Goal: Book appointment/travel/reservation

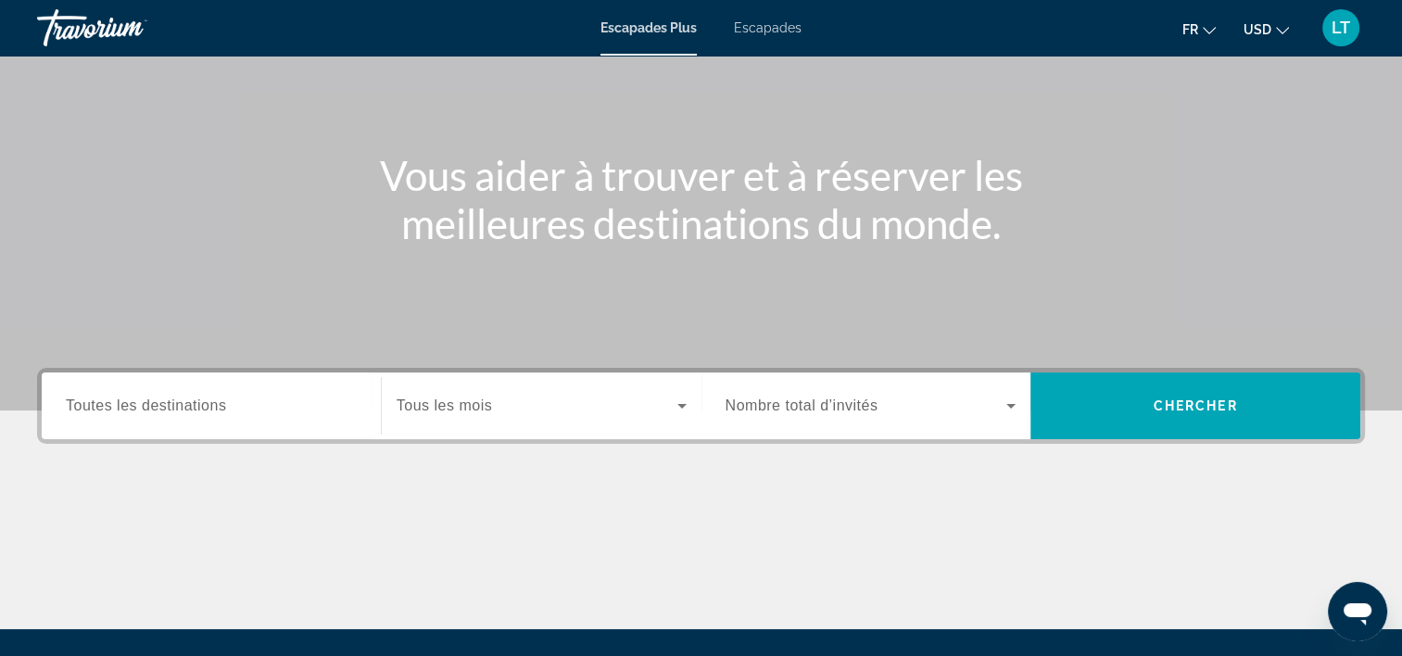
scroll to position [185, 0]
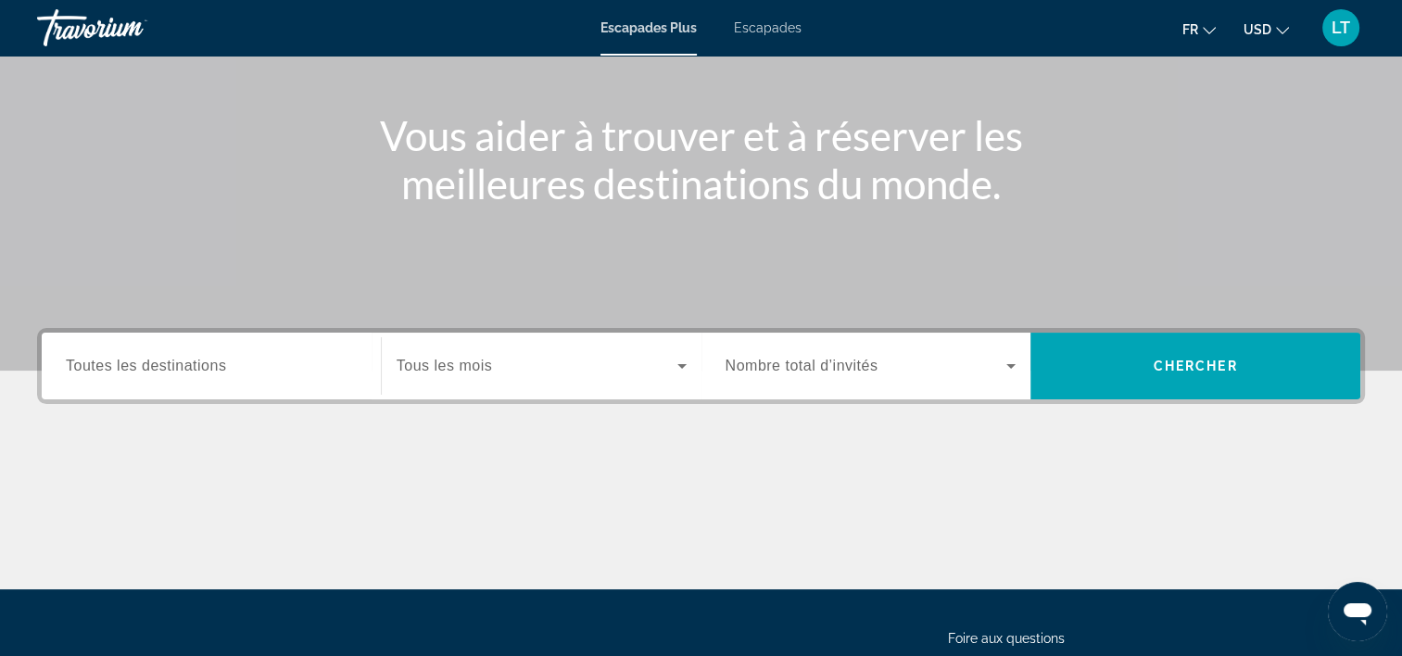
click at [315, 380] on div "Widget de recherche" at bounding box center [211, 366] width 291 height 53
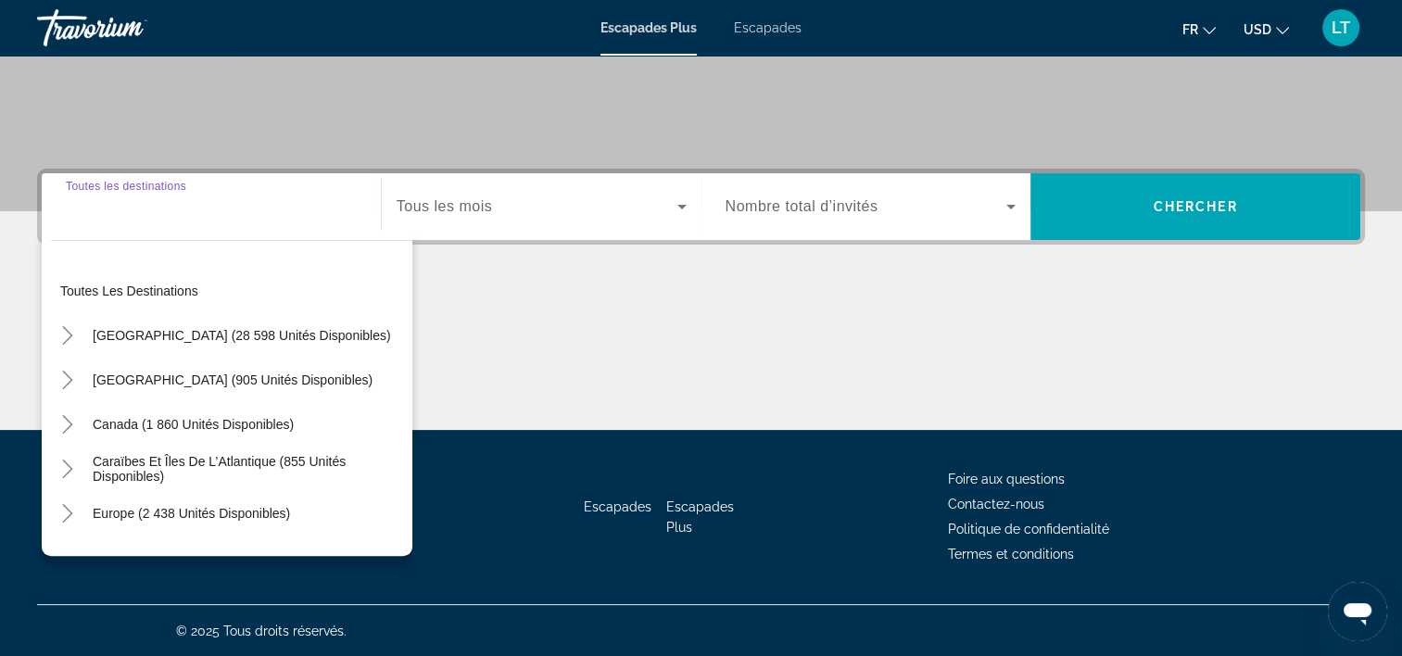
scroll to position [345, 0]
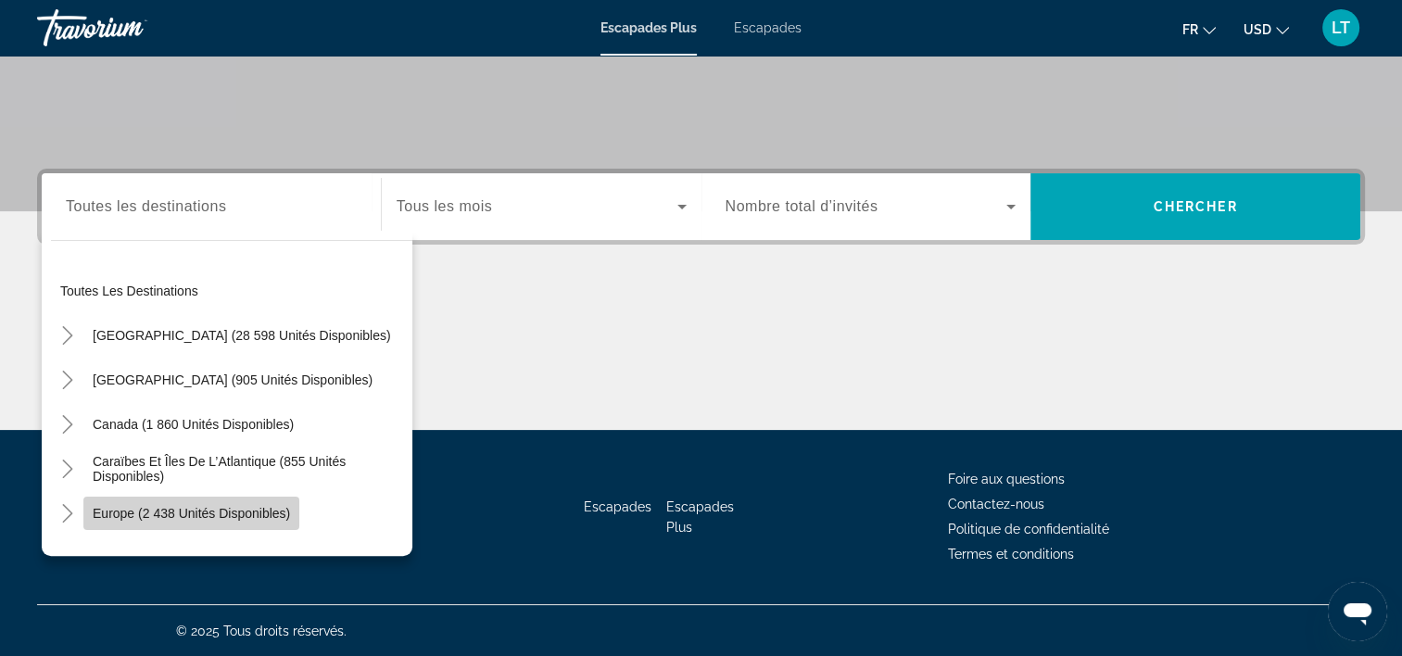
click at [274, 513] on span "Europe (2 438 unités disponibles)" at bounding box center [191, 513] width 197 height 15
type input "**********"
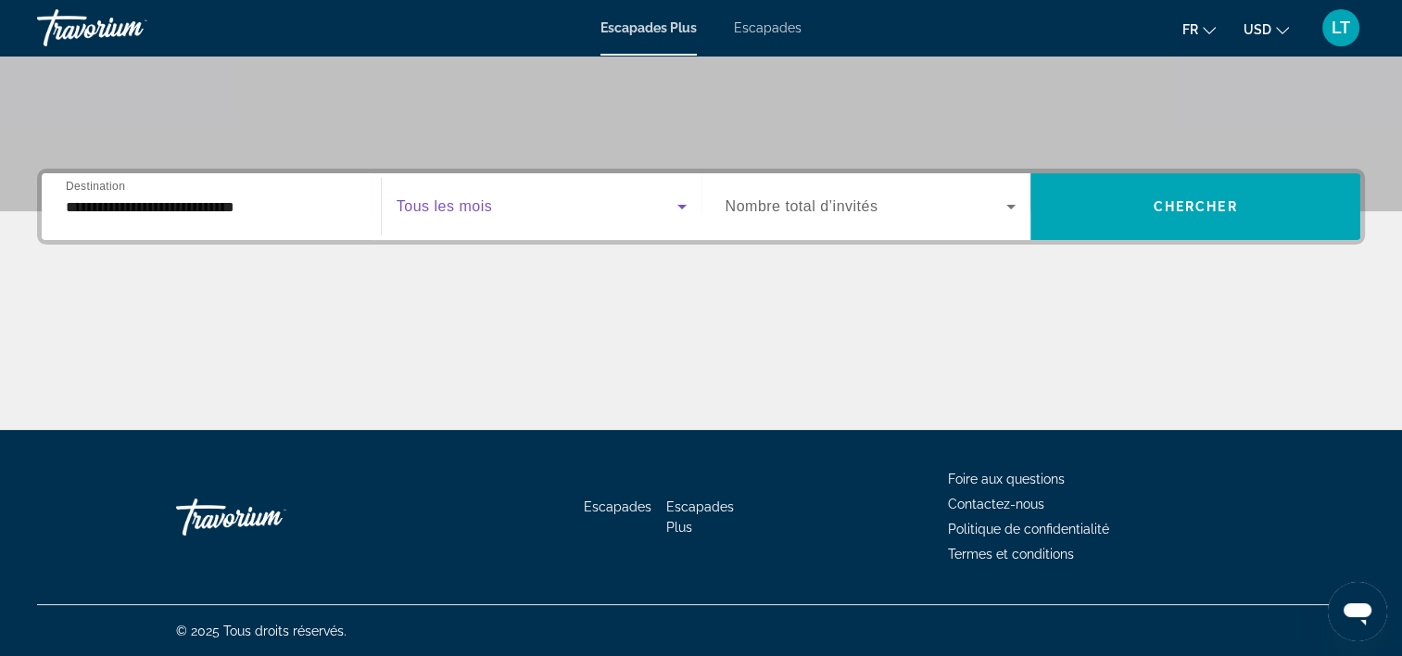
click at [677, 202] on icon "Widget de recherche" at bounding box center [682, 207] width 22 height 22
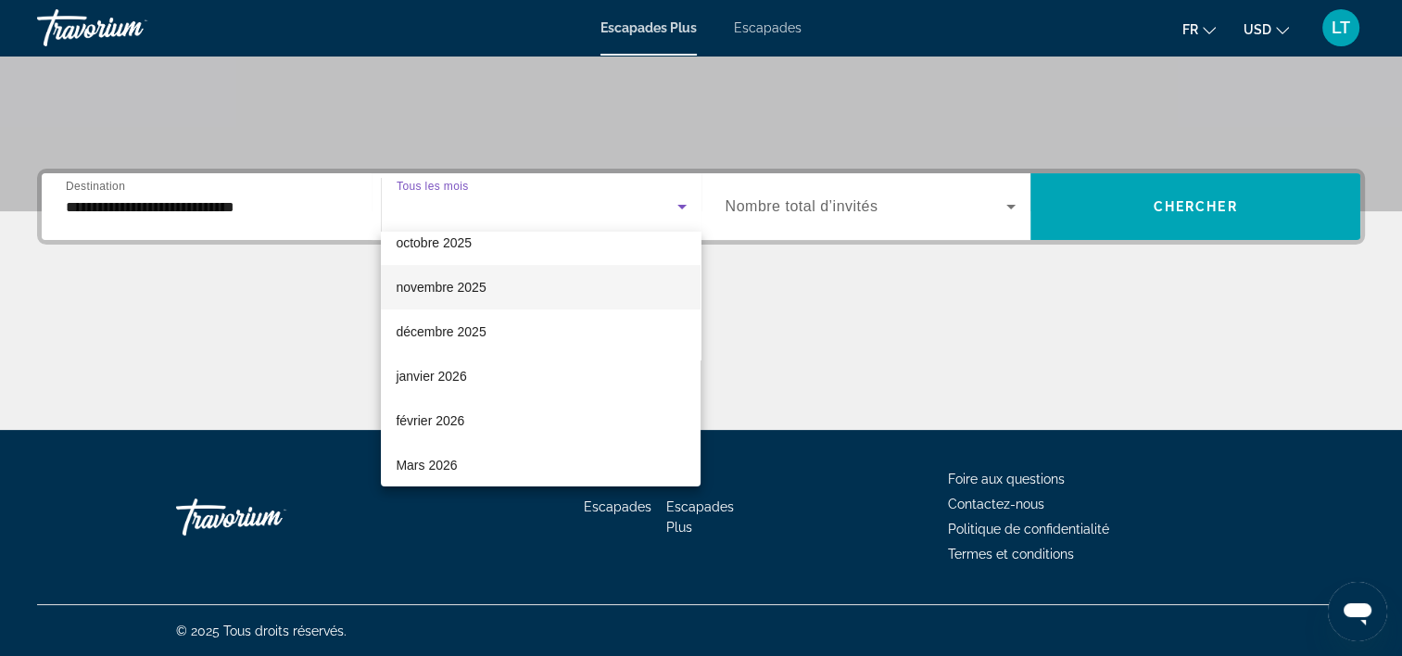
scroll to position [93, 0]
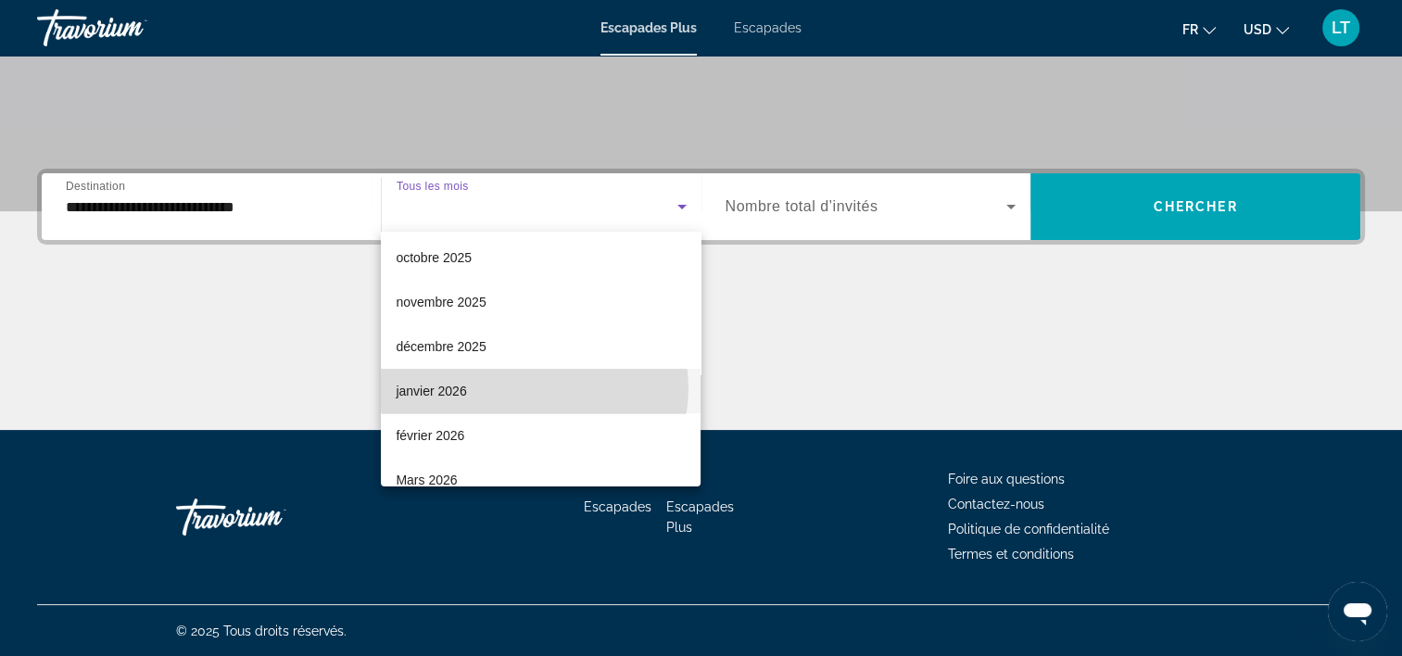
click at [534, 388] on mat-option "janvier 2026" at bounding box center [541, 391] width 320 height 44
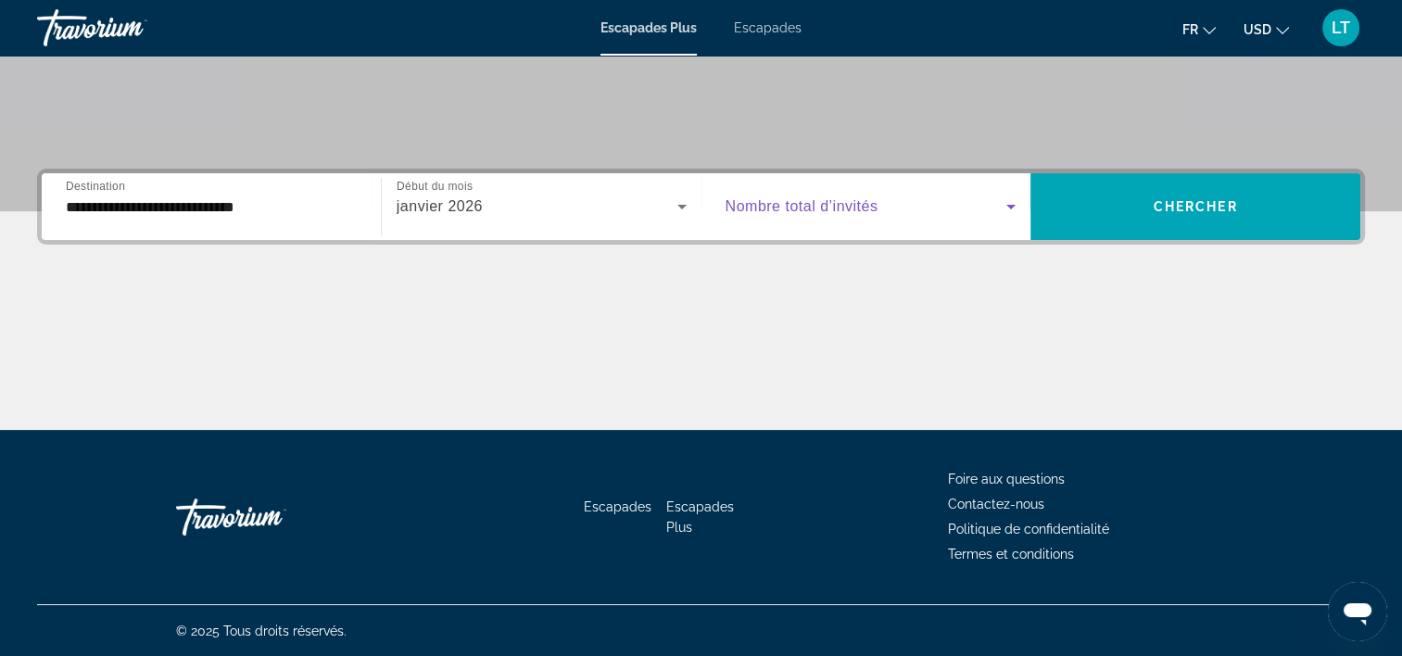
click at [1008, 201] on icon "Widget de recherche" at bounding box center [1011, 207] width 22 height 22
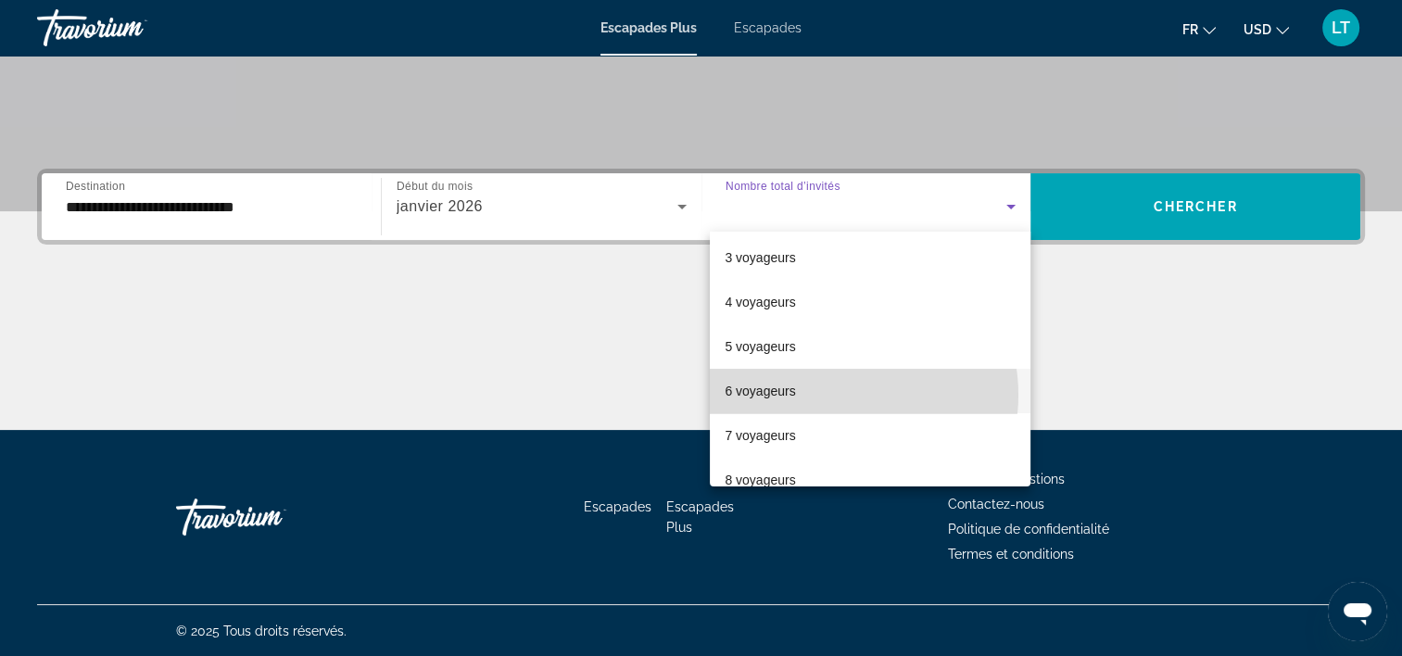
click at [829, 395] on mat-option "6 voyageurs" at bounding box center [870, 391] width 321 height 44
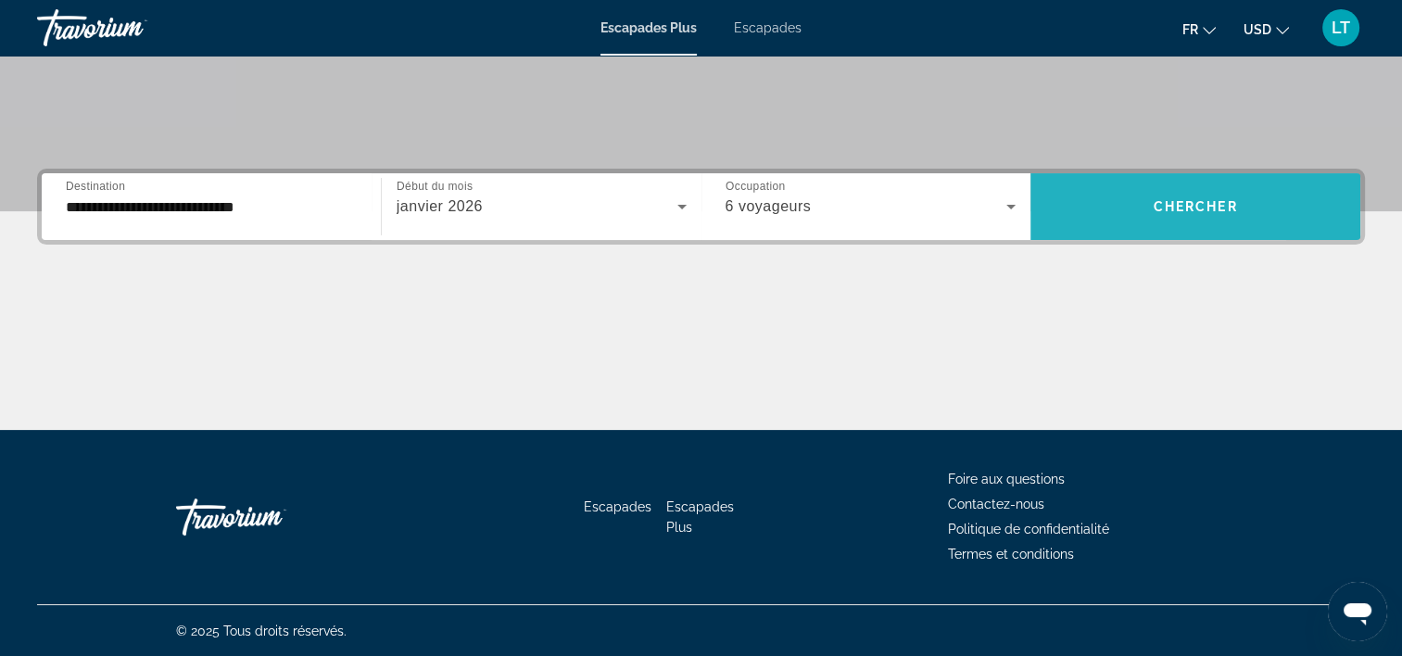
click at [1090, 222] on span "Widget de recherche" at bounding box center [1196, 206] width 330 height 44
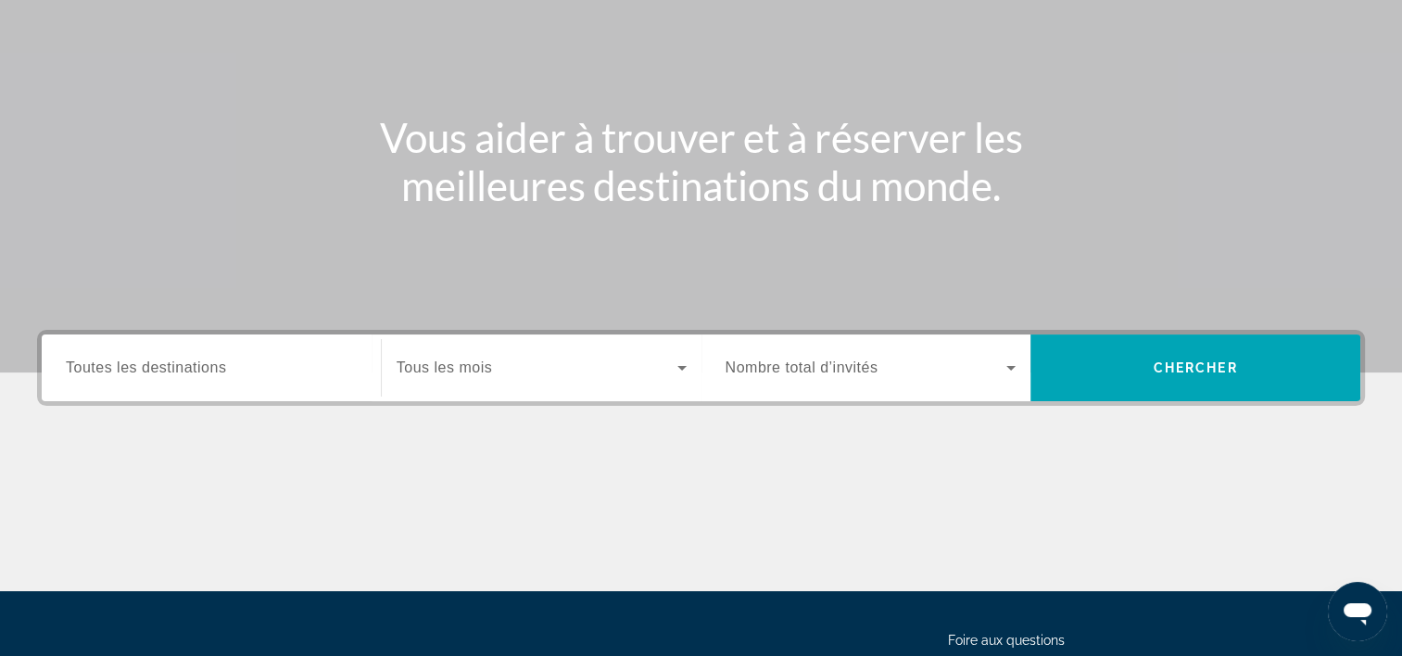
scroll to position [185, 0]
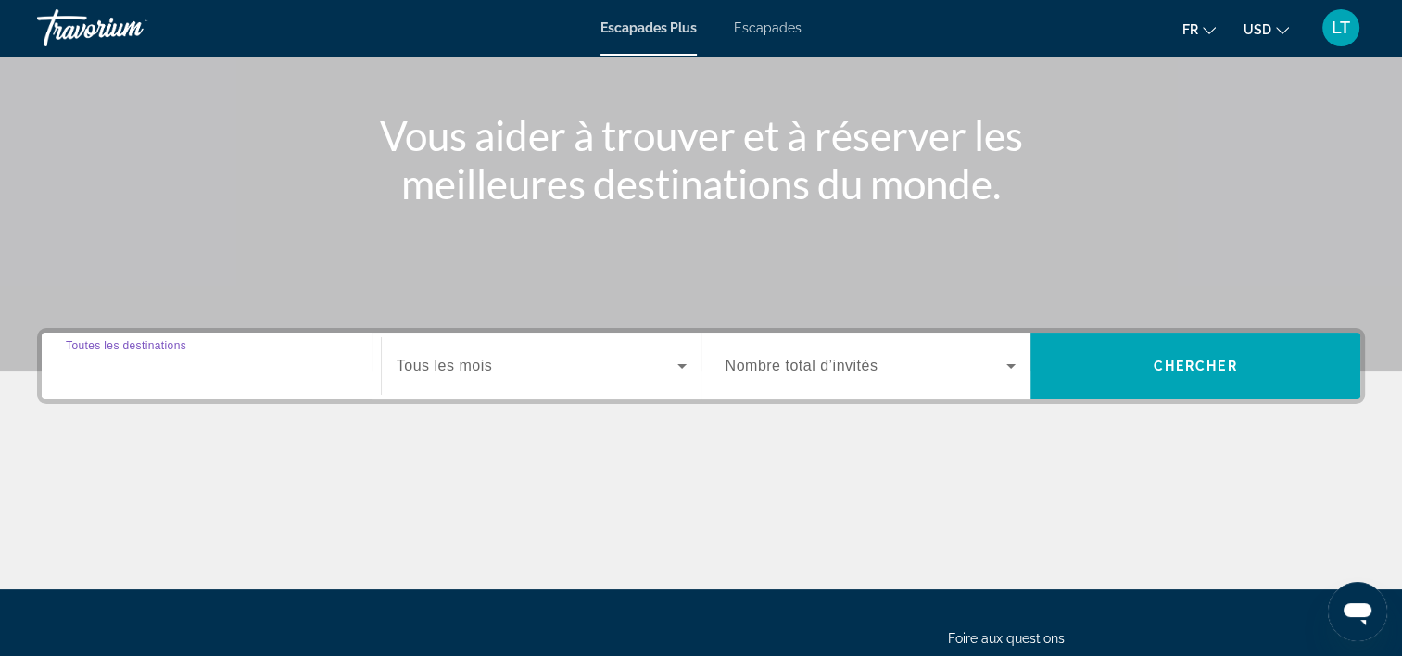
click at [310, 363] on input "Destination Toutes les destinations" at bounding box center [211, 367] width 291 height 22
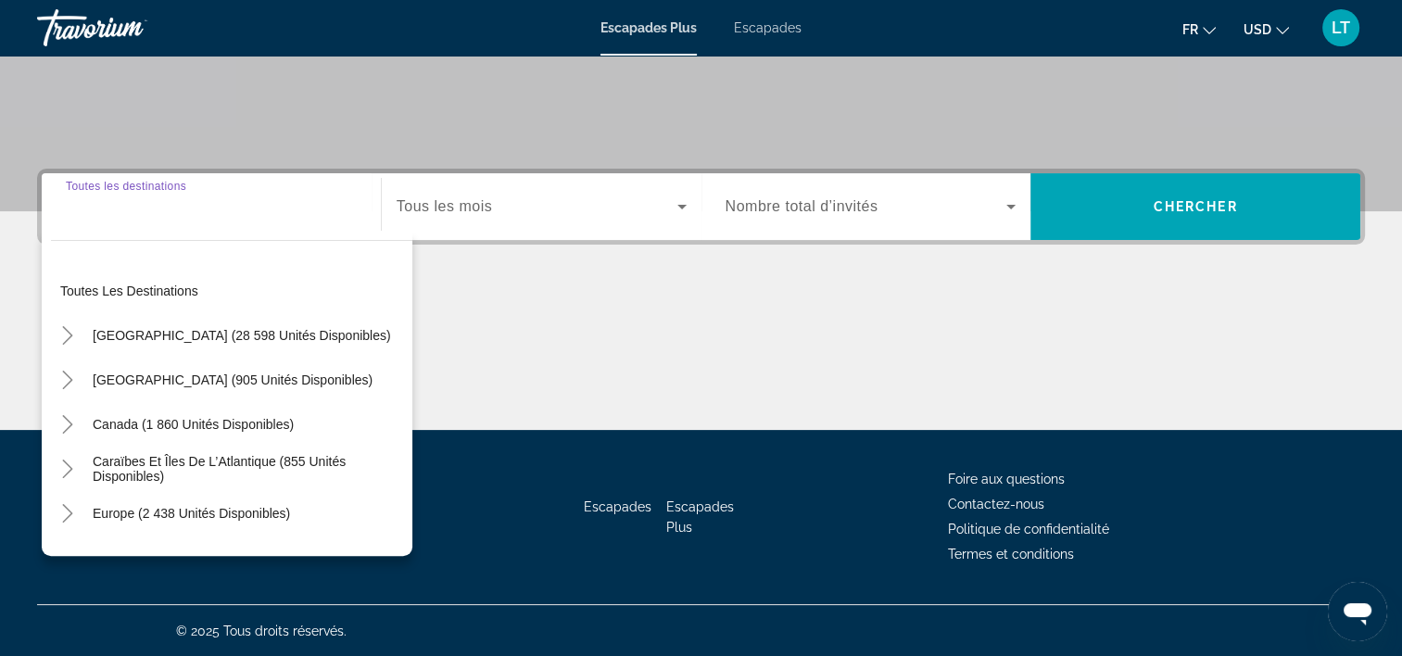
scroll to position [345, 0]
click at [250, 508] on span "Europe (2 438 unités disponibles)" at bounding box center [191, 513] width 197 height 15
type input "**********"
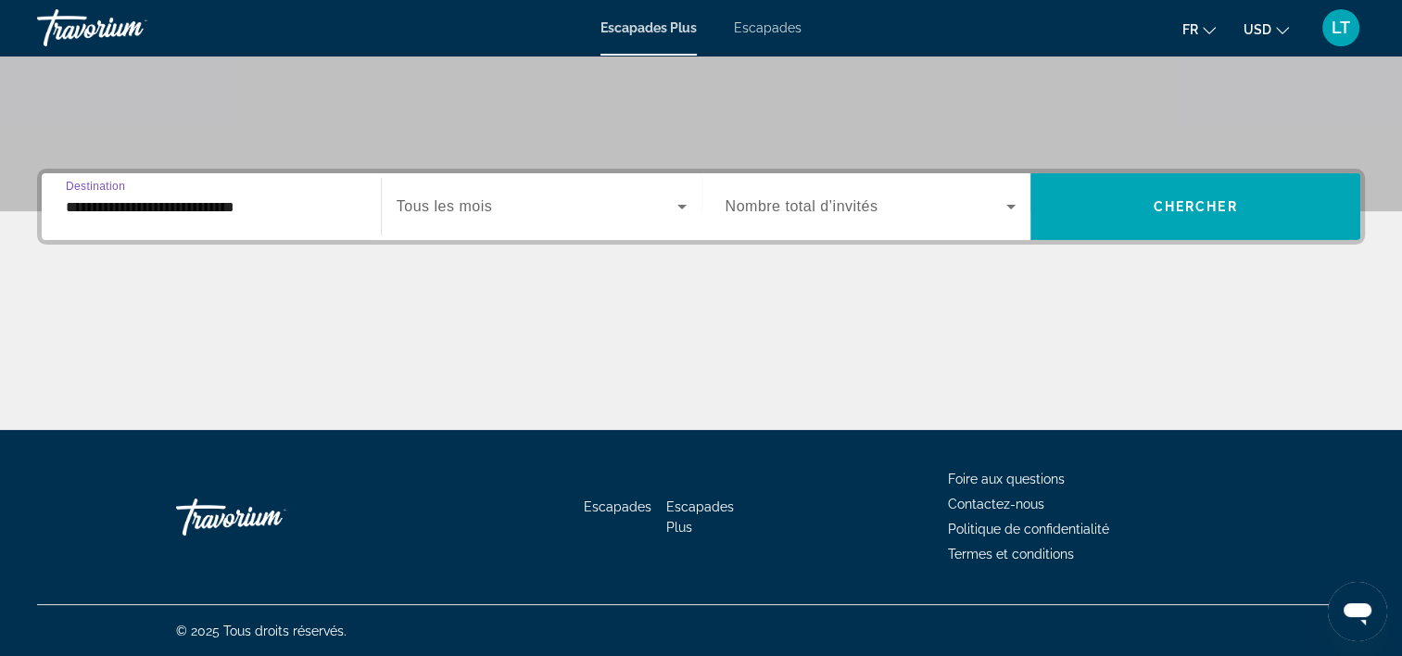
click at [676, 208] on icon "Widget de recherche" at bounding box center [682, 207] width 22 height 22
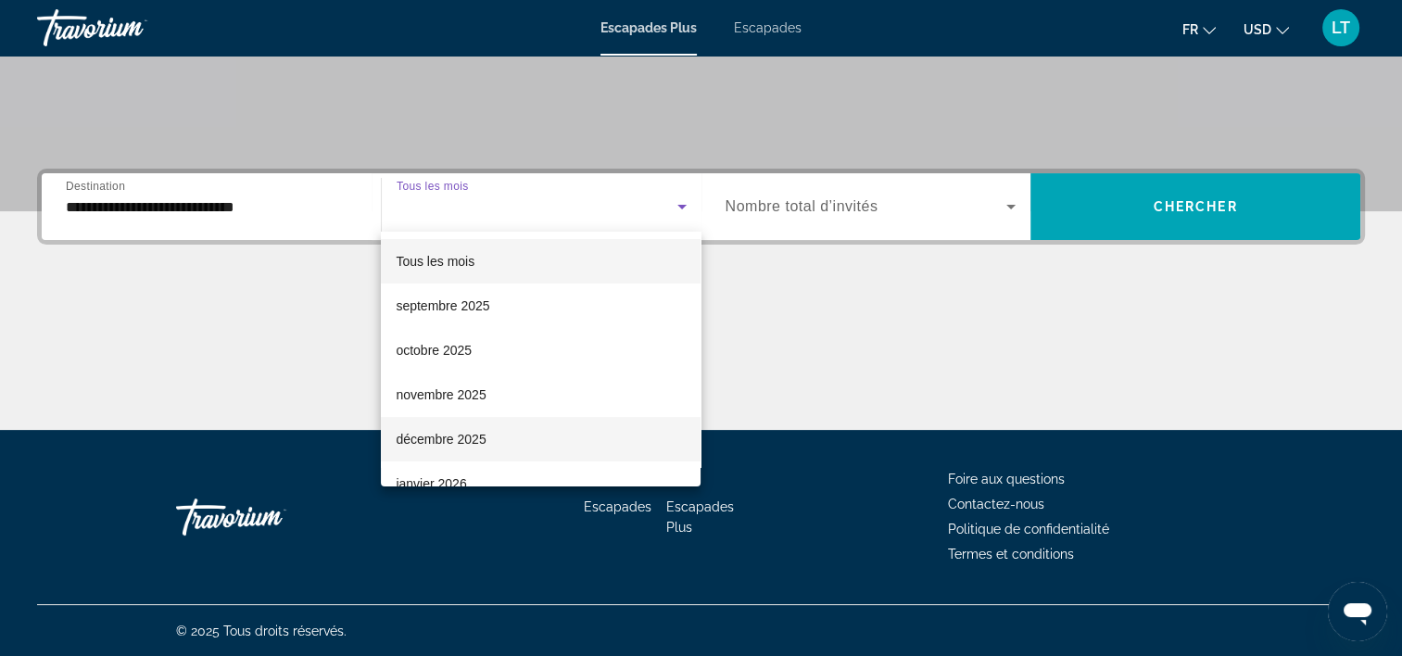
scroll to position [93, 0]
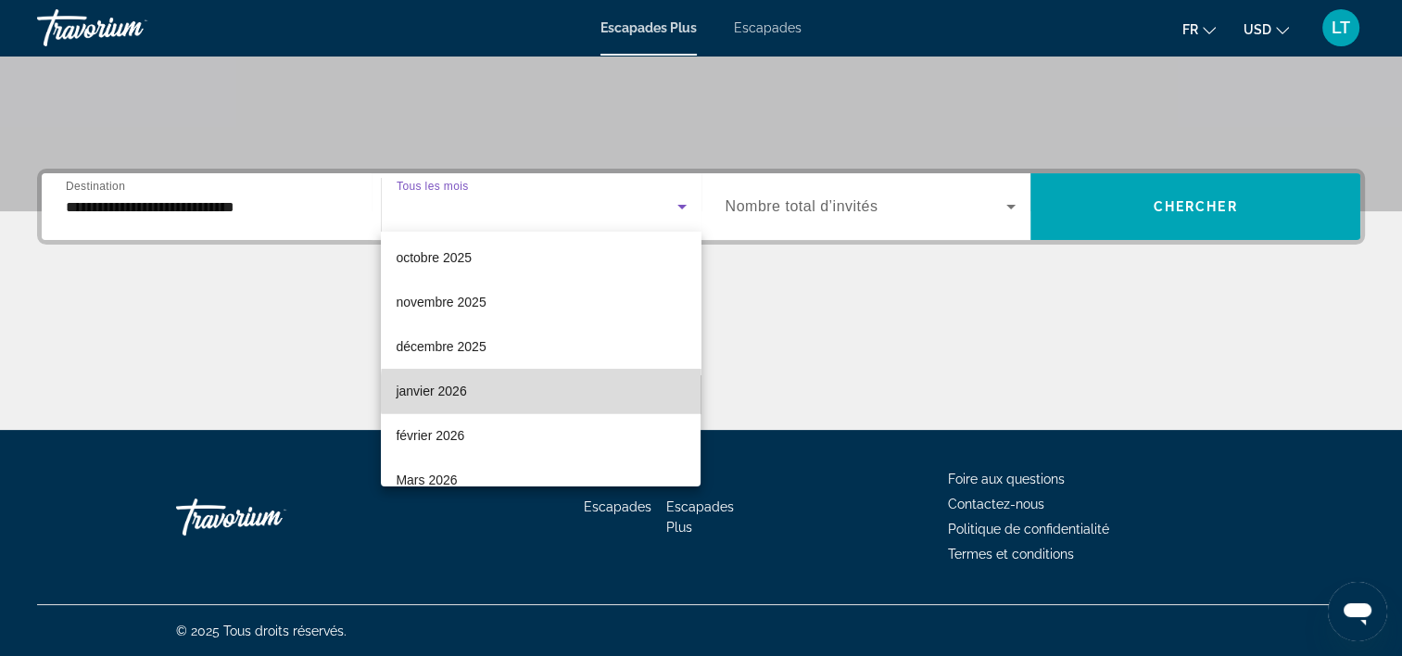
click at [556, 393] on mat-option "janvier 2026" at bounding box center [541, 391] width 320 height 44
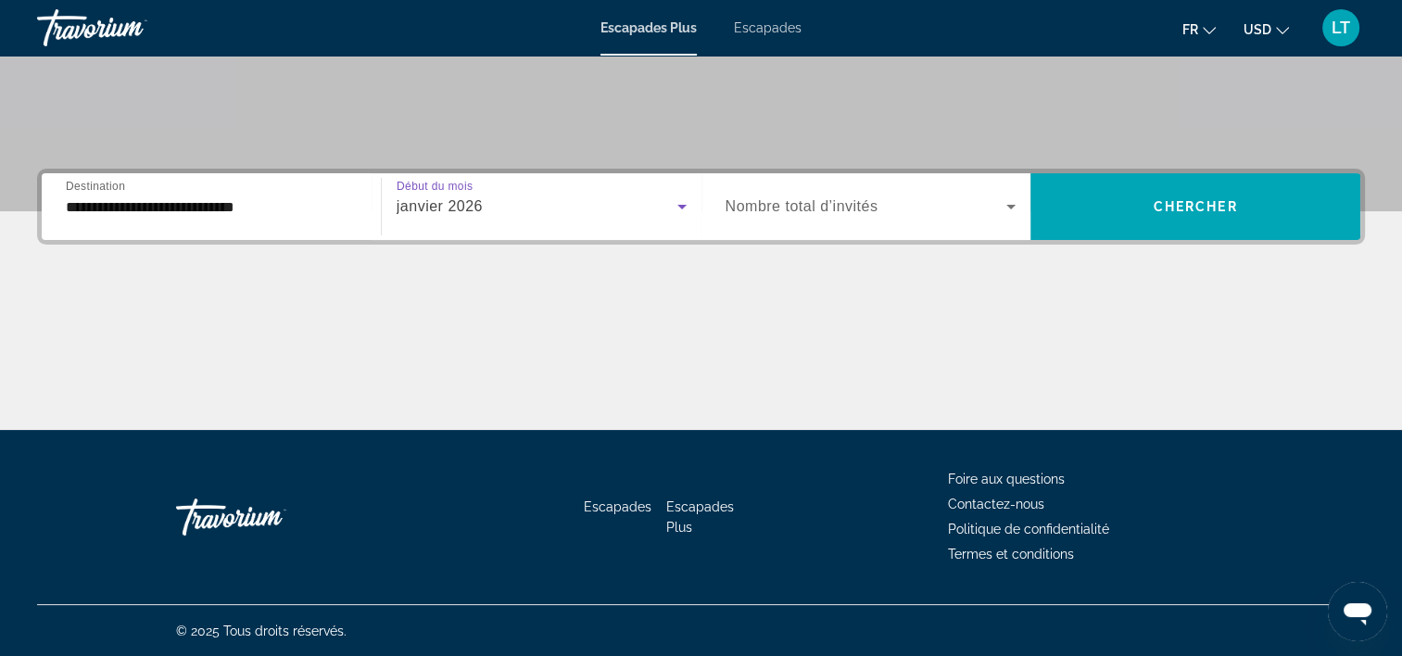
click at [1016, 206] on icon "Widget de recherche" at bounding box center [1011, 207] width 22 height 22
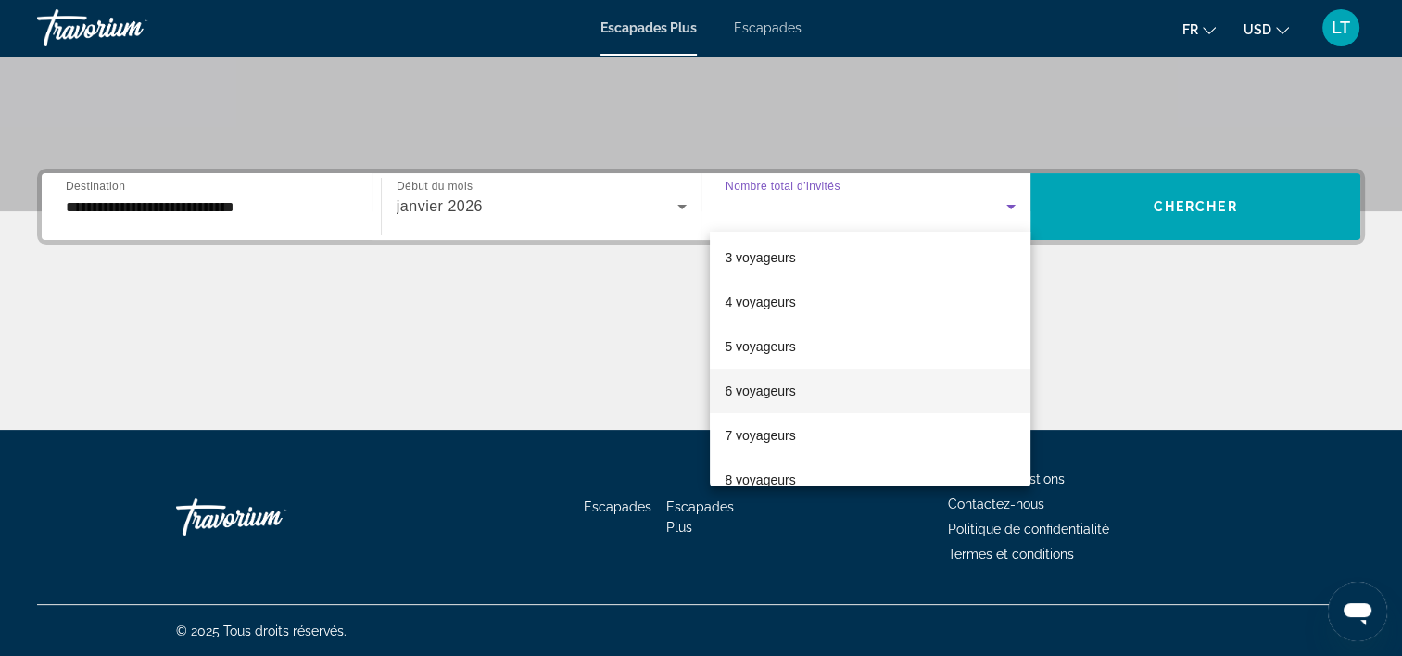
click at [892, 394] on mat-option "6 voyageurs" at bounding box center [870, 391] width 321 height 44
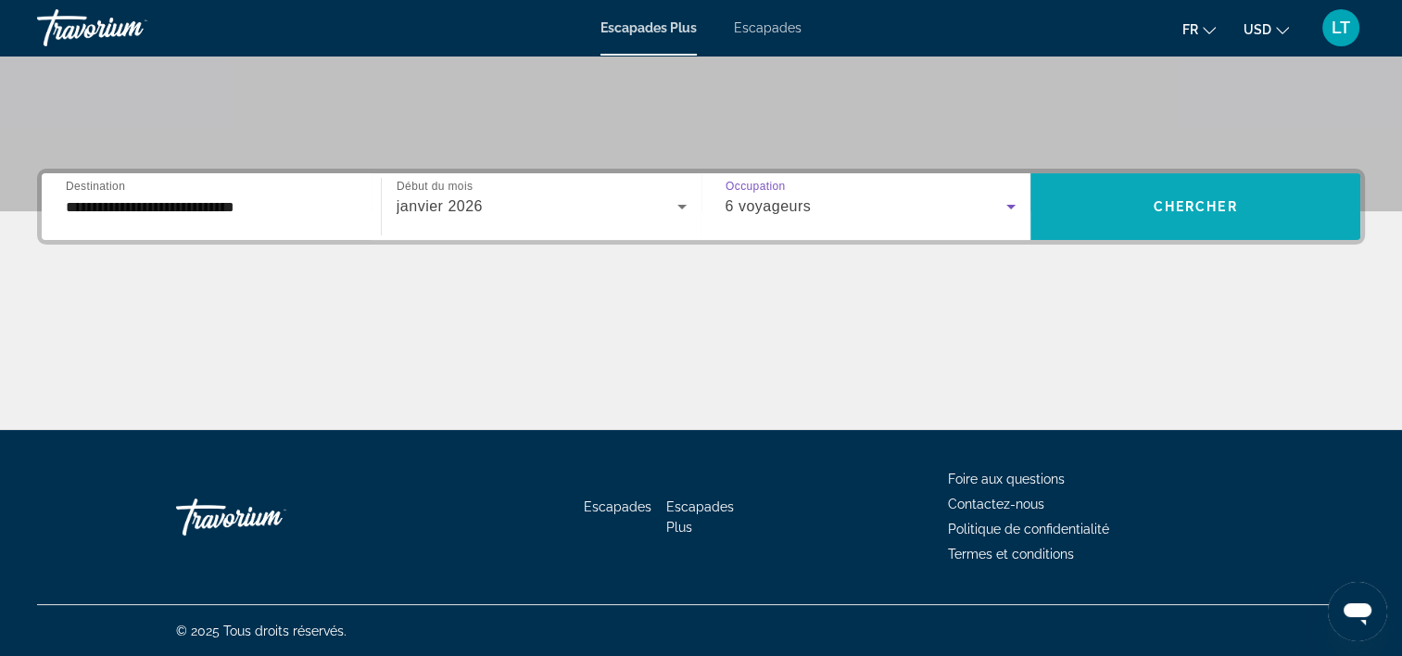
click at [1136, 215] on span "Widget de recherche" at bounding box center [1196, 206] width 330 height 44
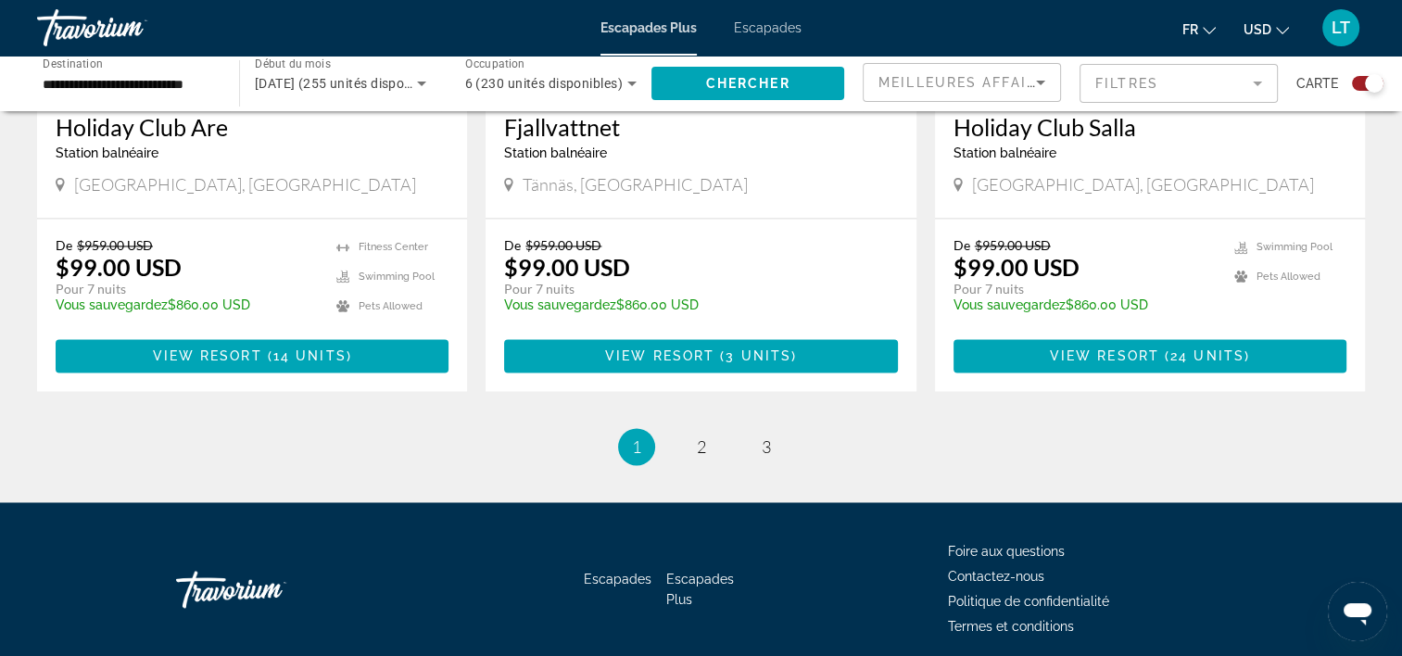
scroll to position [2916, 0]
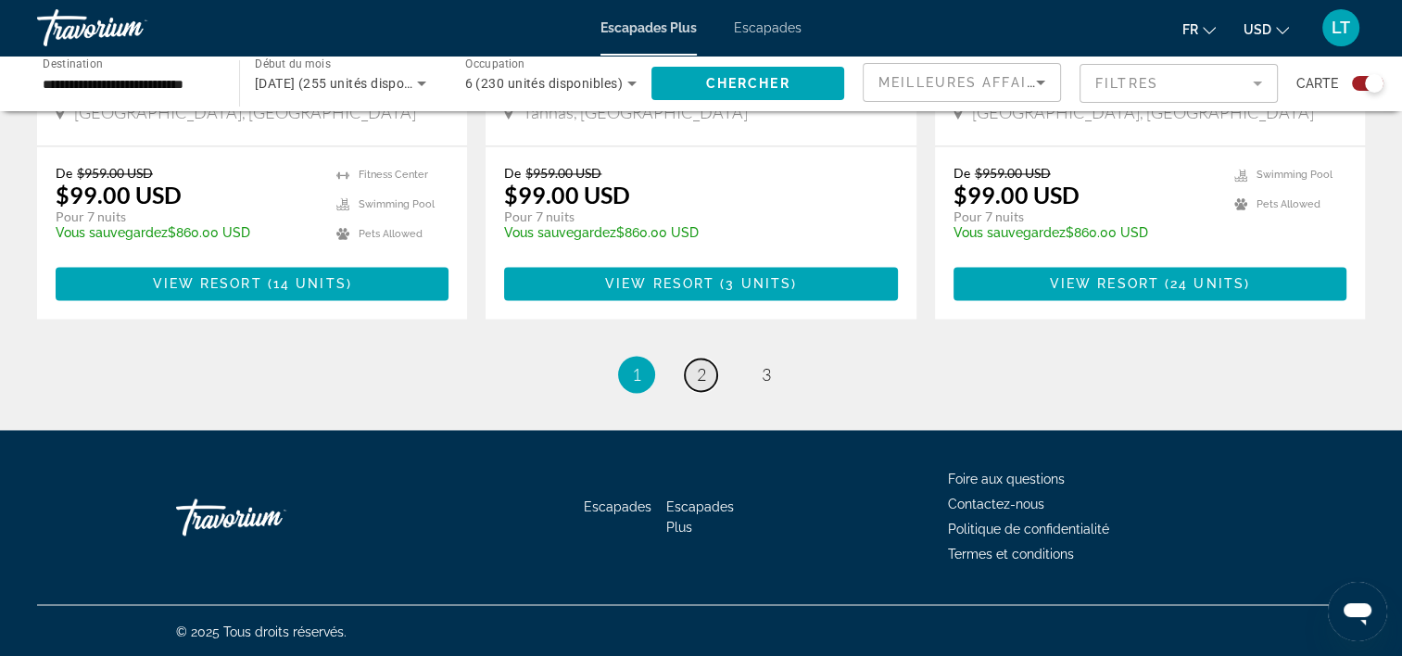
click at [699, 377] on span "2" at bounding box center [701, 374] width 9 height 20
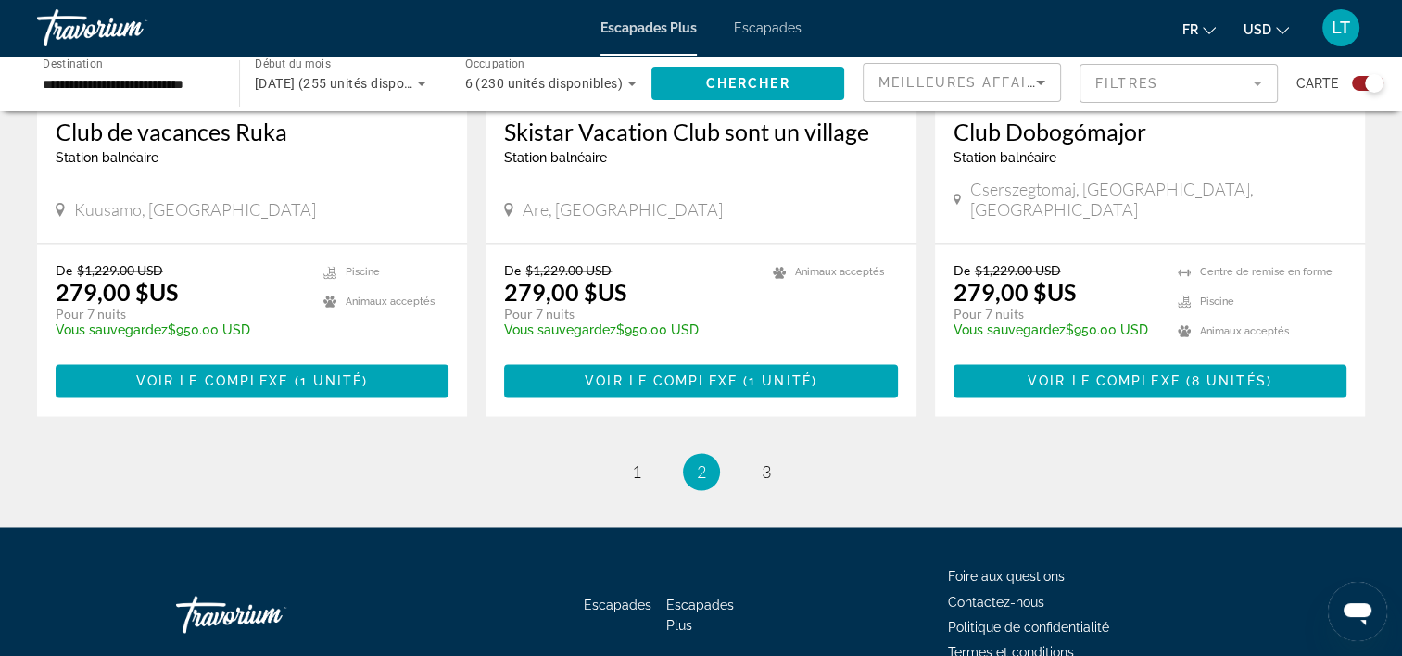
scroll to position [2916, 0]
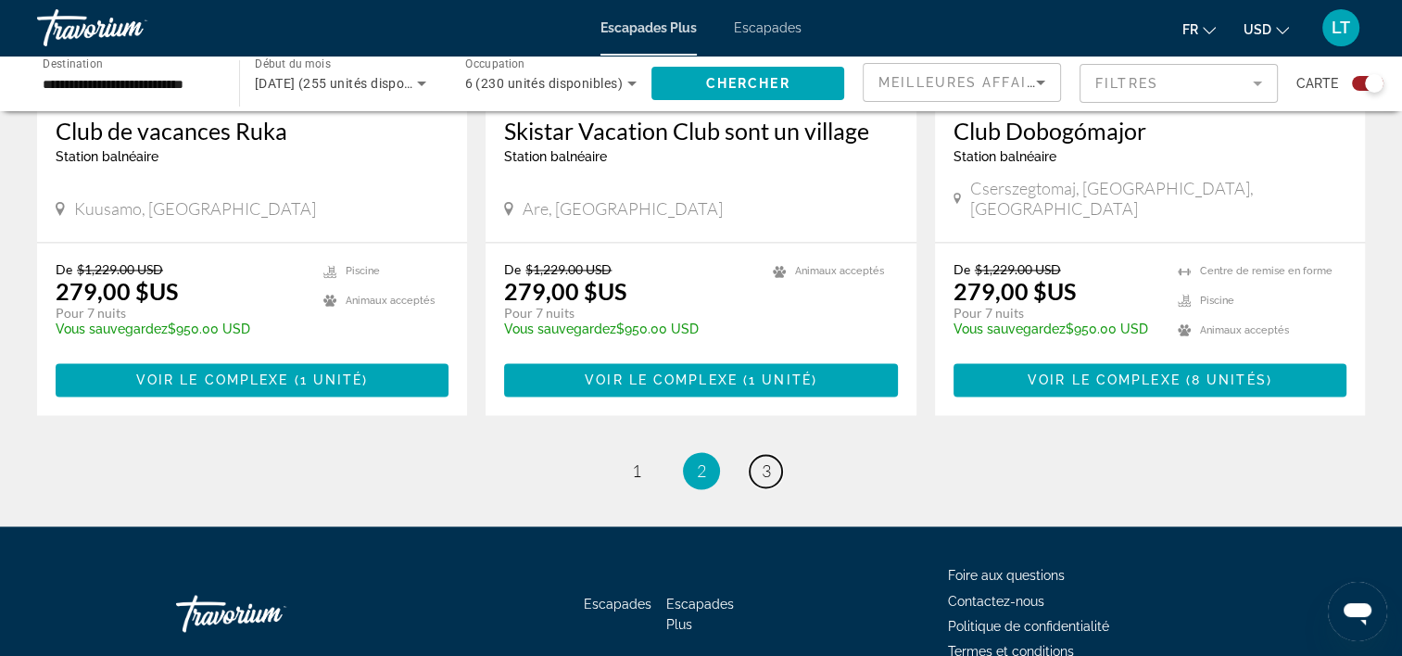
click at [762, 461] on span "3" at bounding box center [766, 471] width 9 height 20
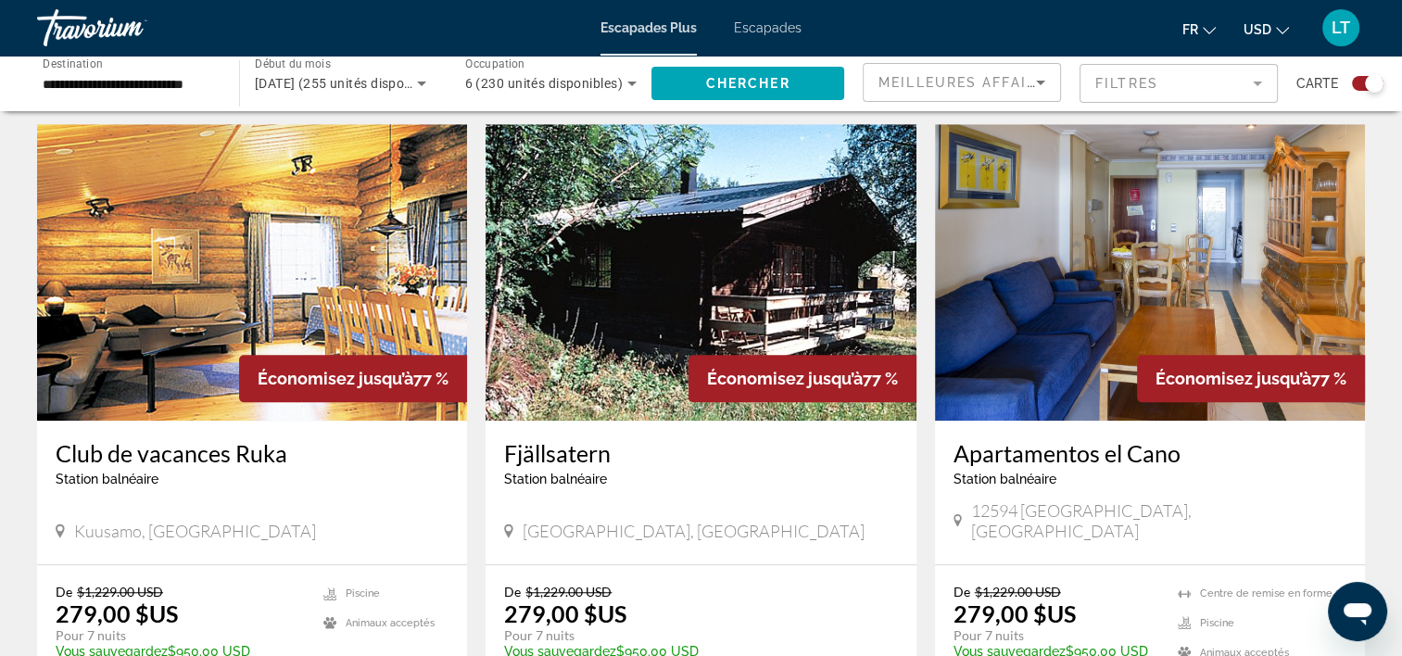
scroll to position [1297, 0]
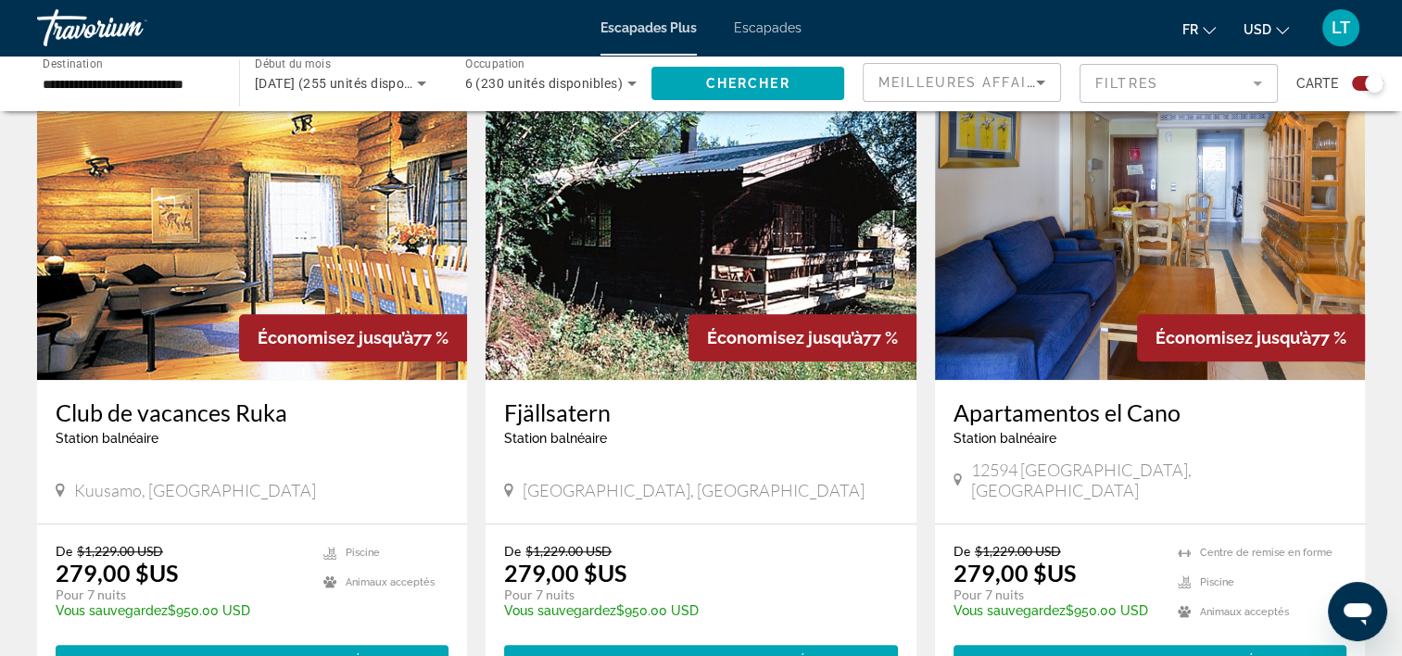
click at [1059, 279] on img "Contenu principal" at bounding box center [1150, 231] width 430 height 297
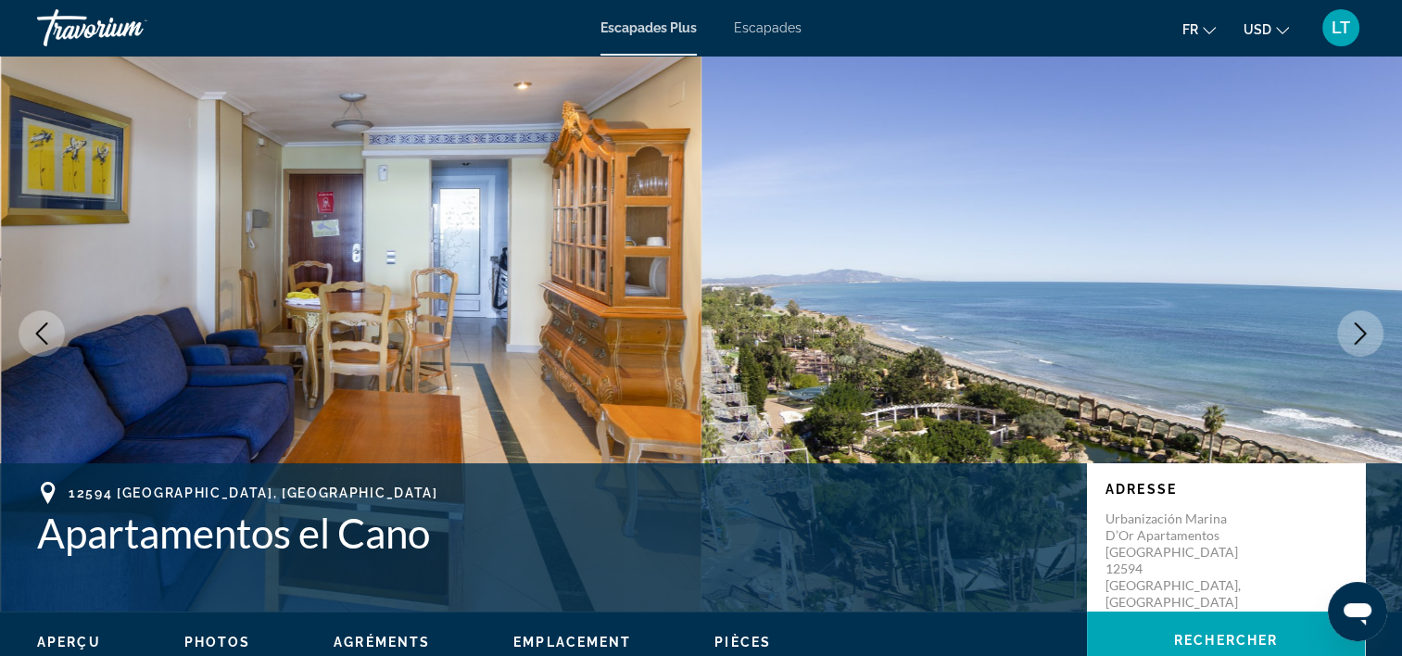
click at [1121, 367] on img "Contenu principal" at bounding box center [1053, 334] width 702 height 556
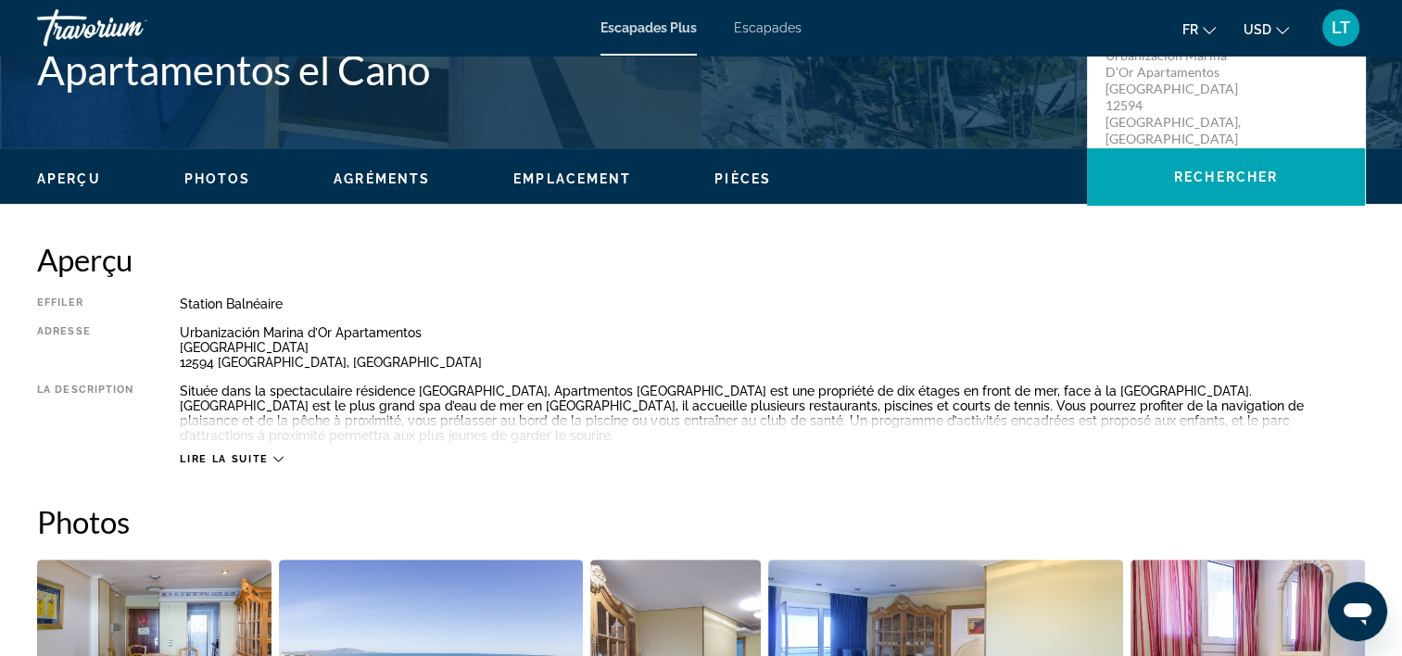
scroll to position [834, 0]
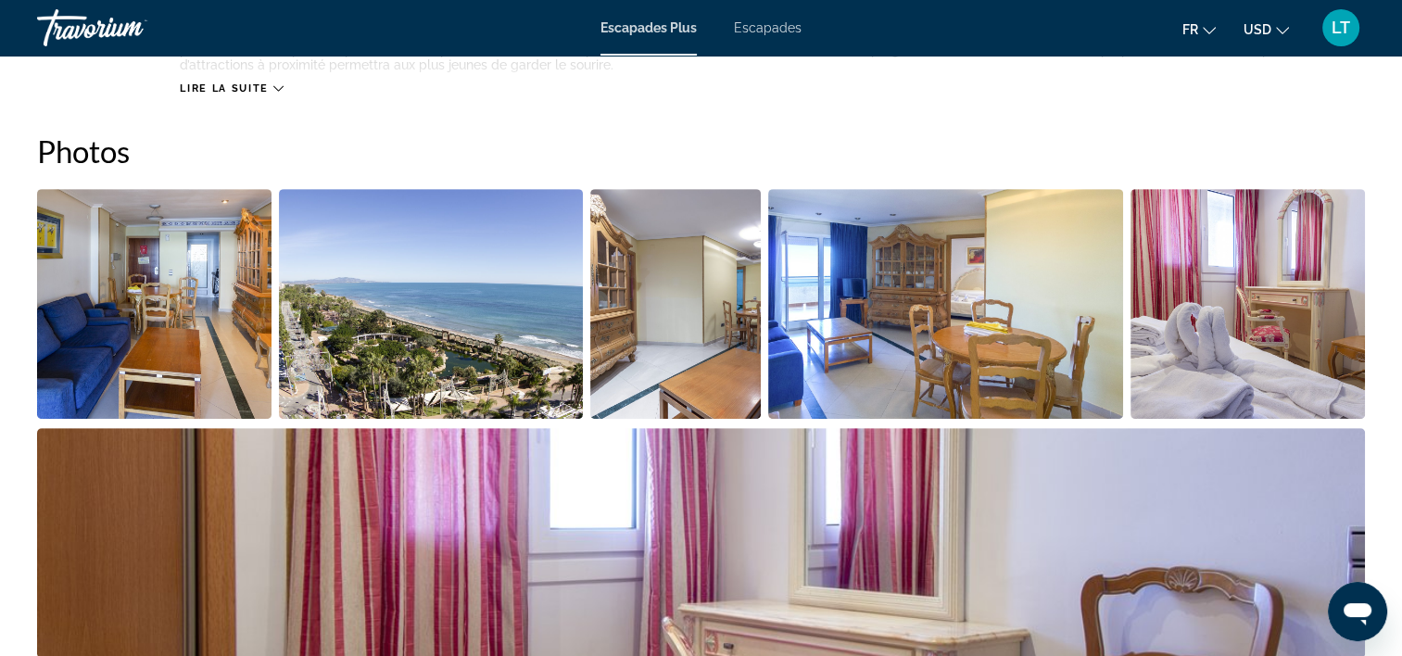
click at [259, 341] on img "Ouvrir le curseur d’image en plein écran" at bounding box center [154, 304] width 234 height 230
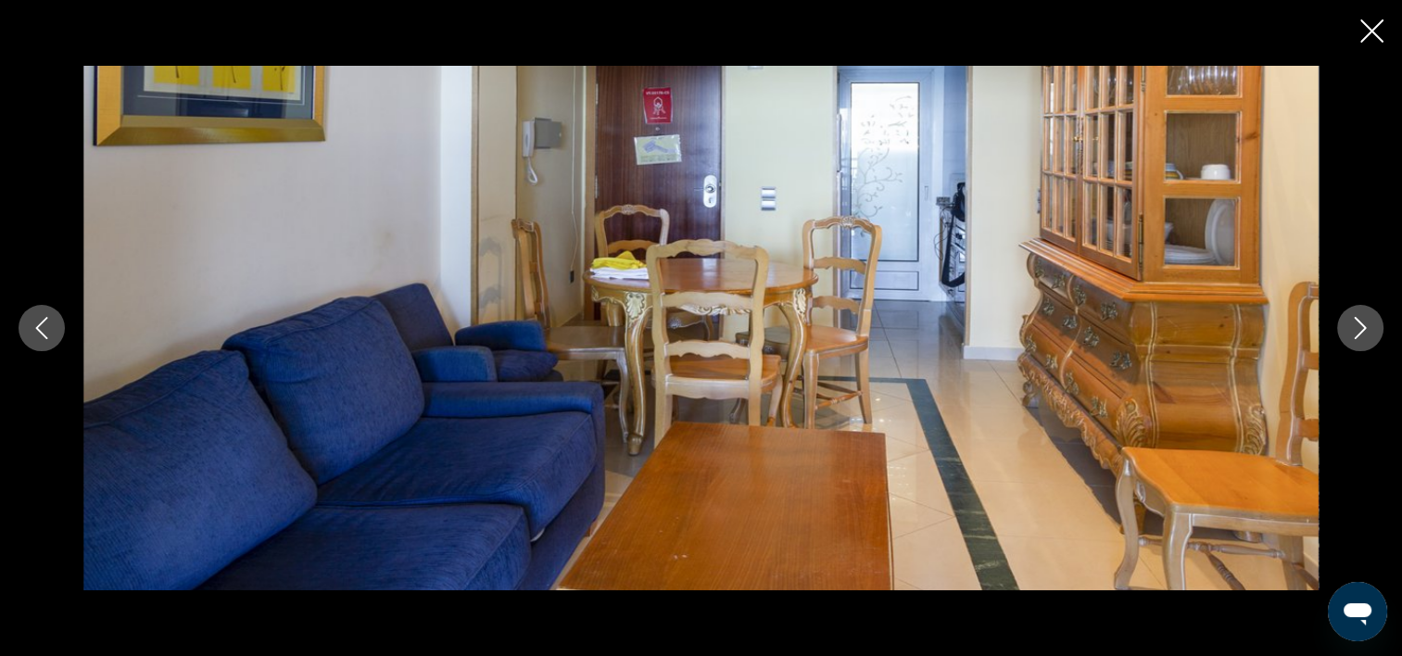
click at [1362, 332] on icon "Image suivante" at bounding box center [1360, 328] width 22 height 22
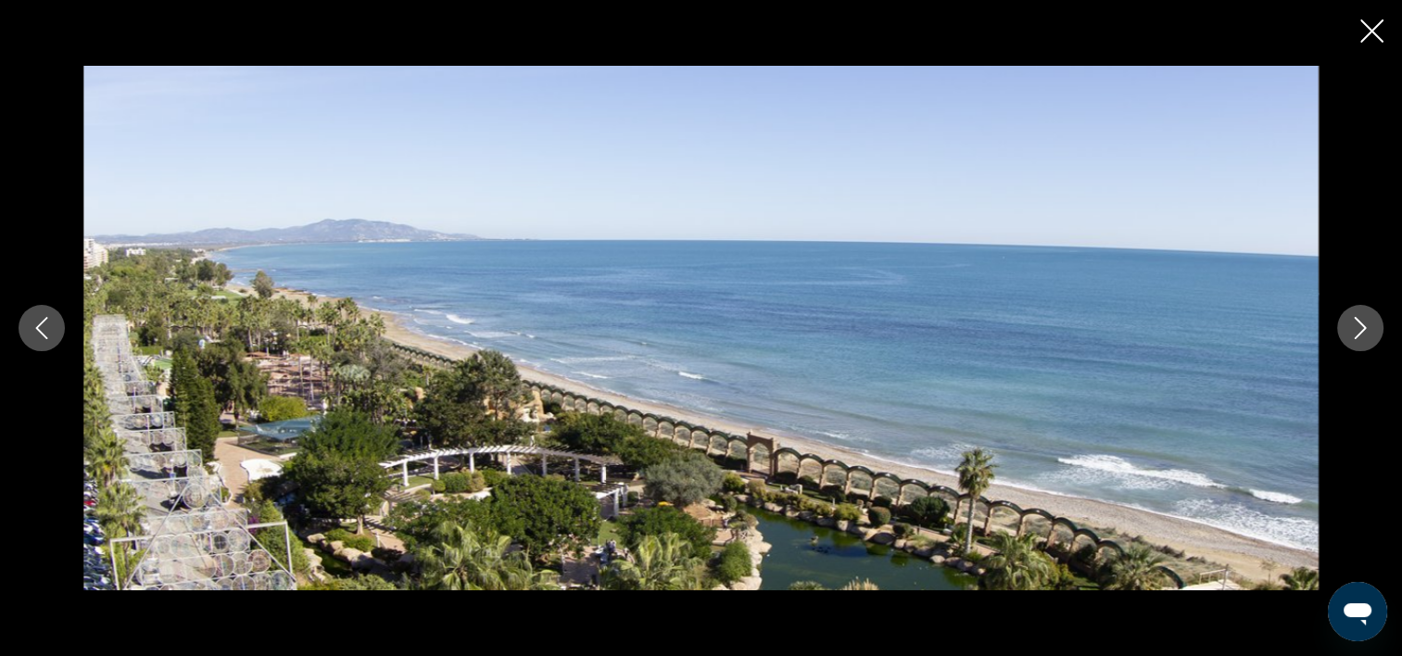
click at [1361, 330] on icon "Image suivante" at bounding box center [1360, 328] width 22 height 22
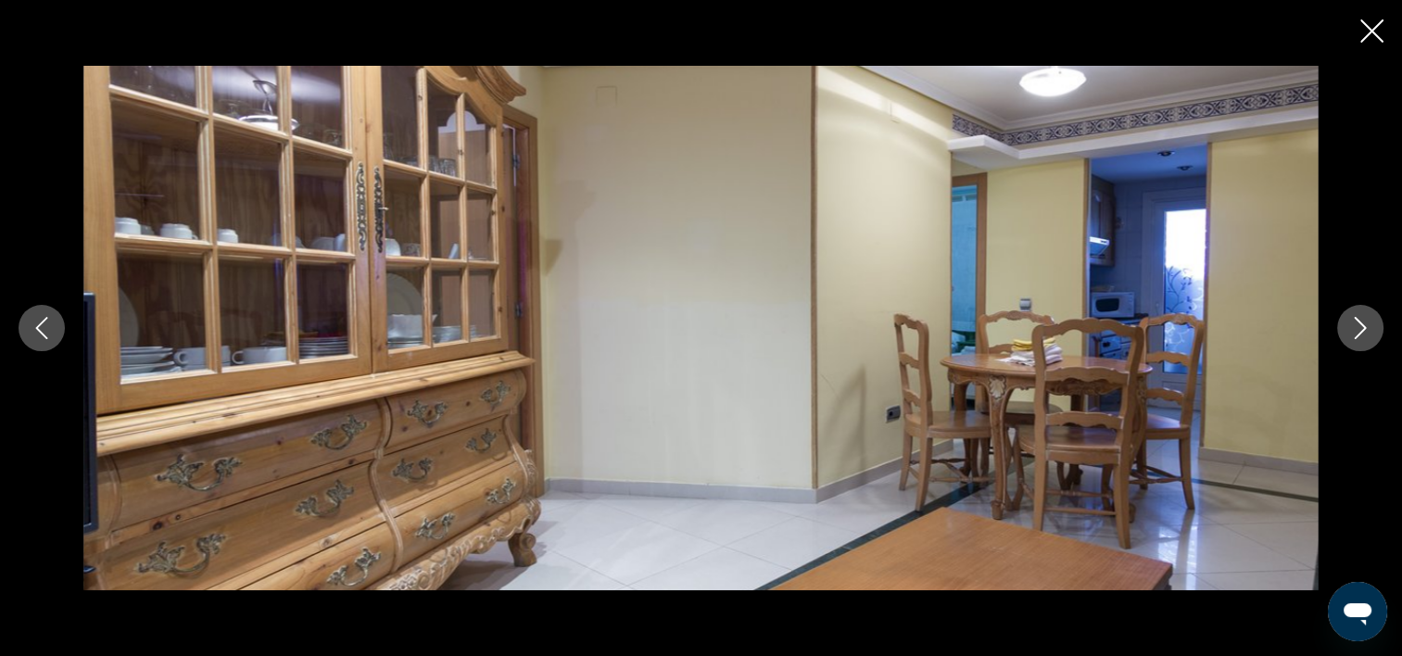
click at [1361, 330] on icon "Image suivante" at bounding box center [1360, 328] width 22 height 22
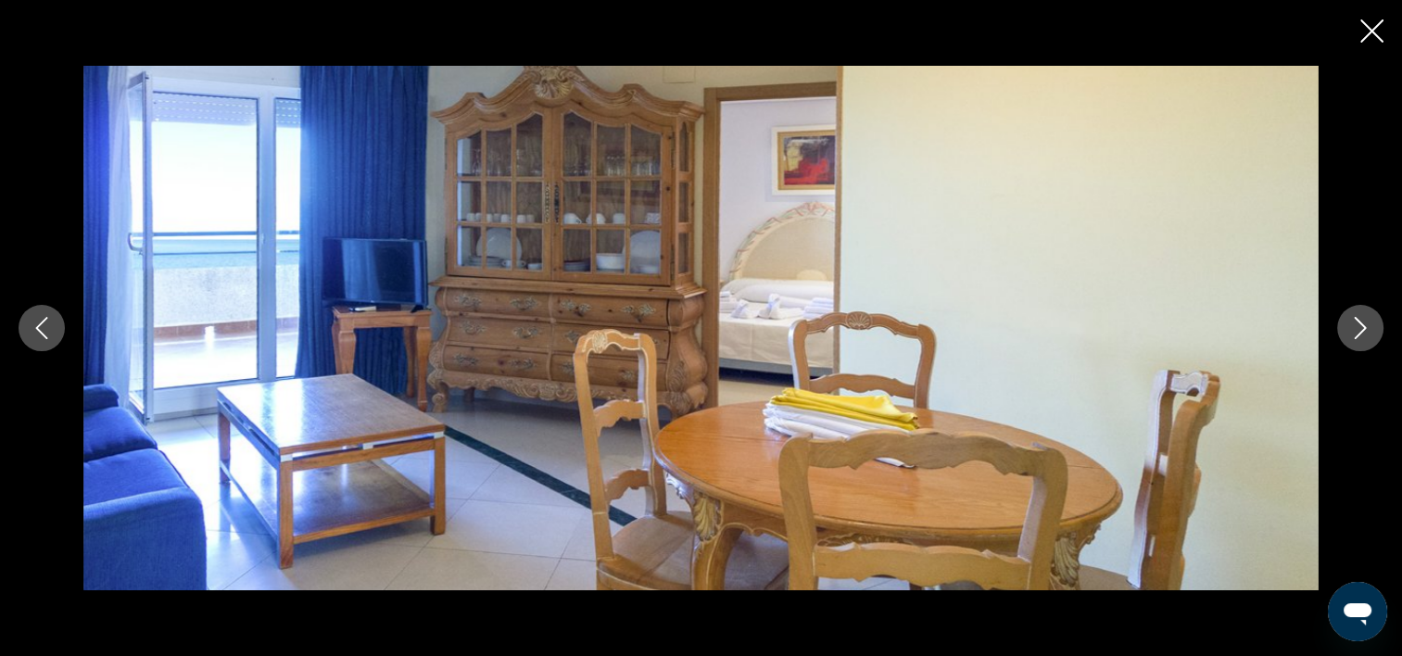
click at [1361, 330] on icon "Image suivante" at bounding box center [1360, 328] width 22 height 22
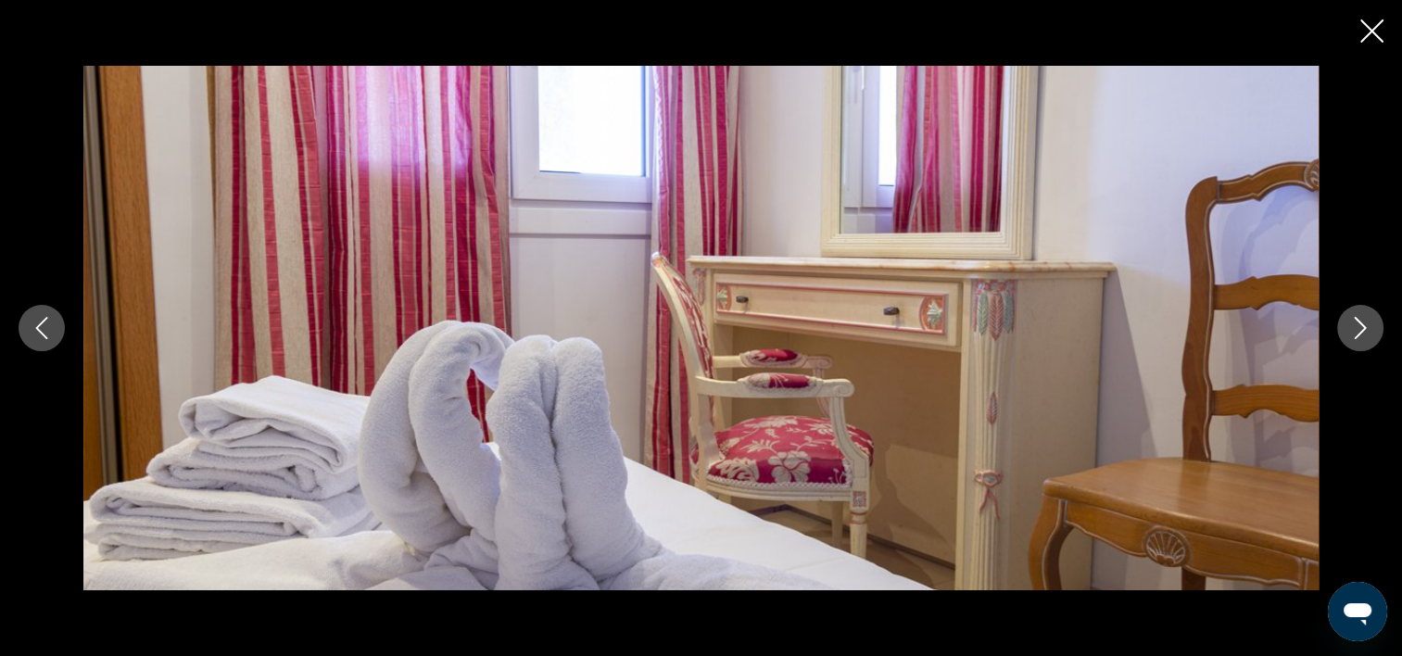
click at [1359, 330] on icon "Image suivante" at bounding box center [1360, 328] width 22 height 22
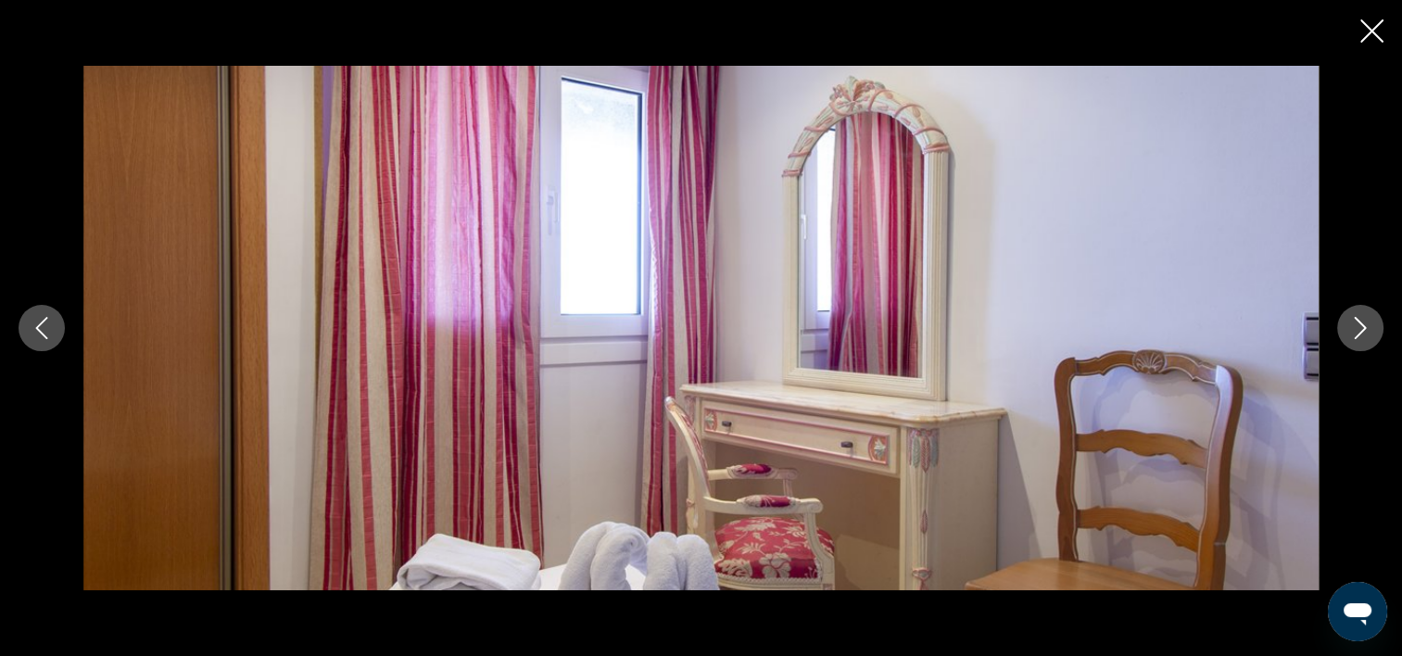
click at [1359, 330] on icon "Image suivante" at bounding box center [1360, 328] width 22 height 22
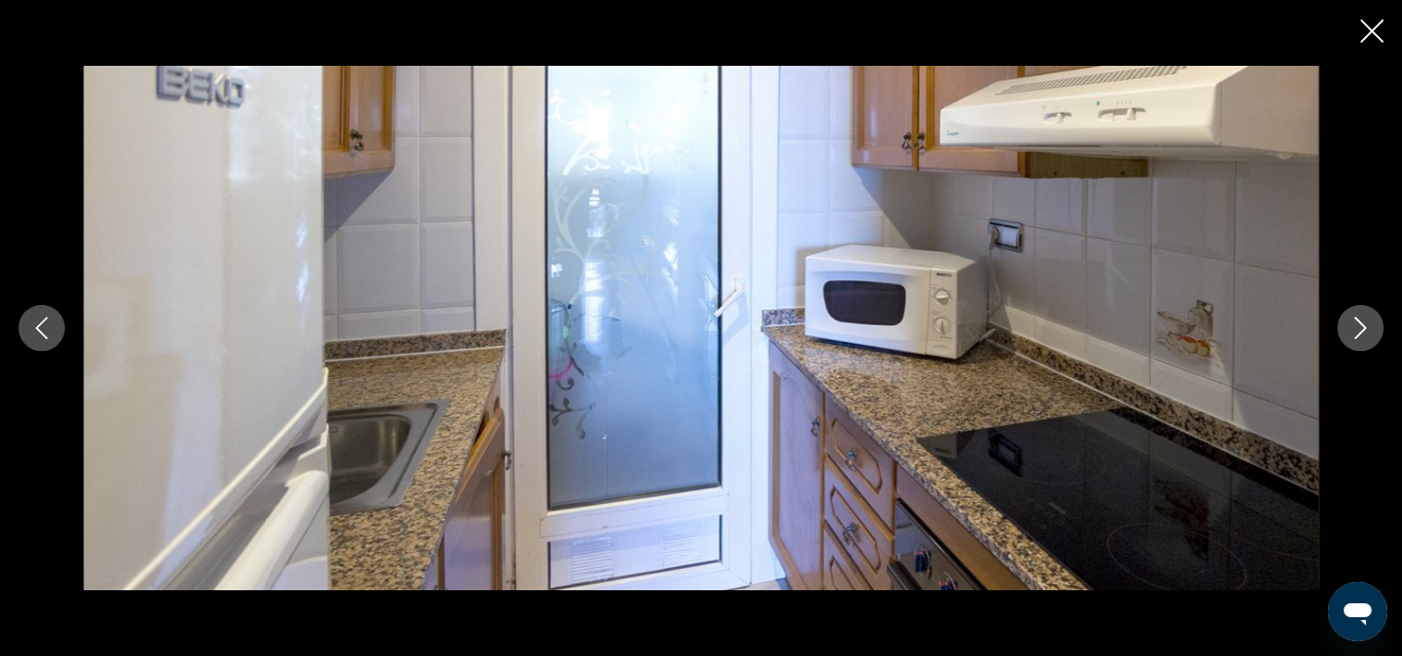
click at [1359, 330] on icon "Image suivante" at bounding box center [1360, 328] width 22 height 22
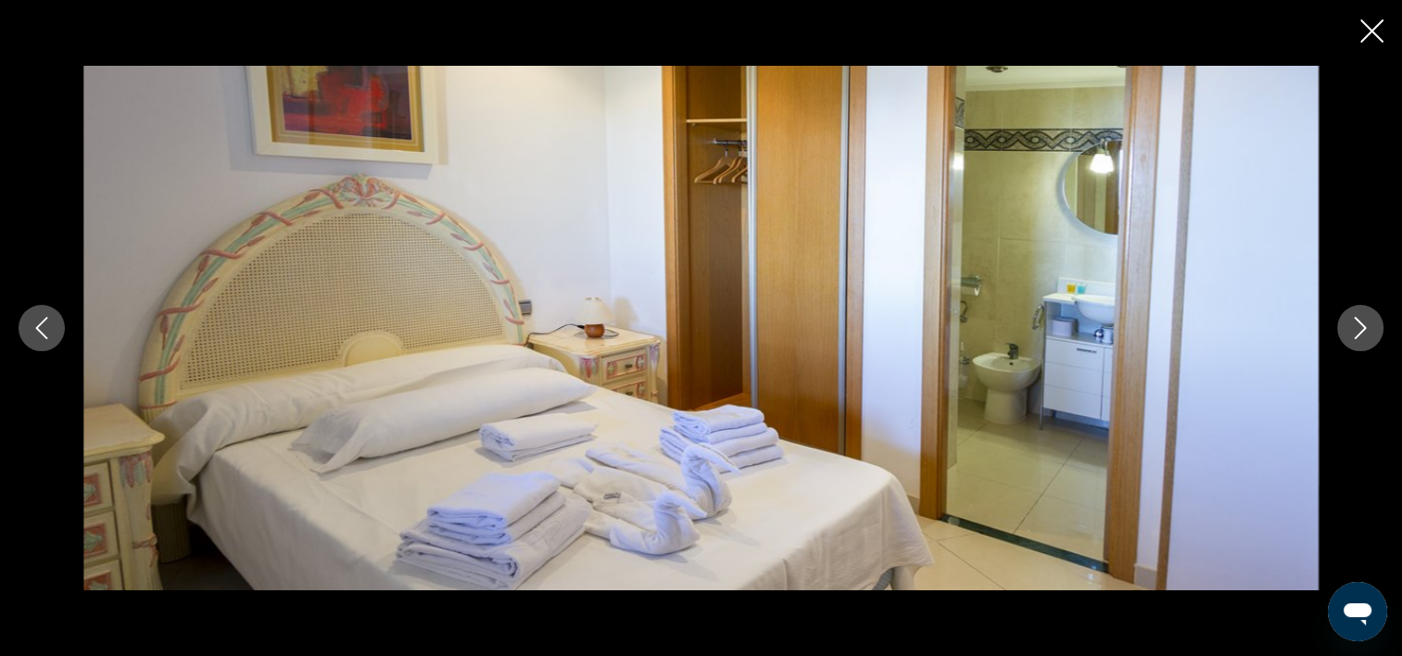
click at [1359, 330] on icon "Image suivante" at bounding box center [1360, 328] width 22 height 22
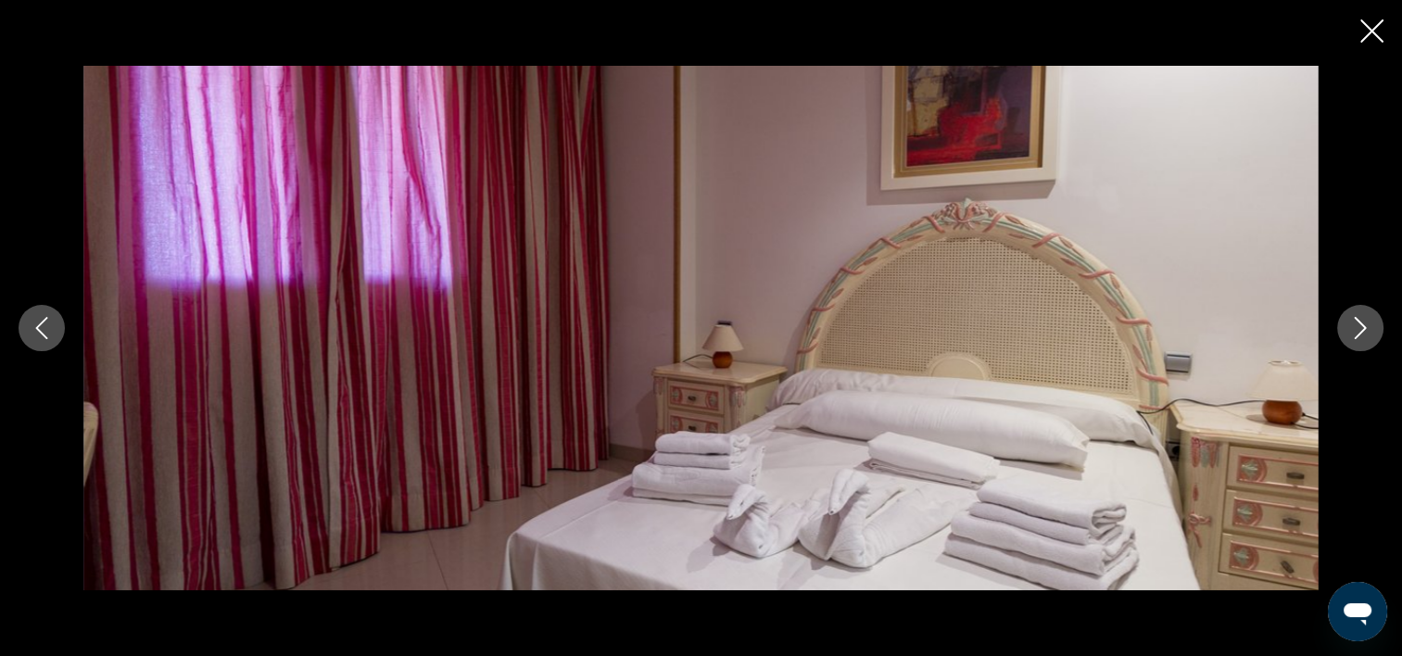
click at [1359, 330] on icon "Image suivante" at bounding box center [1360, 328] width 22 height 22
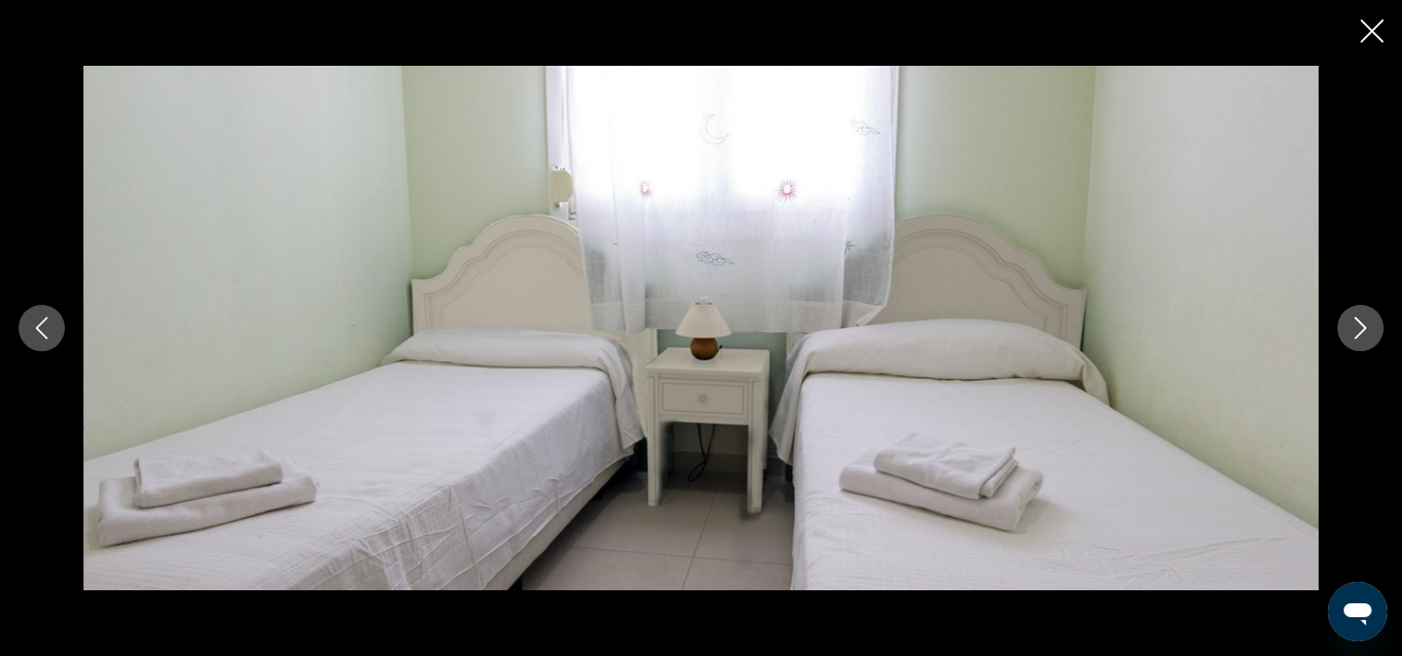
click at [1359, 330] on icon "Image suivante" at bounding box center [1360, 328] width 22 height 22
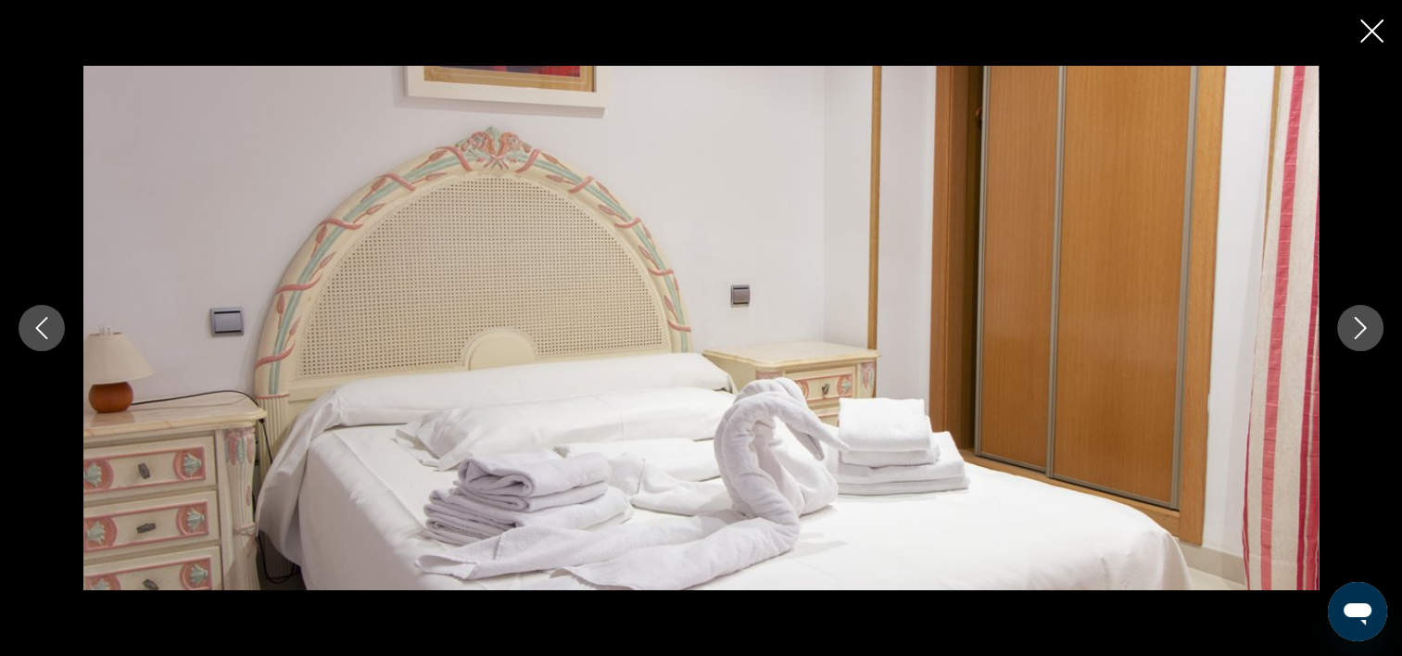
click at [1359, 330] on icon "Image suivante" at bounding box center [1360, 328] width 22 height 22
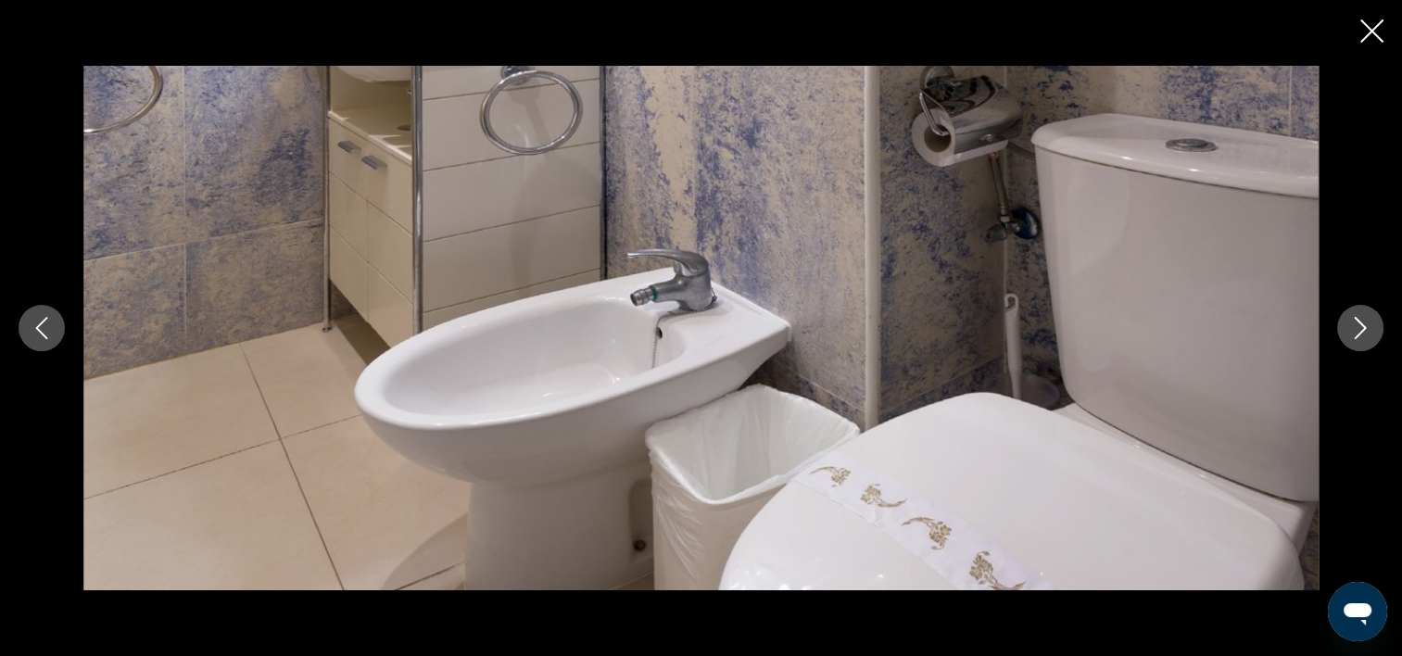
click at [1359, 330] on icon "Image suivante" at bounding box center [1360, 328] width 22 height 22
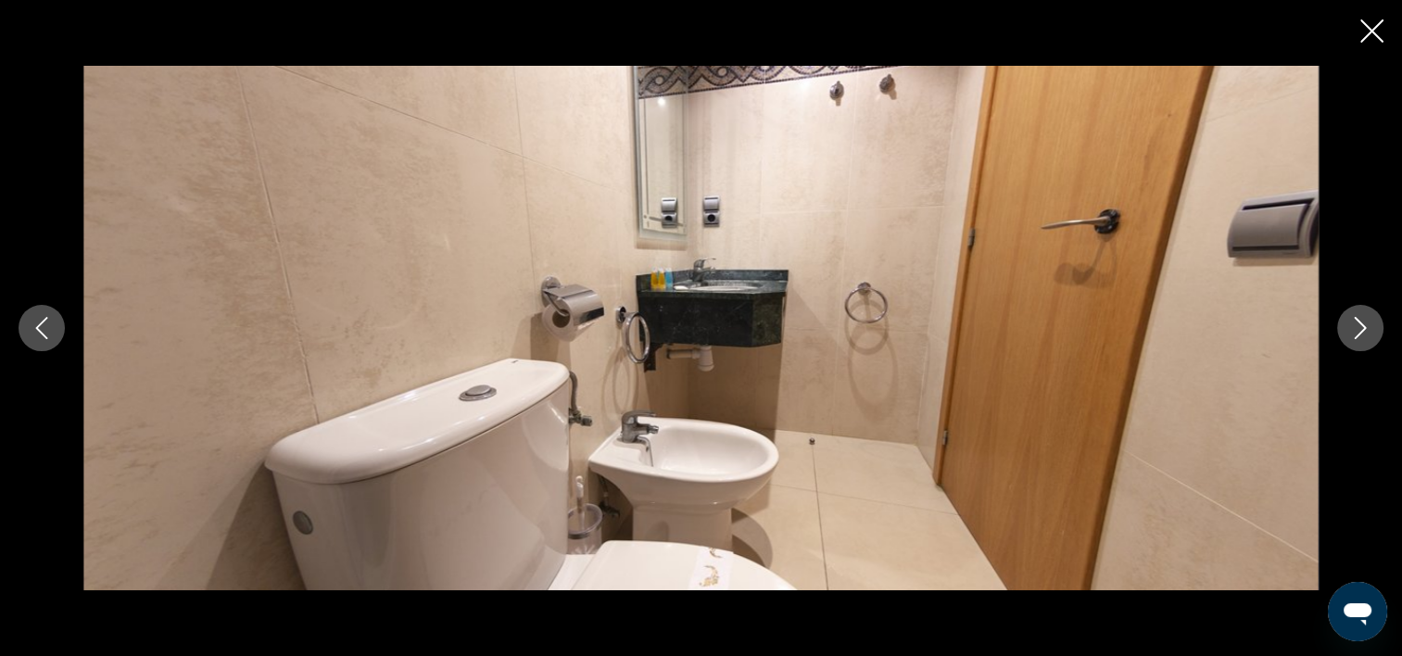
click at [1359, 330] on icon "Image suivante" at bounding box center [1360, 328] width 22 height 22
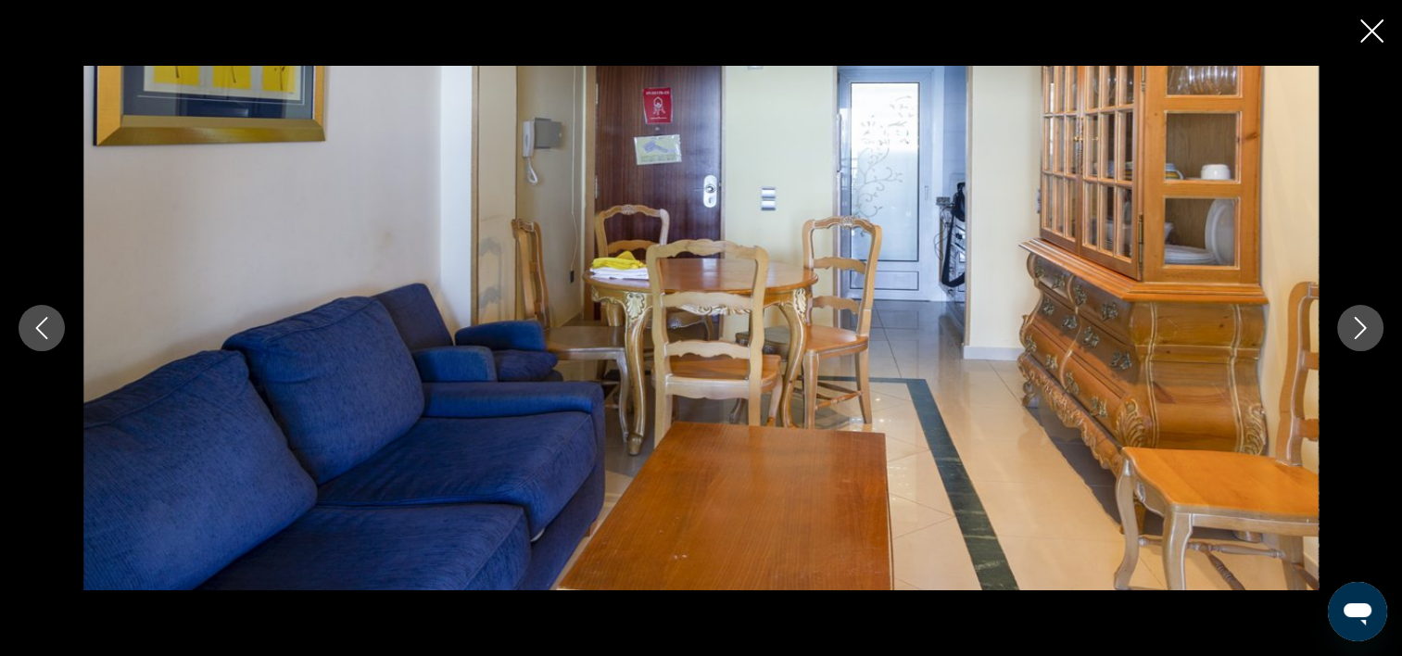
click at [1359, 330] on icon "Image suivante" at bounding box center [1360, 328] width 22 height 22
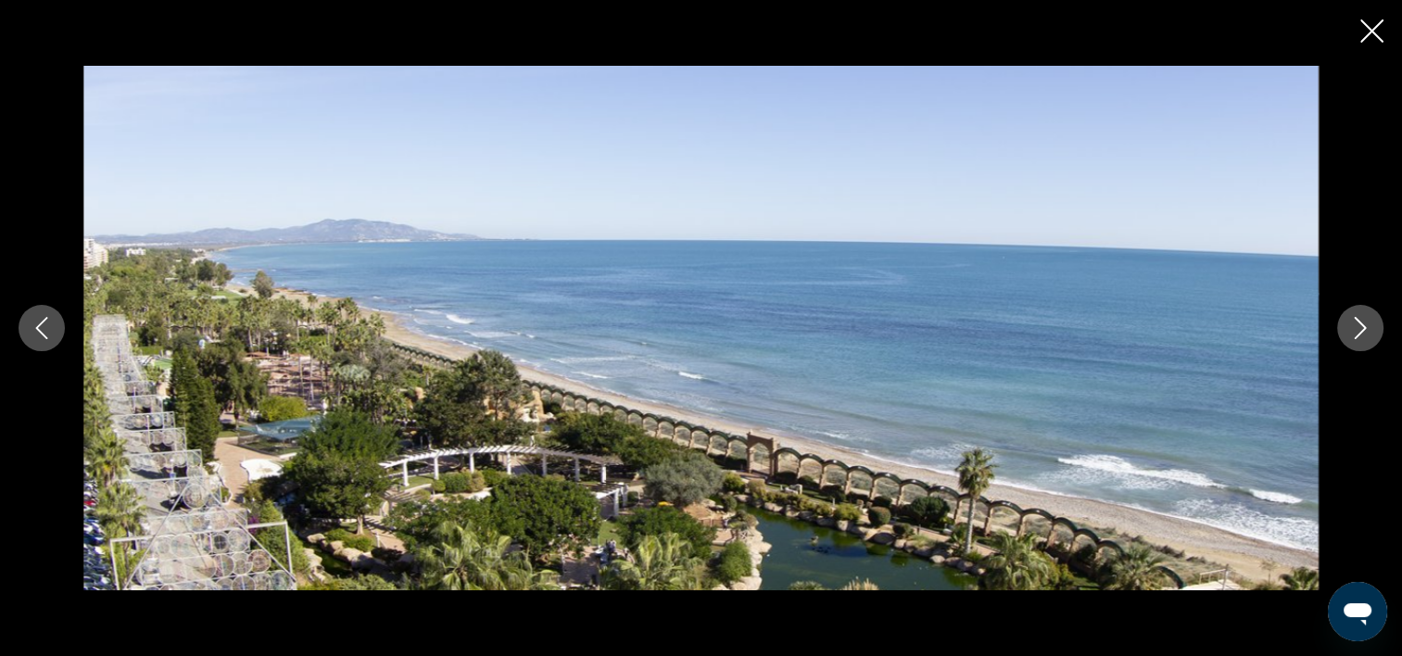
scroll to position [1205, 0]
click at [1365, 29] on icon "Fermer le diaporama" at bounding box center [1372, 30] width 23 height 23
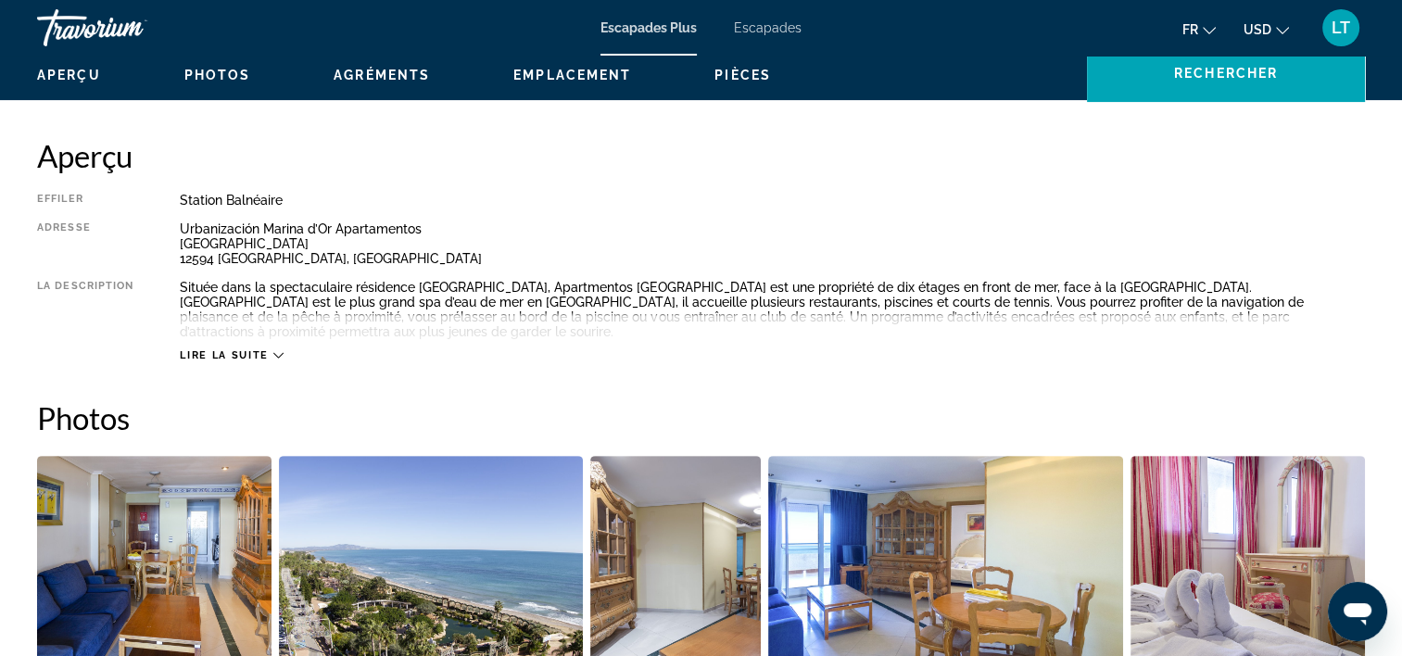
scroll to position [463, 0]
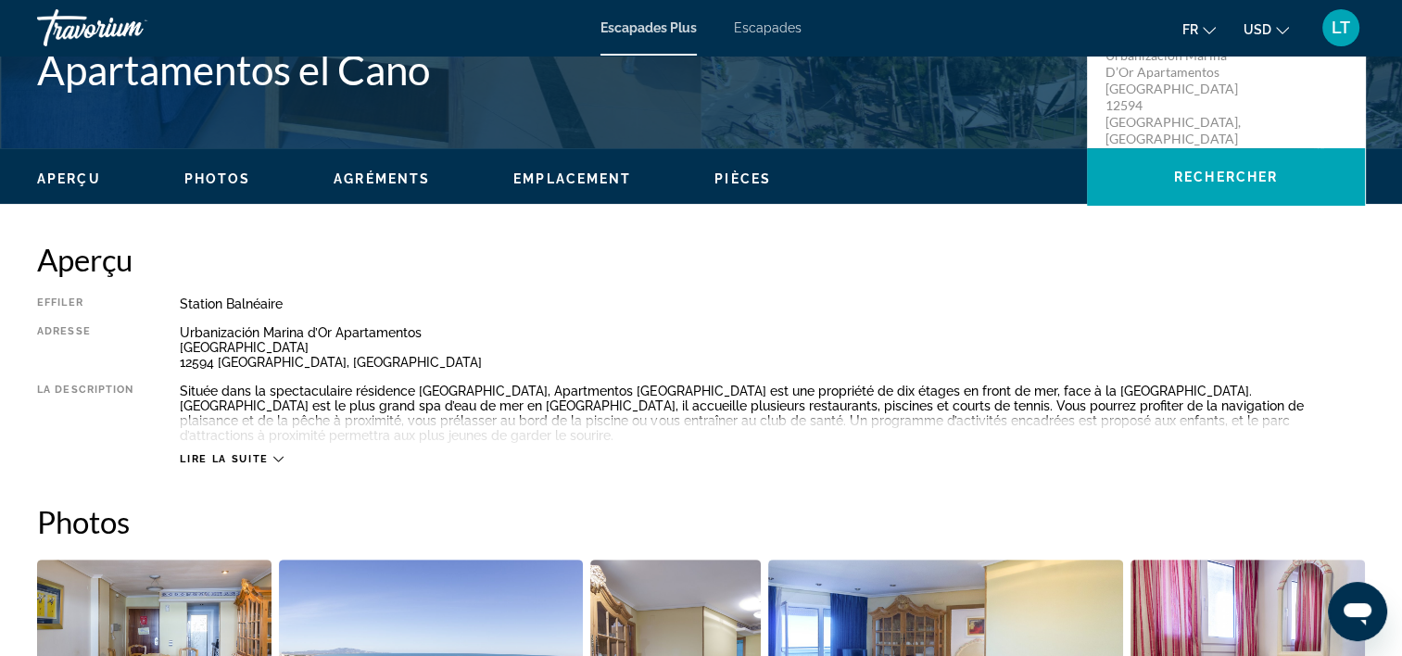
click at [281, 457] on icon "Contenu principal" at bounding box center [278, 459] width 10 height 10
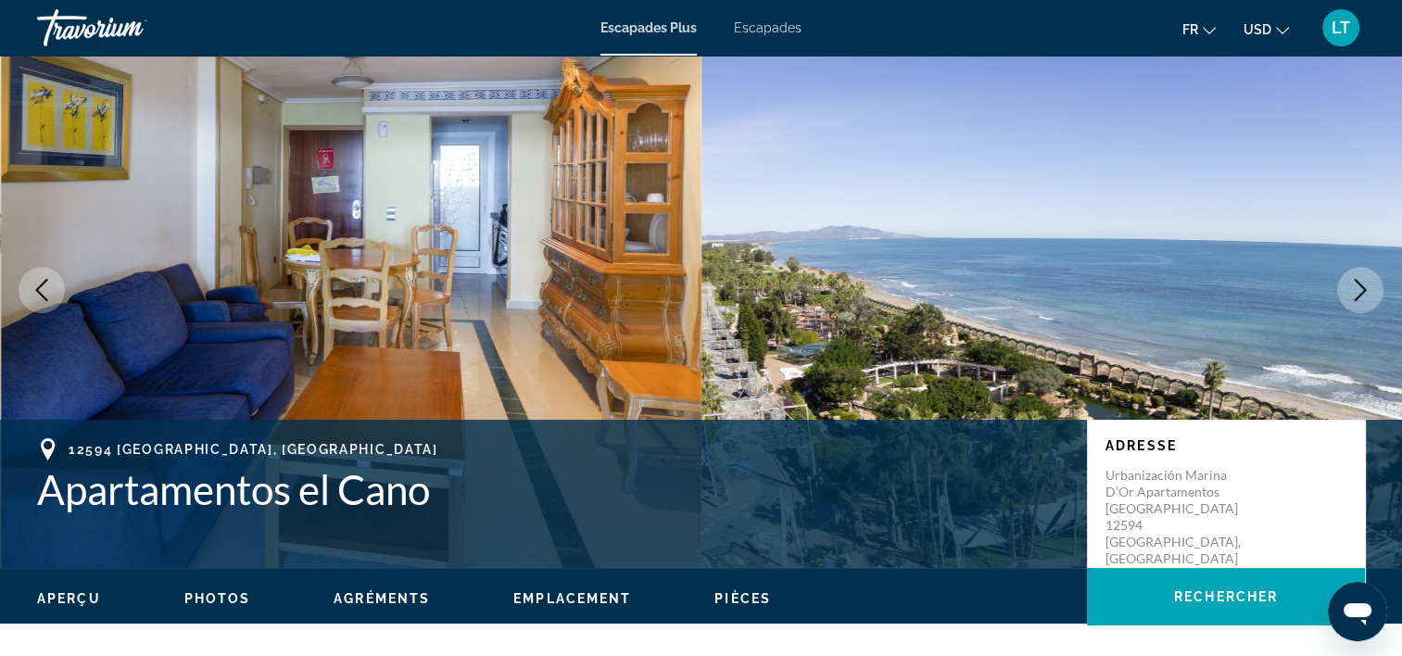
scroll to position [0, 0]
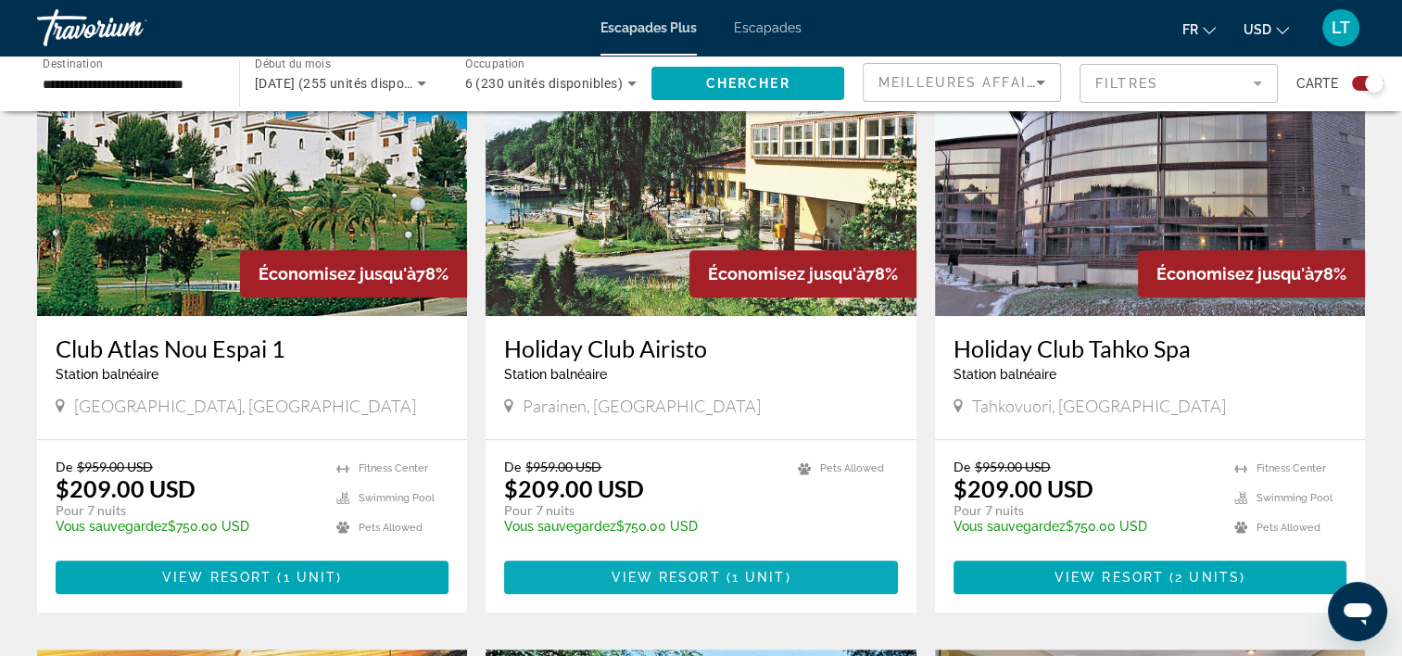
scroll to position [636, 0]
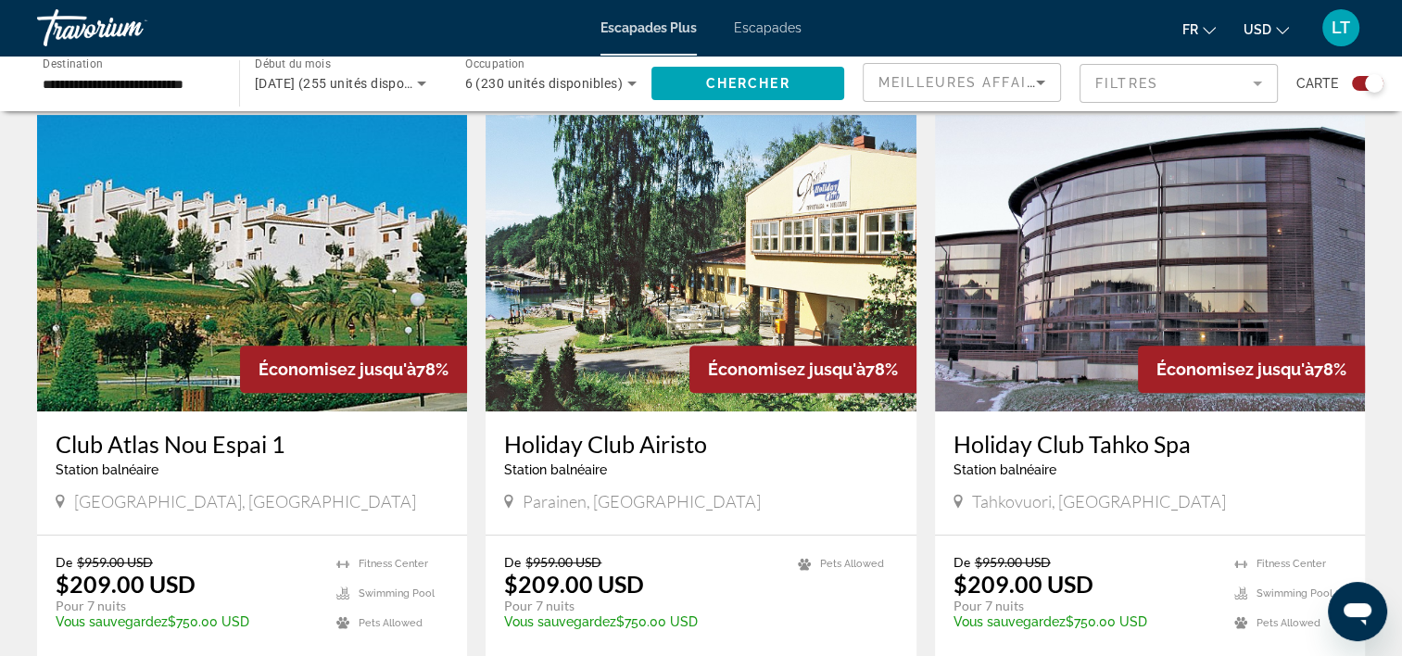
click at [309, 291] on img "Contenu principal" at bounding box center [252, 263] width 430 height 297
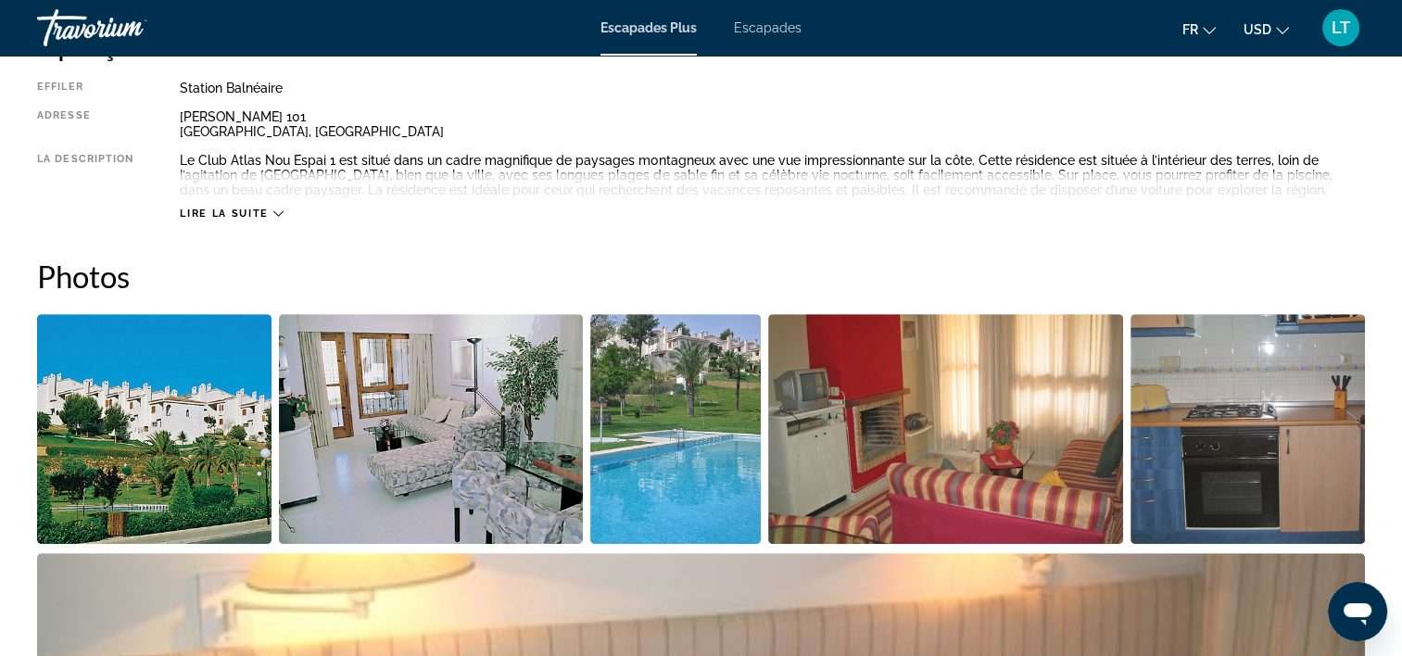
scroll to position [834, 0]
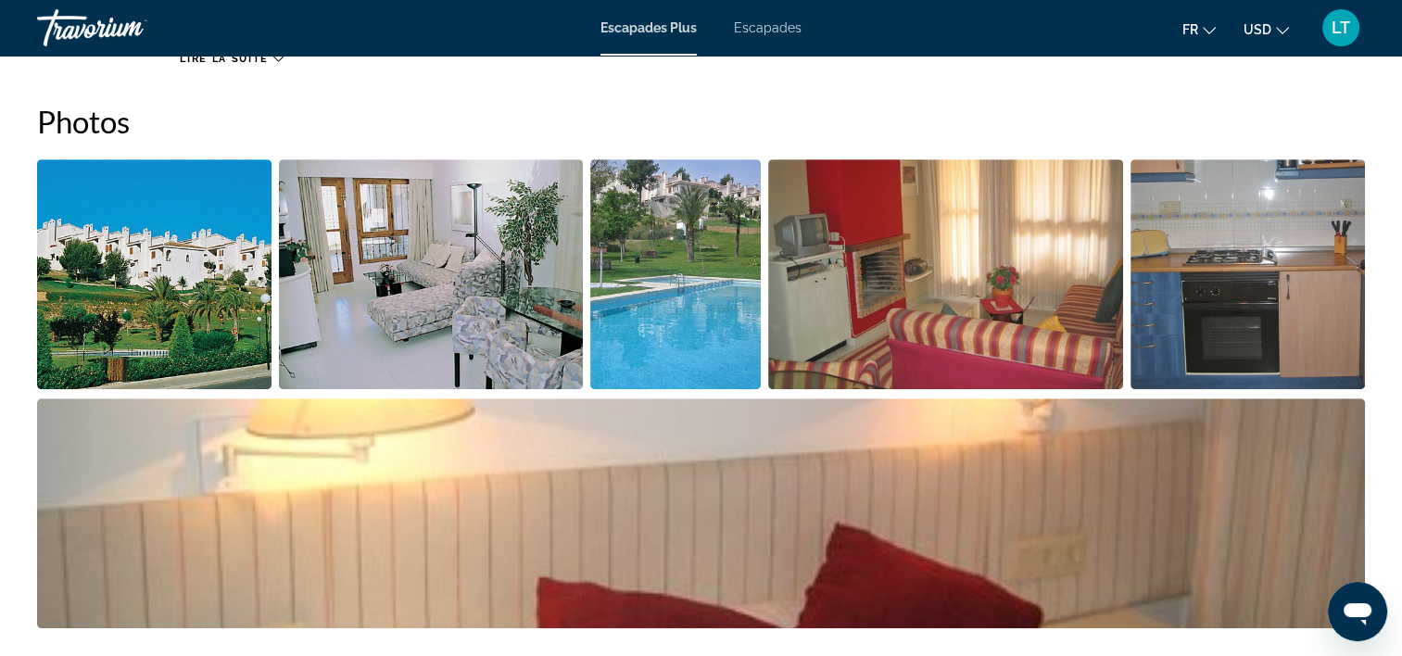
click at [144, 248] on img "Ouvrir le curseur d’image en plein écran" at bounding box center [154, 274] width 234 height 230
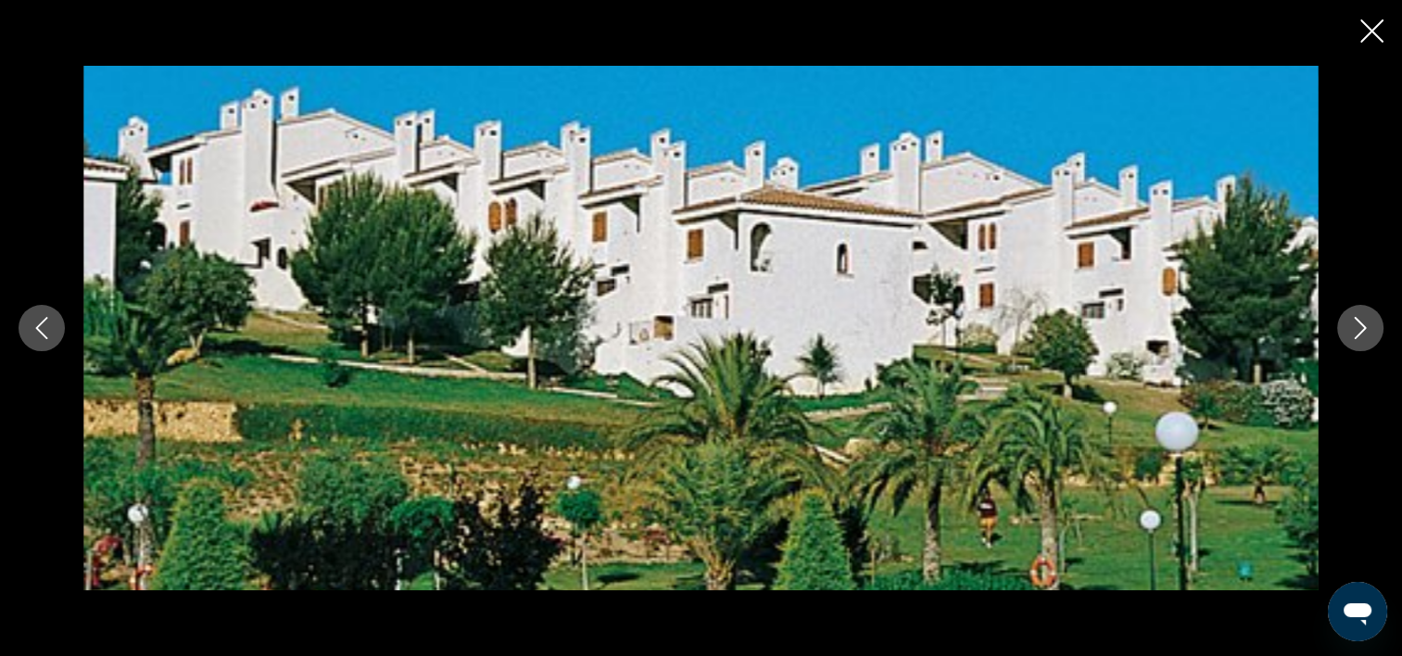
click at [1357, 330] on icon "Image suivante" at bounding box center [1360, 328] width 22 height 22
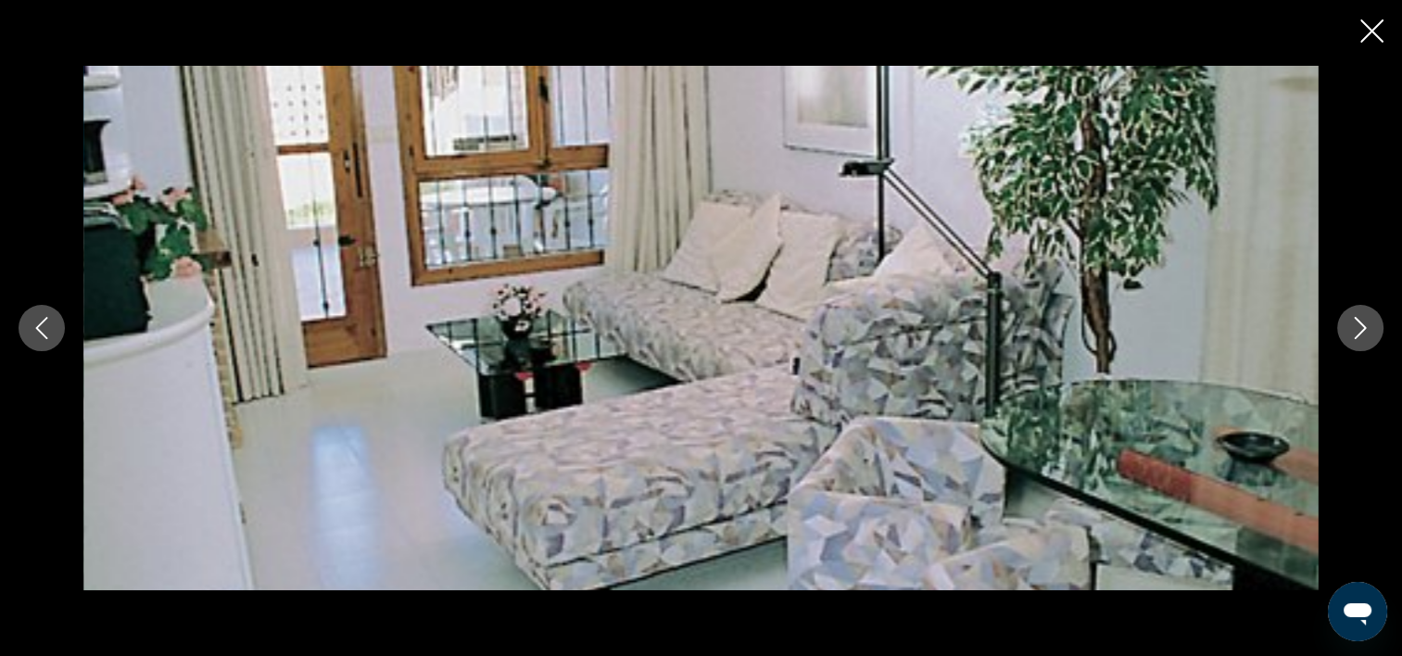
click at [1357, 330] on icon "Image suivante" at bounding box center [1360, 328] width 22 height 22
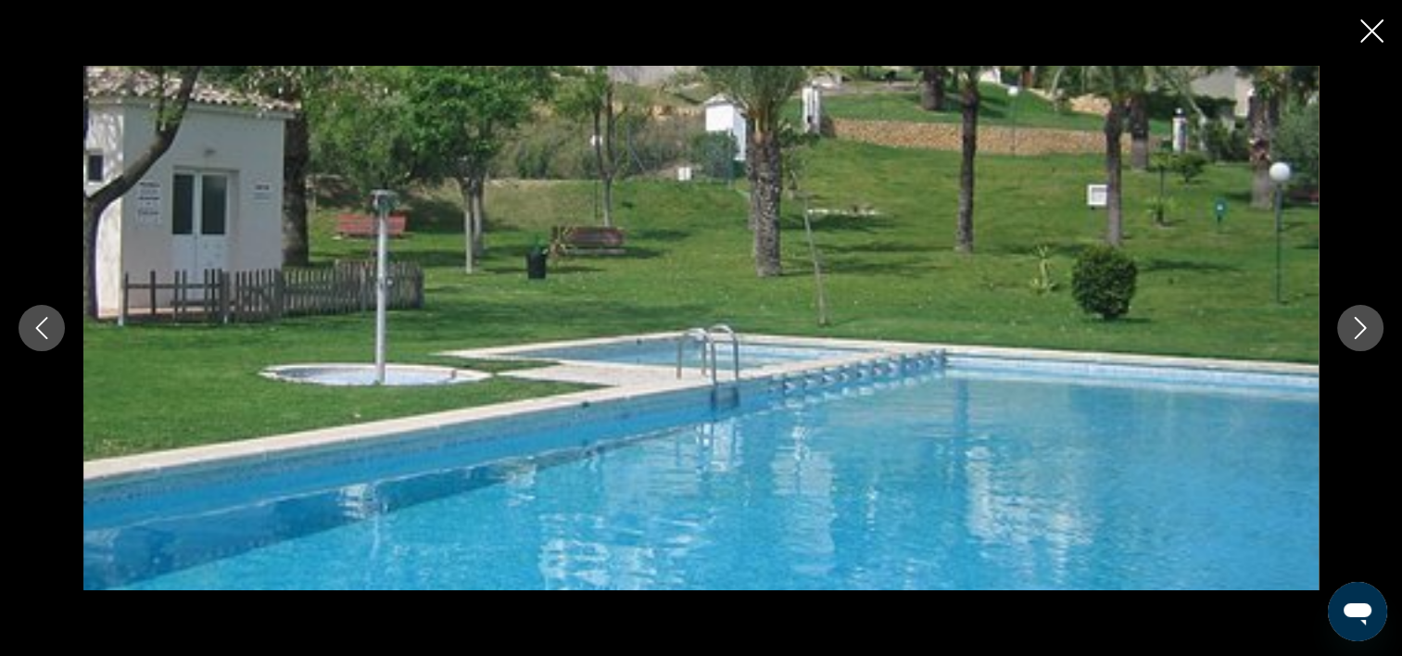
click at [1357, 330] on icon "Image suivante" at bounding box center [1360, 328] width 22 height 22
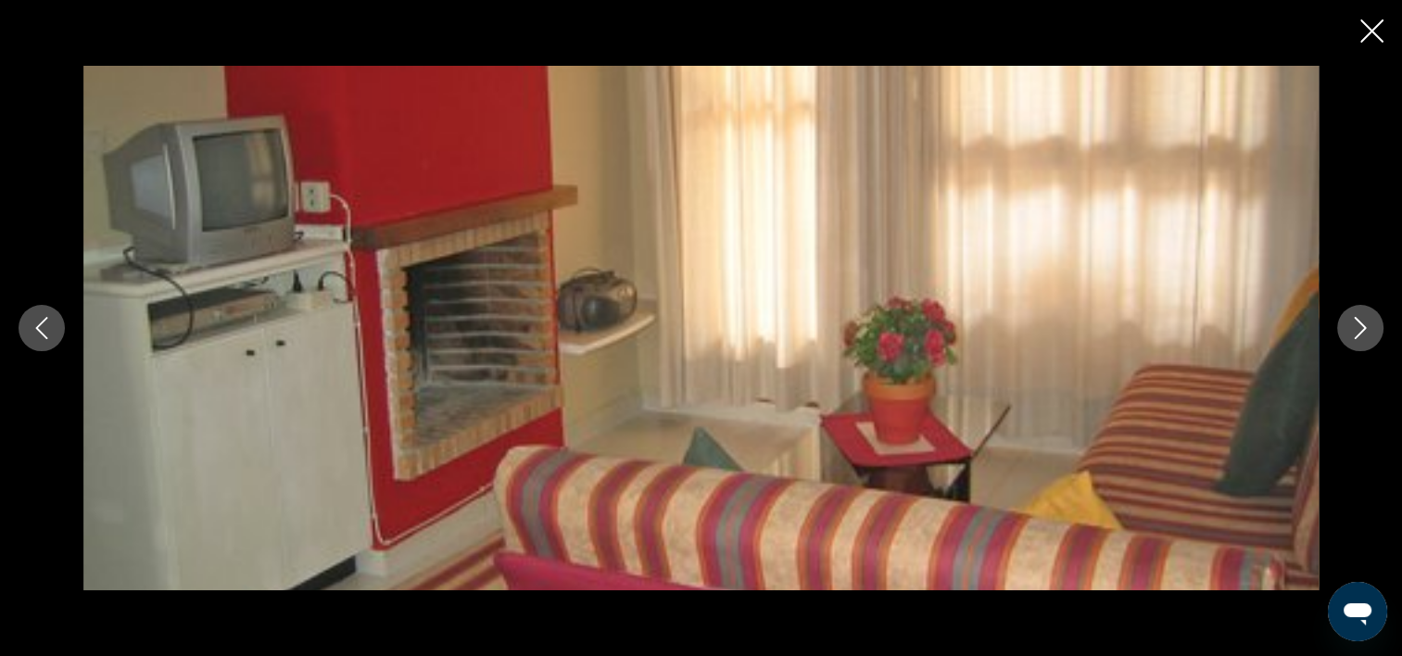
click at [1357, 330] on icon "Image suivante" at bounding box center [1360, 328] width 22 height 22
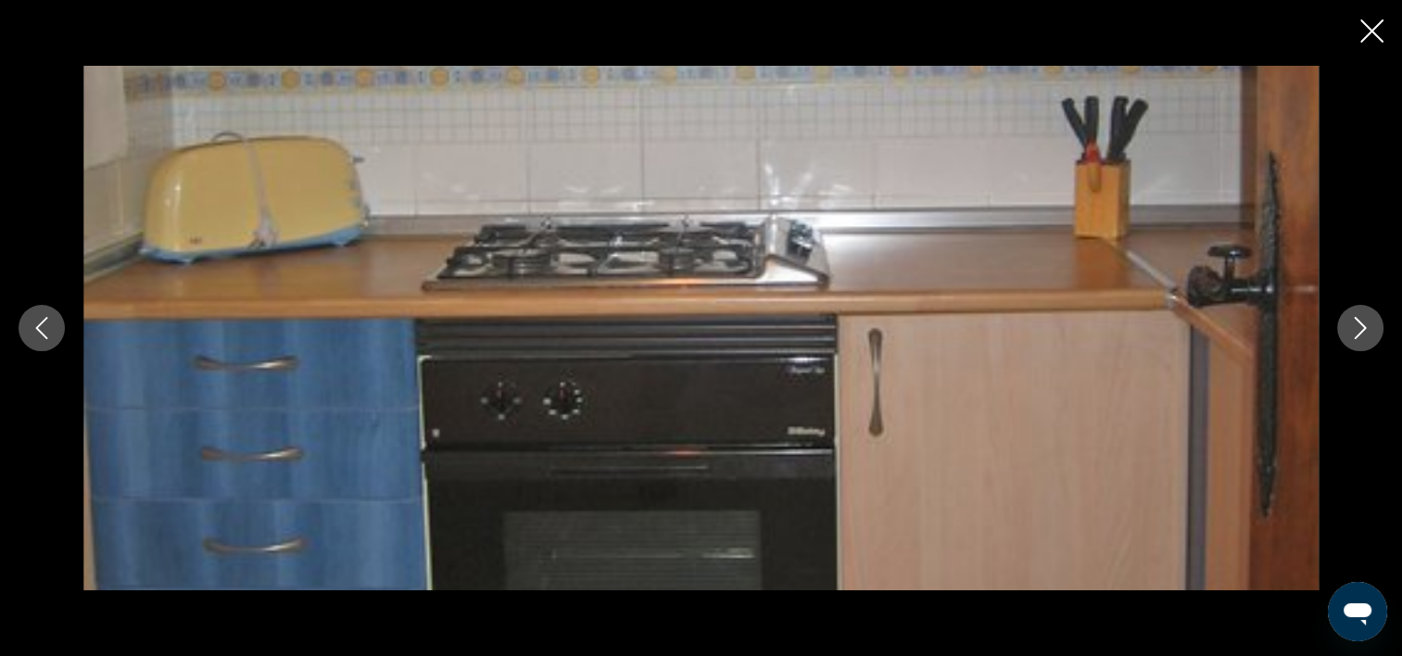
click at [1357, 330] on icon "Image suivante" at bounding box center [1360, 328] width 22 height 22
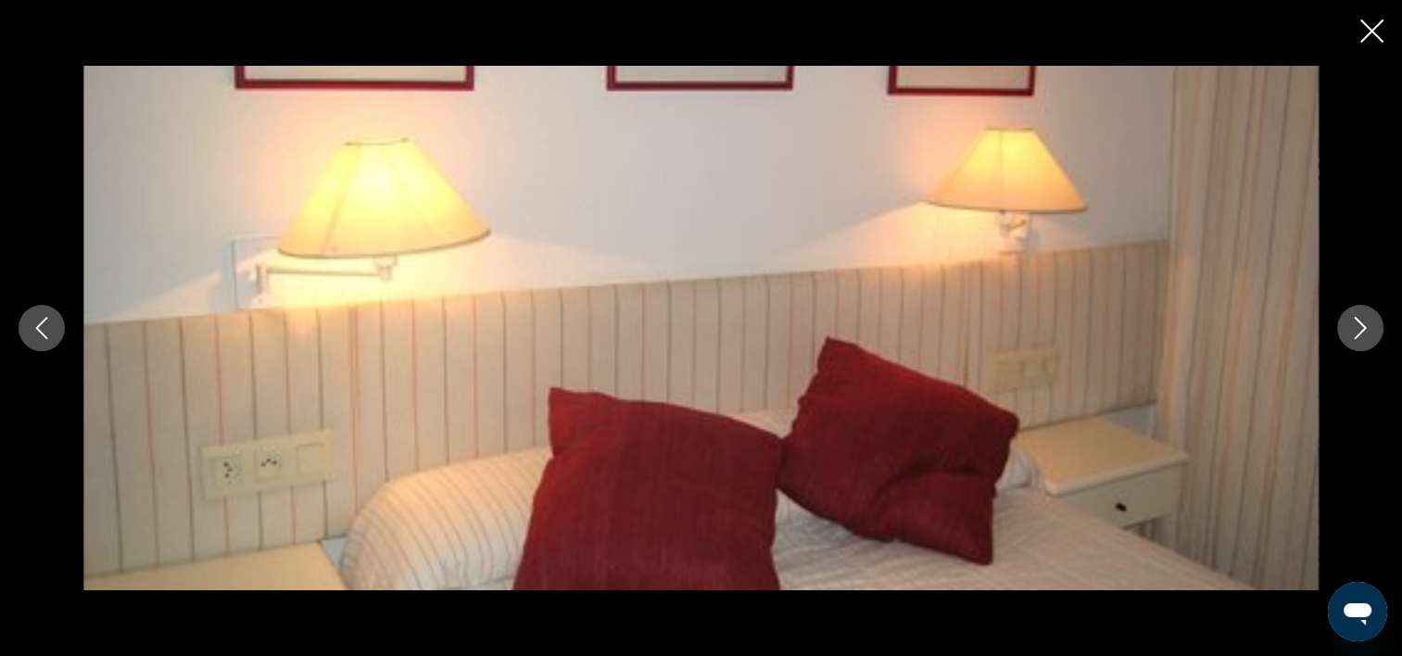
click at [1365, 32] on icon "Fermer le diaporama" at bounding box center [1372, 30] width 23 height 23
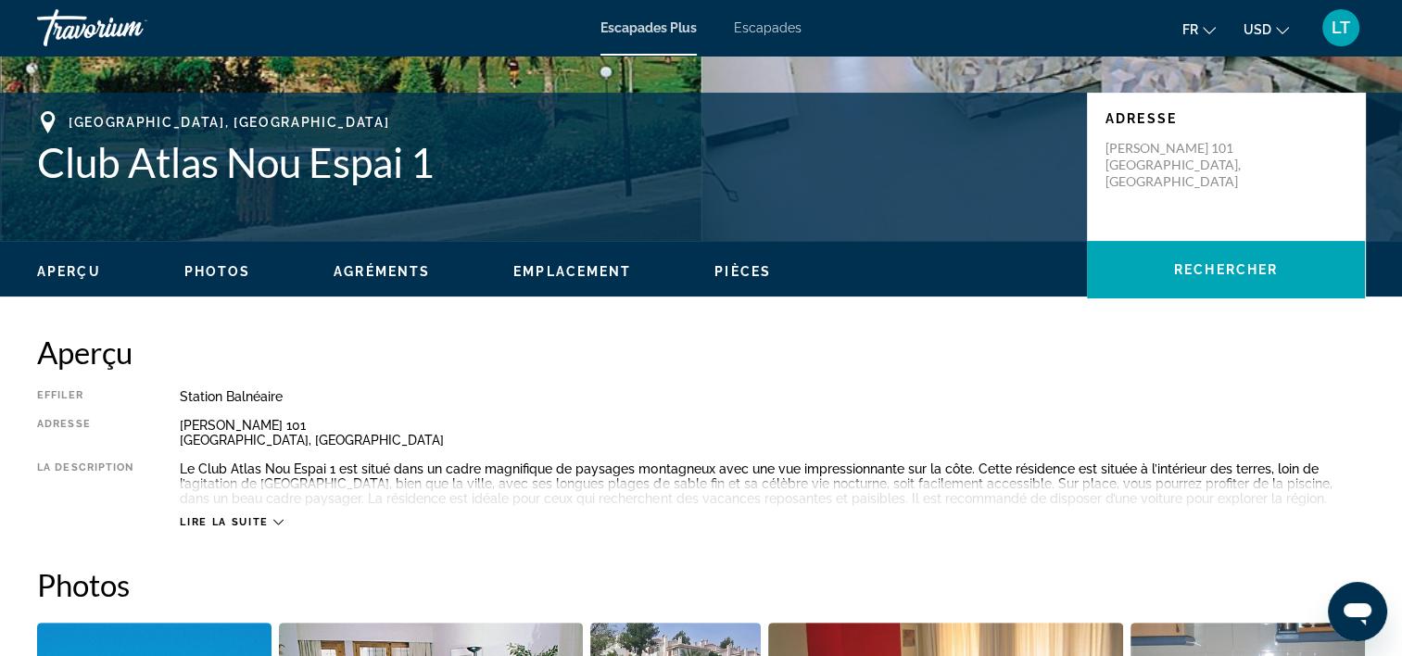
scroll to position [0, 0]
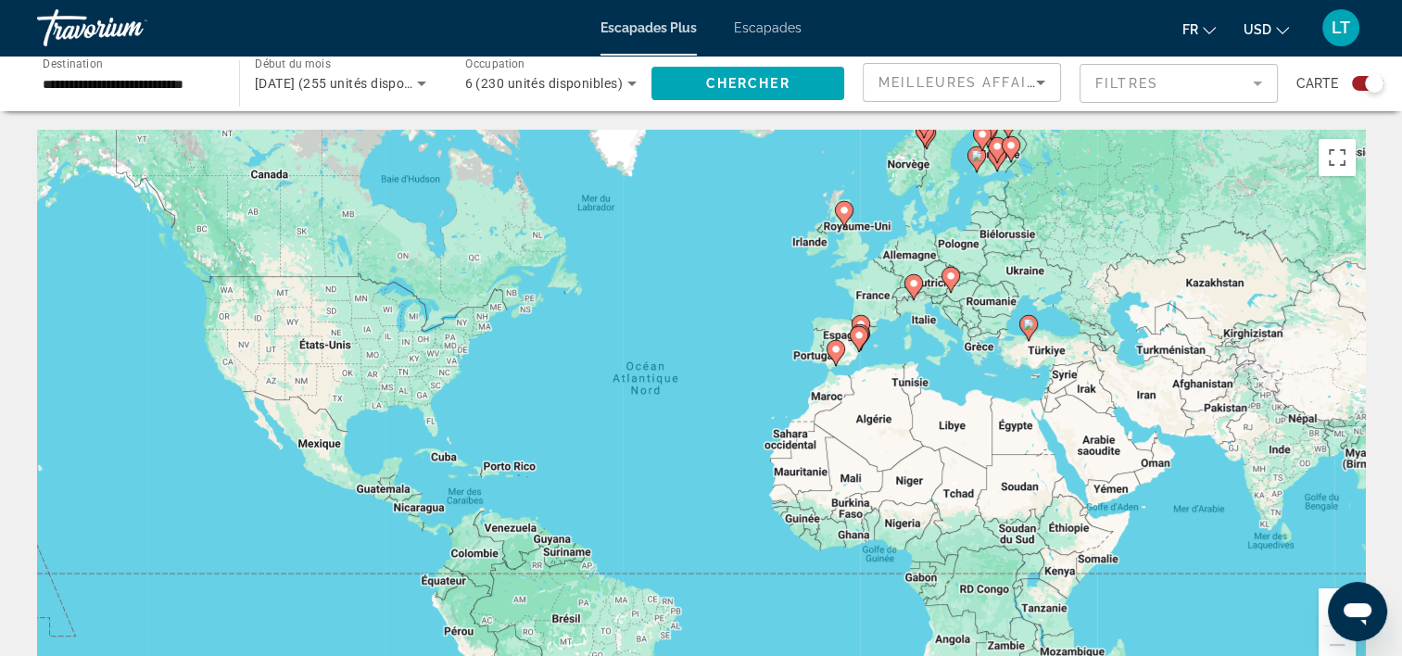
click at [781, 25] on span "Escapades" at bounding box center [768, 27] width 68 height 15
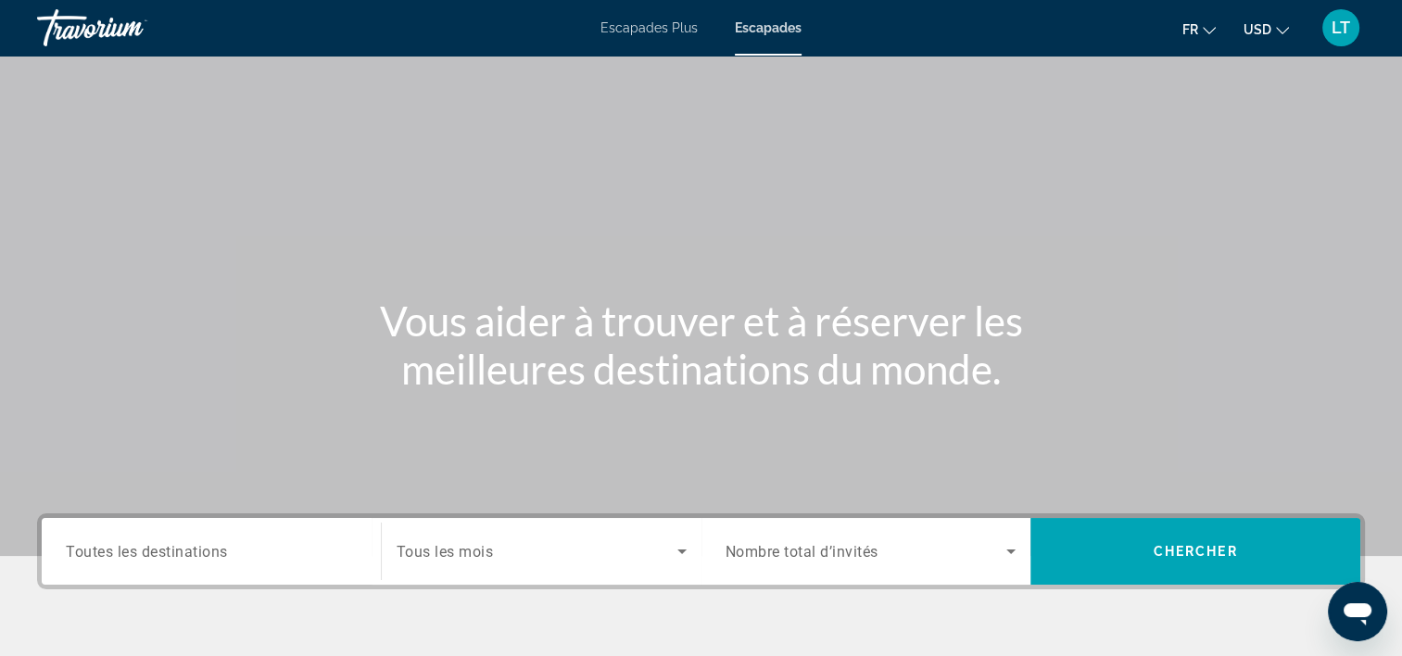
scroll to position [278, 0]
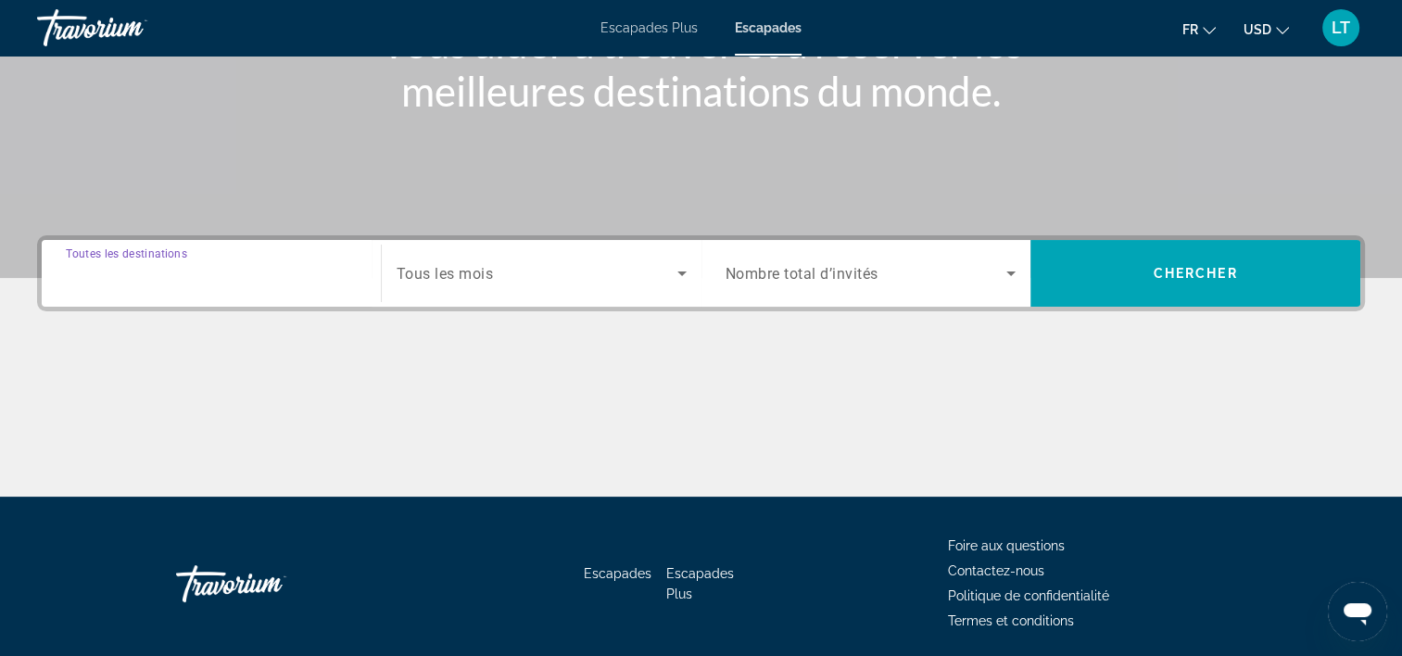
click at [281, 277] on input "Destination Toutes les destinations" at bounding box center [211, 274] width 291 height 22
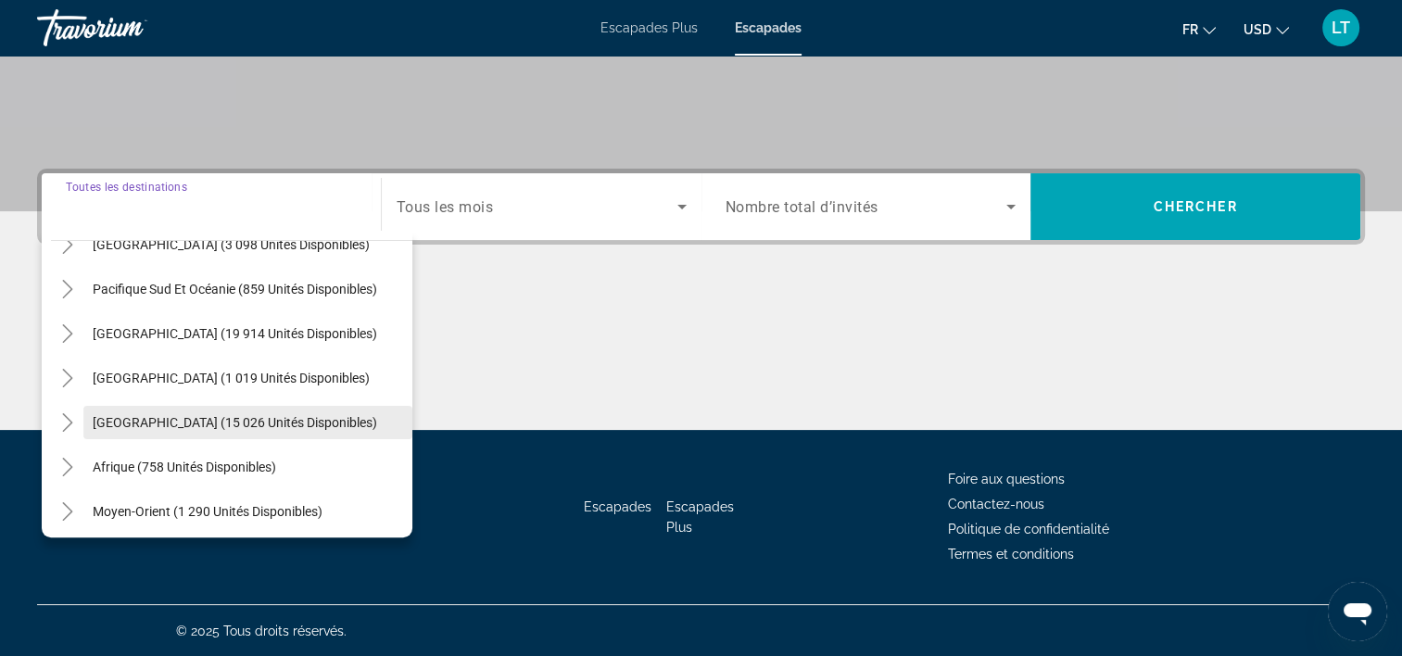
scroll to position [300, 0]
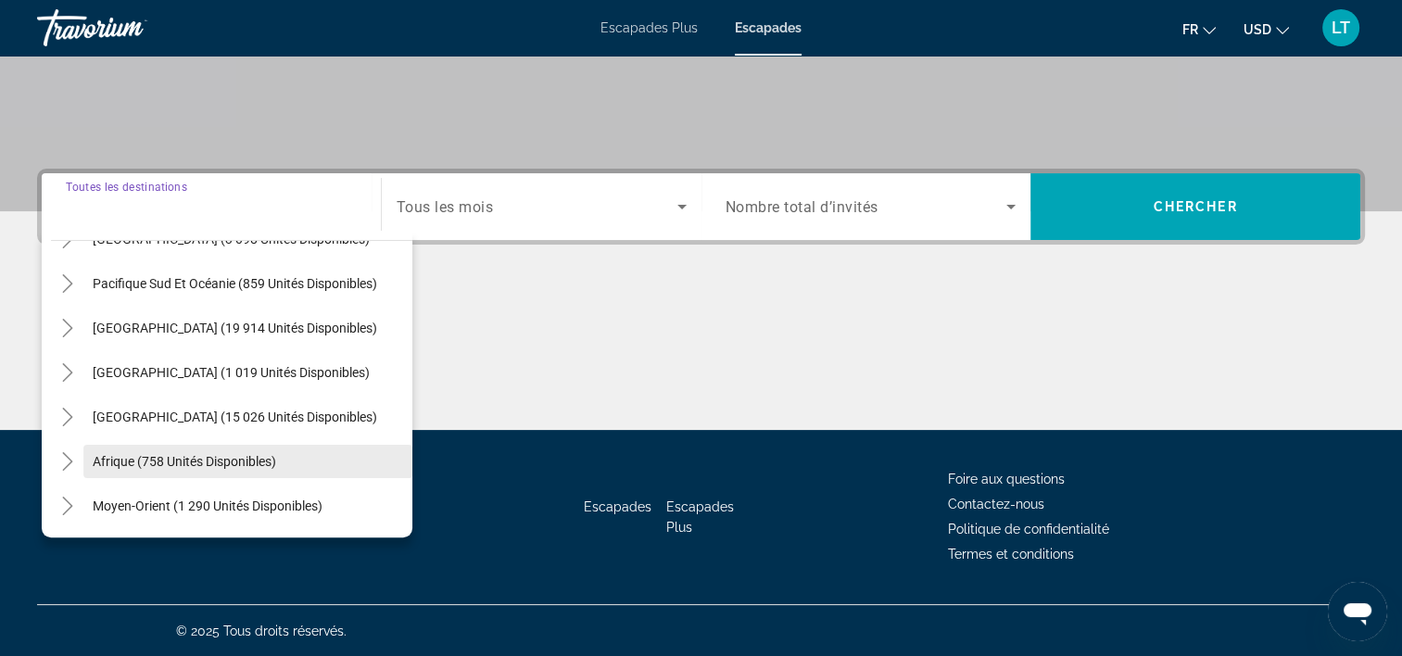
click at [262, 456] on span "Afrique (758 unités disponibles)" at bounding box center [185, 461] width 184 height 15
type input "**********"
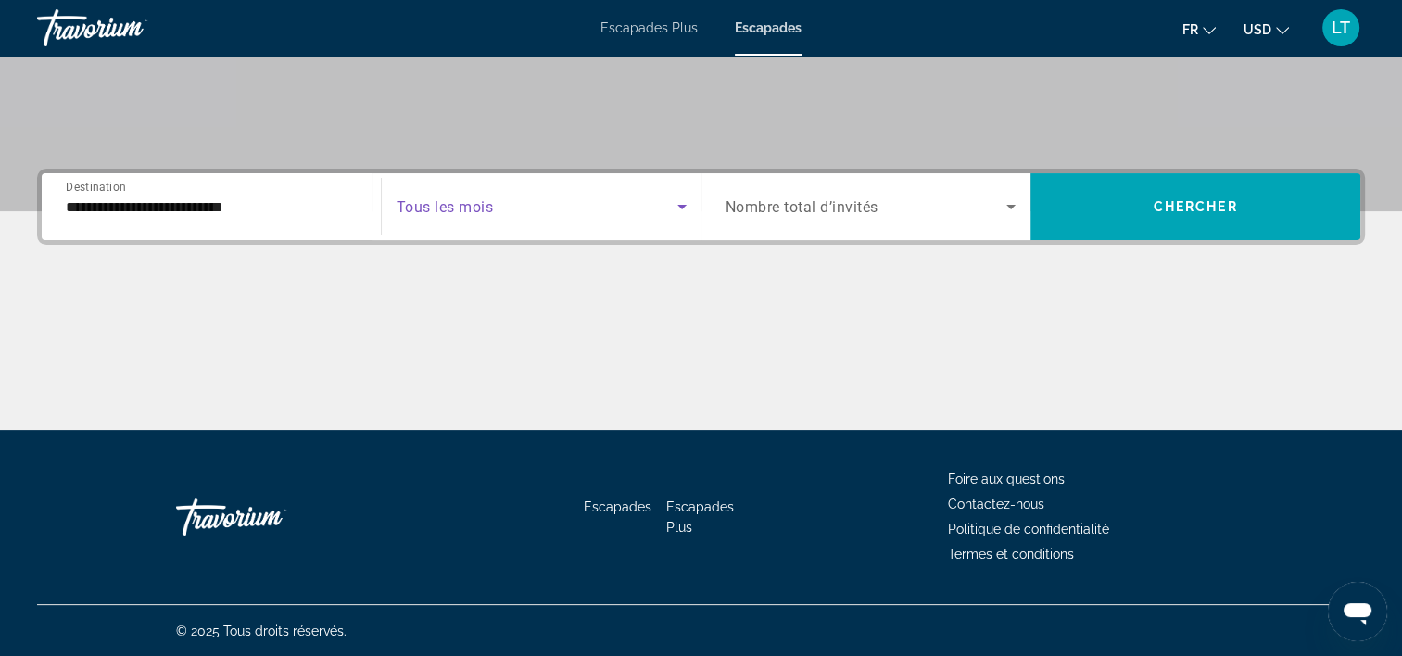
click at [678, 203] on icon "Widget de recherche" at bounding box center [682, 207] width 22 height 22
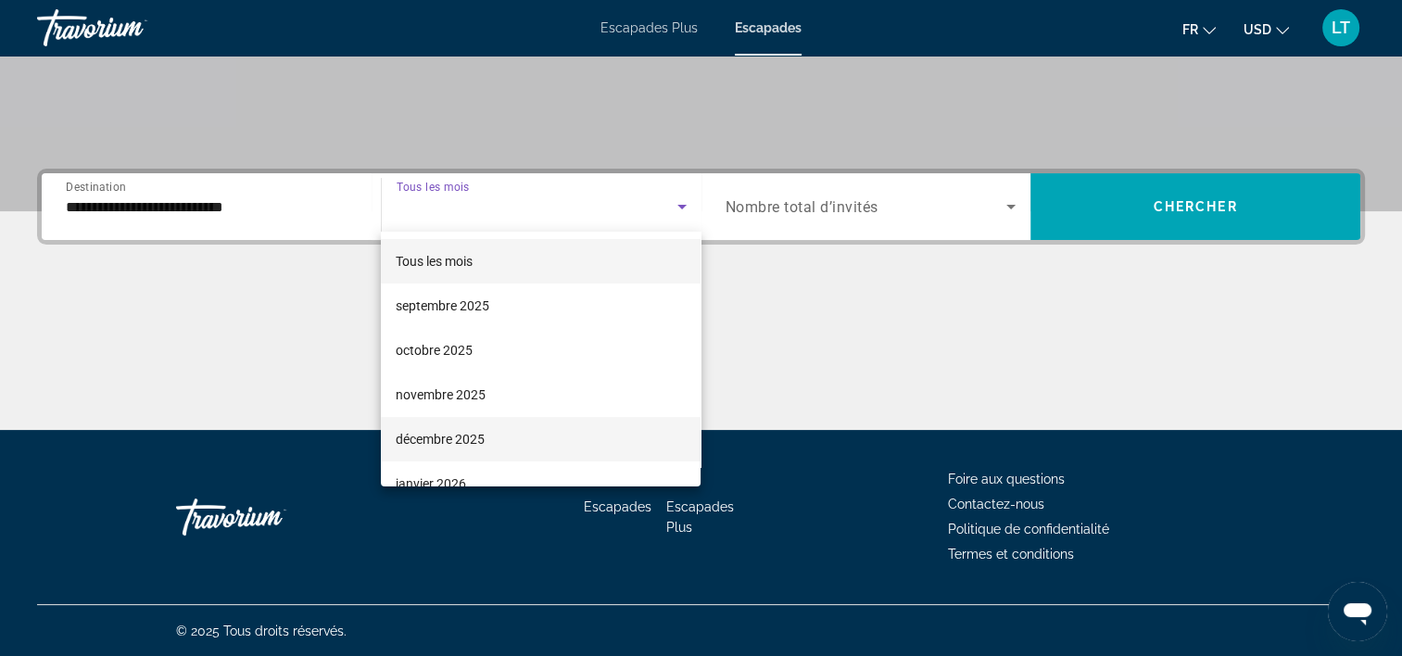
scroll to position [93, 0]
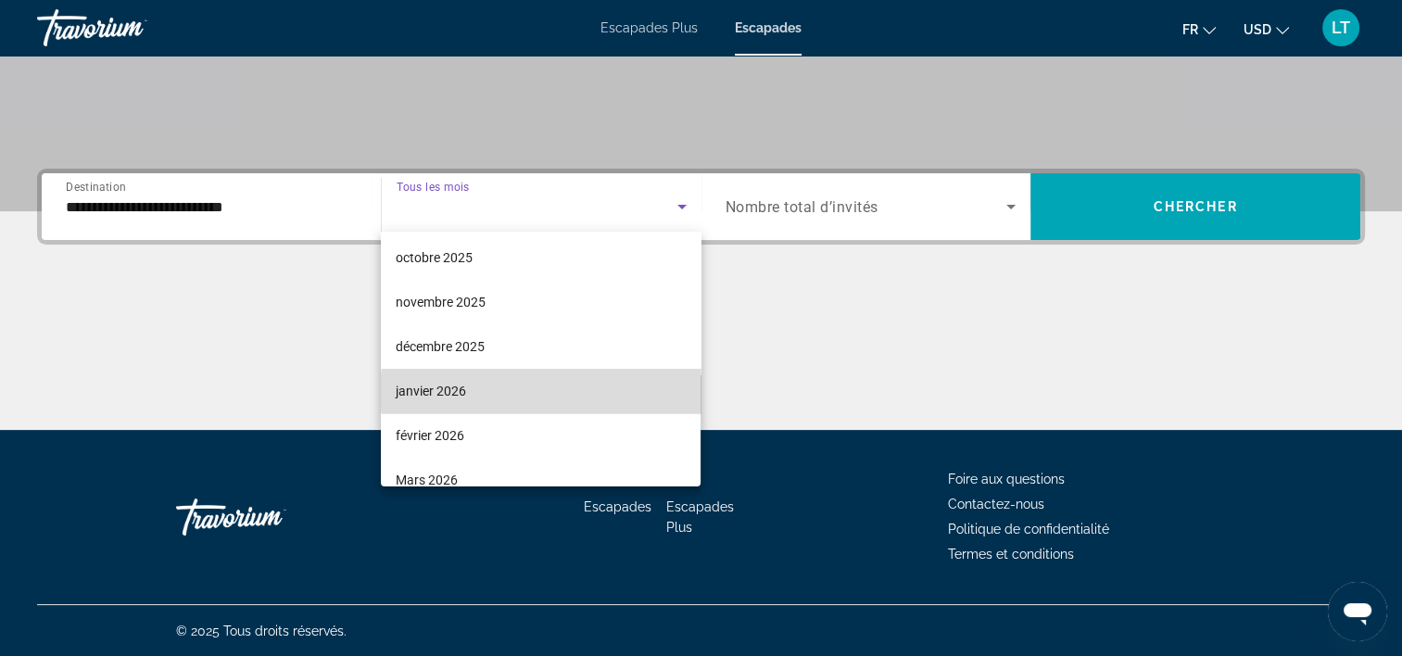
click at [563, 393] on mat-option "janvier 2026" at bounding box center [541, 391] width 320 height 44
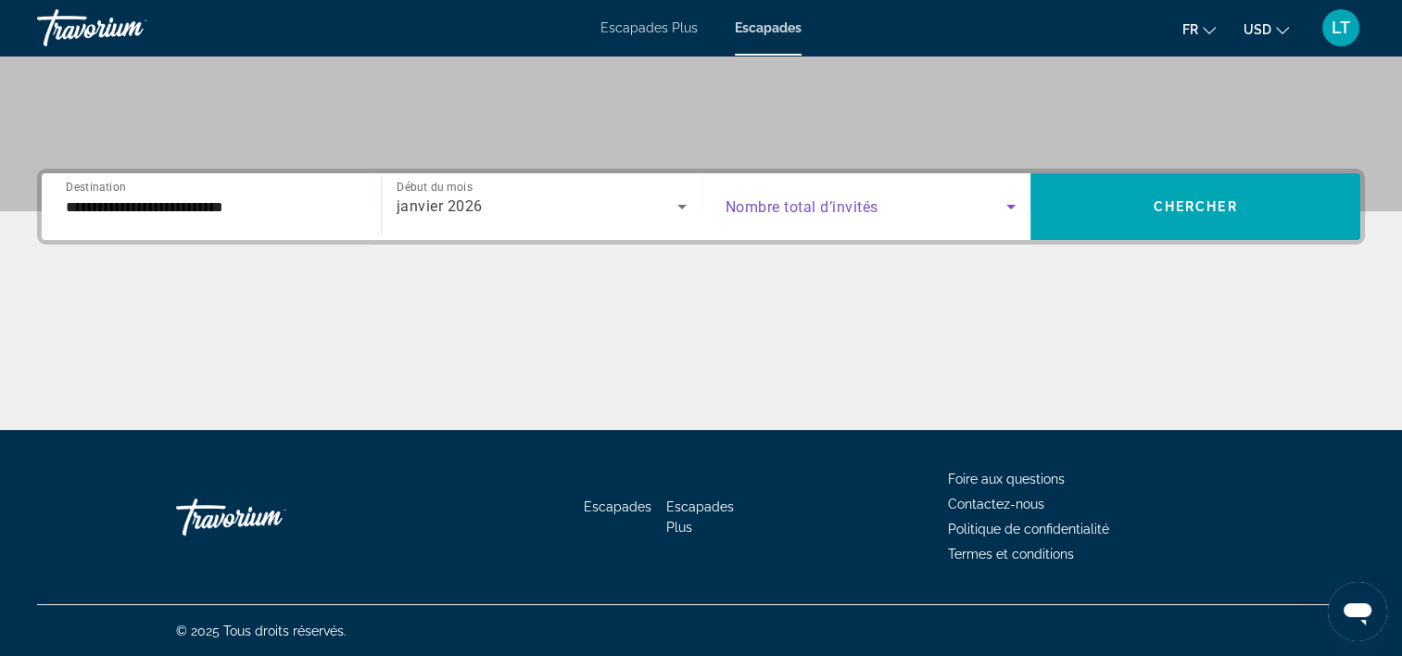
click at [1014, 206] on icon "Widget de recherche" at bounding box center [1011, 207] width 22 height 22
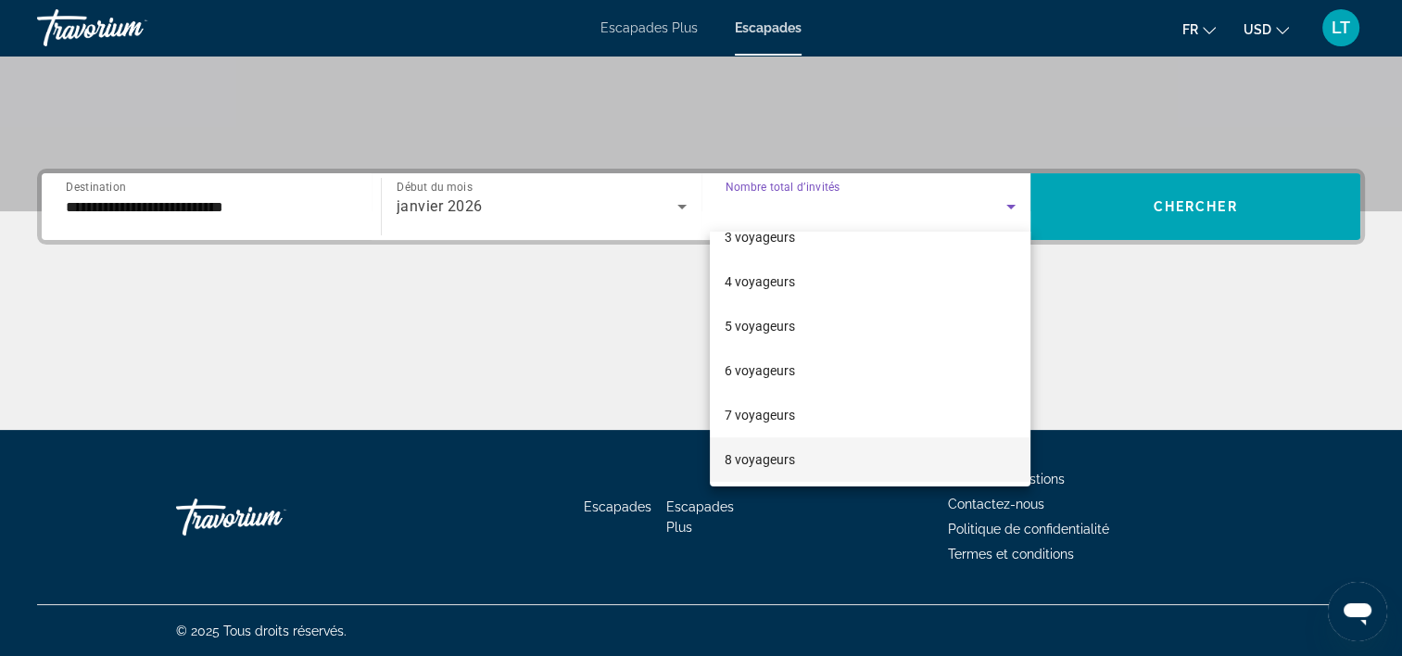
scroll to position [185, 0]
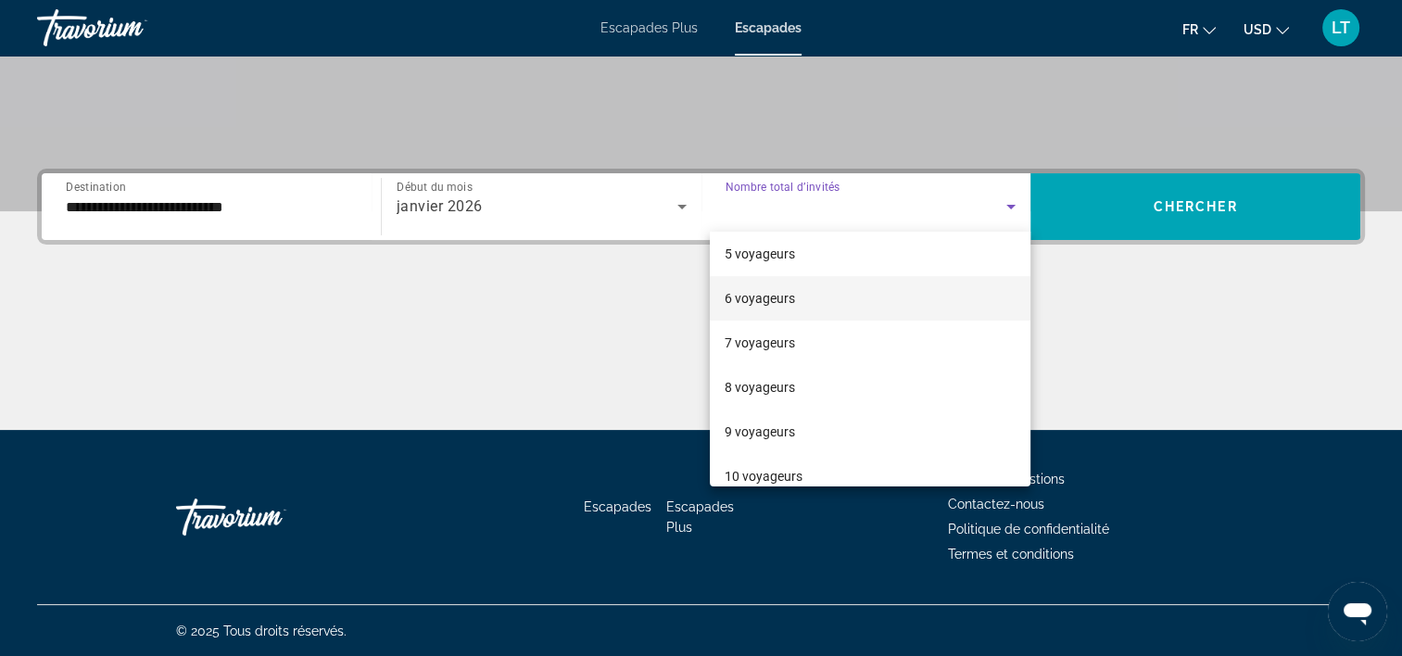
click at [813, 297] on mat-option "6 voyageurs" at bounding box center [870, 298] width 321 height 44
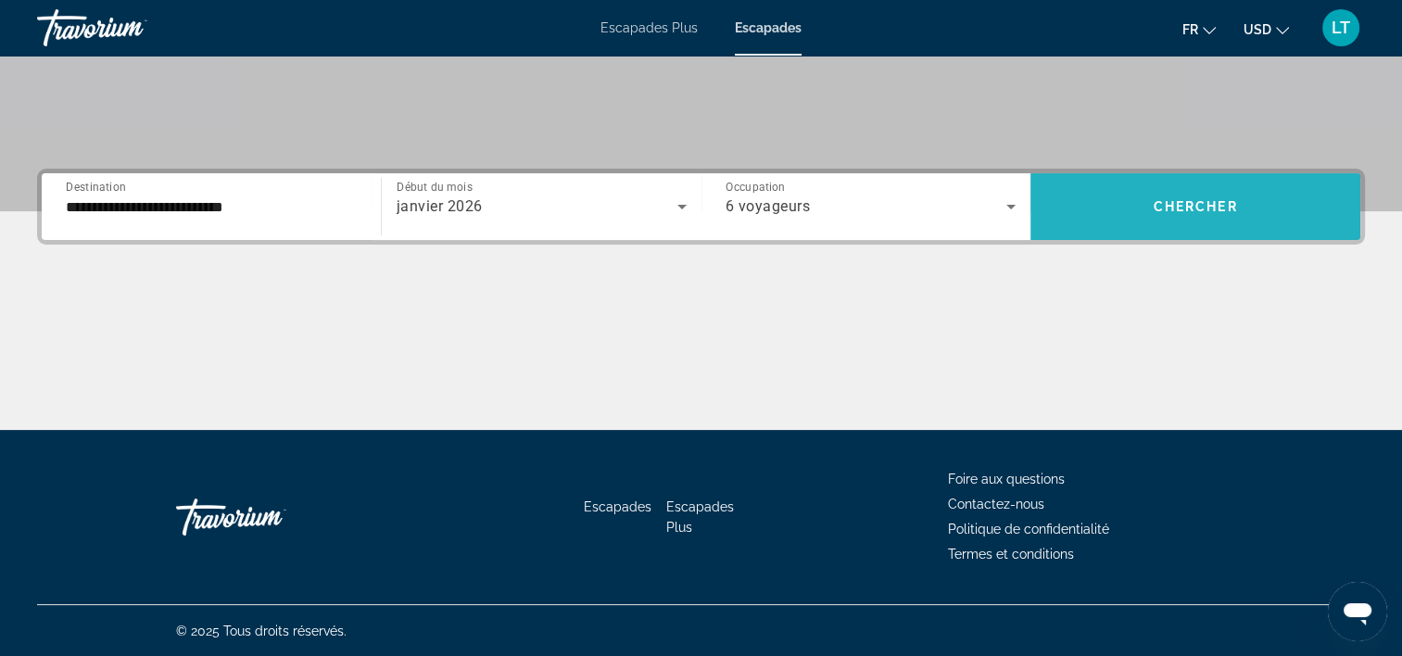
click at [1145, 218] on span "Widget de recherche" at bounding box center [1196, 206] width 330 height 44
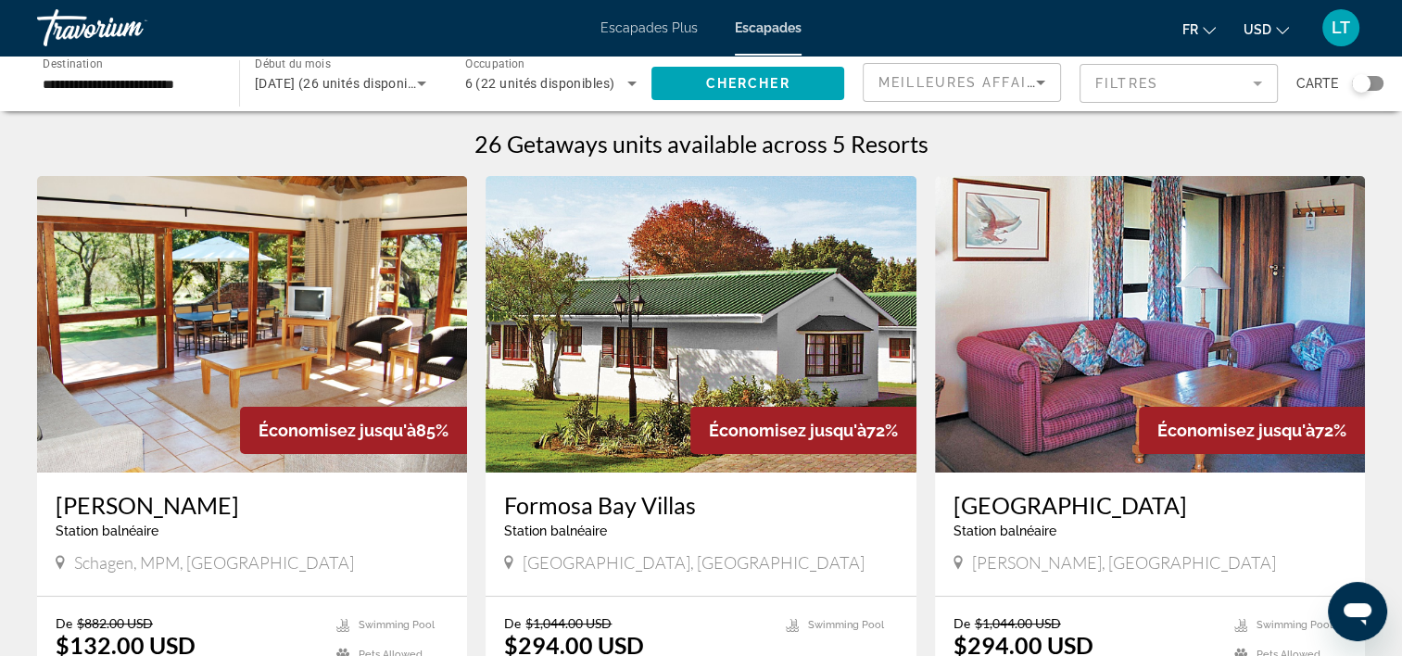
click at [756, 30] on span "Escapades" at bounding box center [768, 27] width 67 height 15
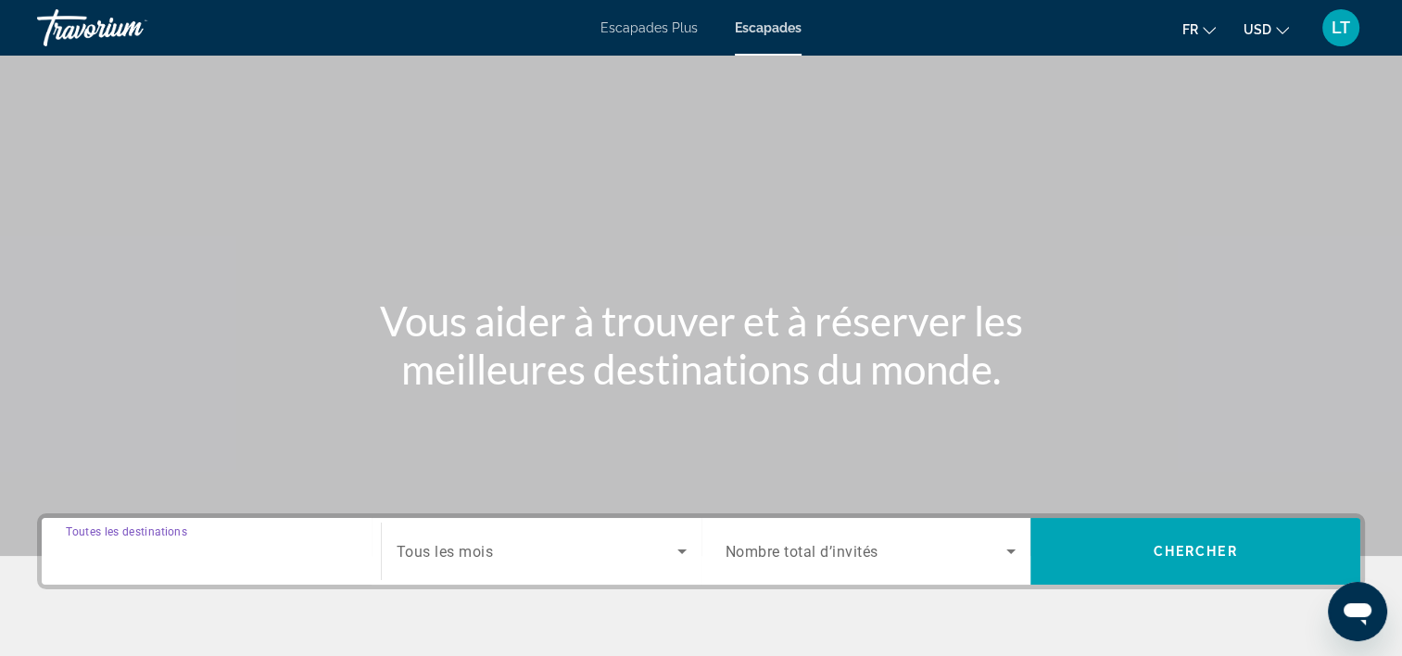
click at [302, 551] on input "Destination Toutes les destinations" at bounding box center [211, 552] width 291 height 22
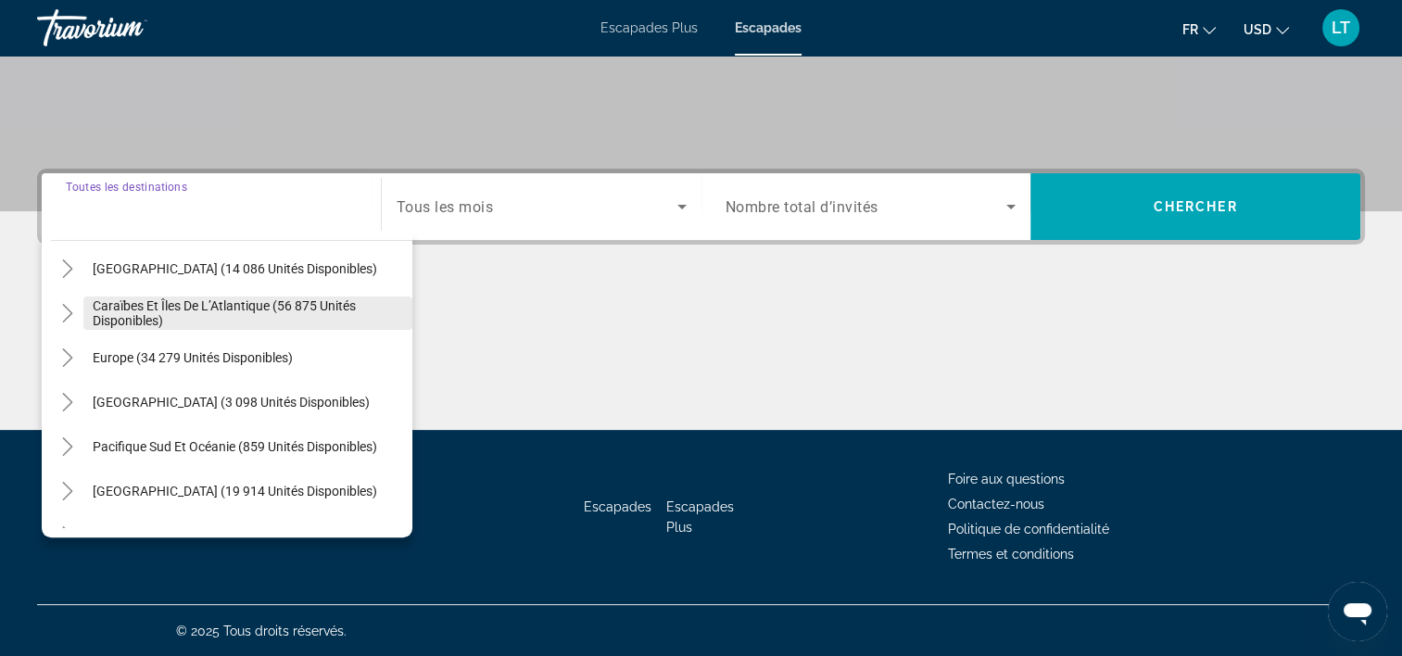
scroll to position [300, 0]
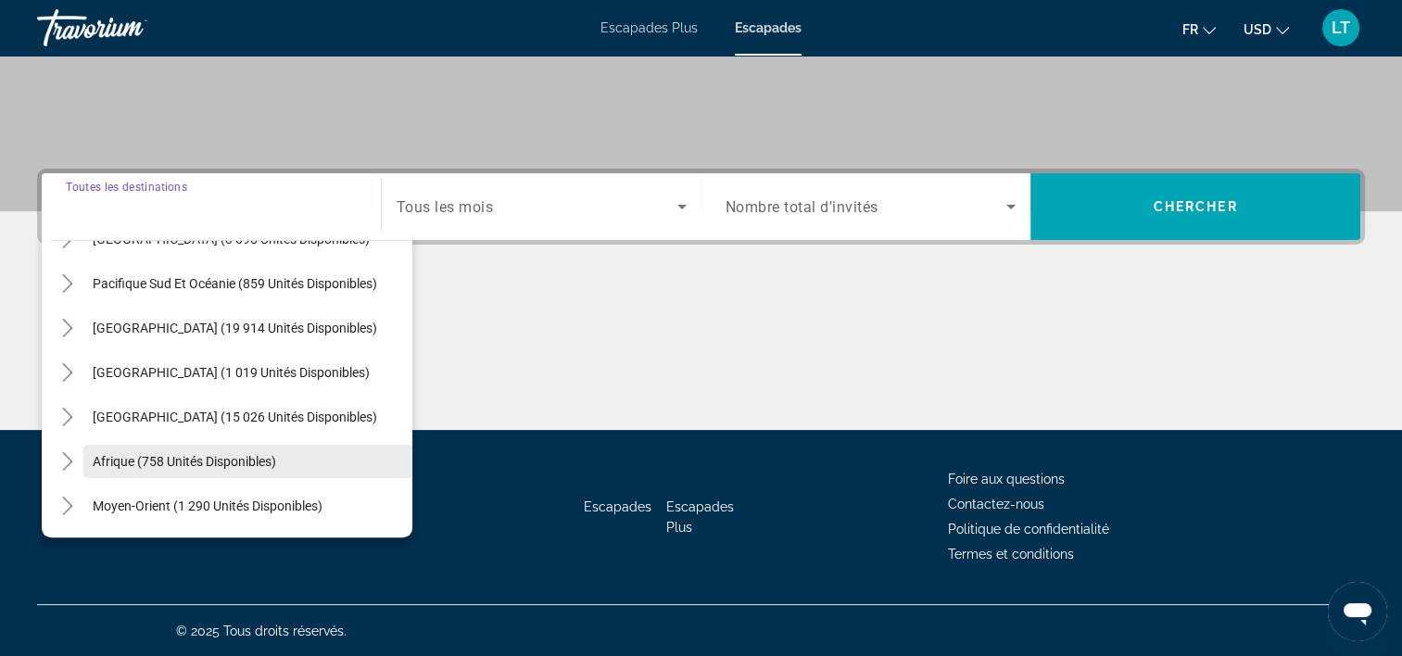
click at [264, 462] on span "Afrique (758 unités disponibles)" at bounding box center [185, 461] width 184 height 15
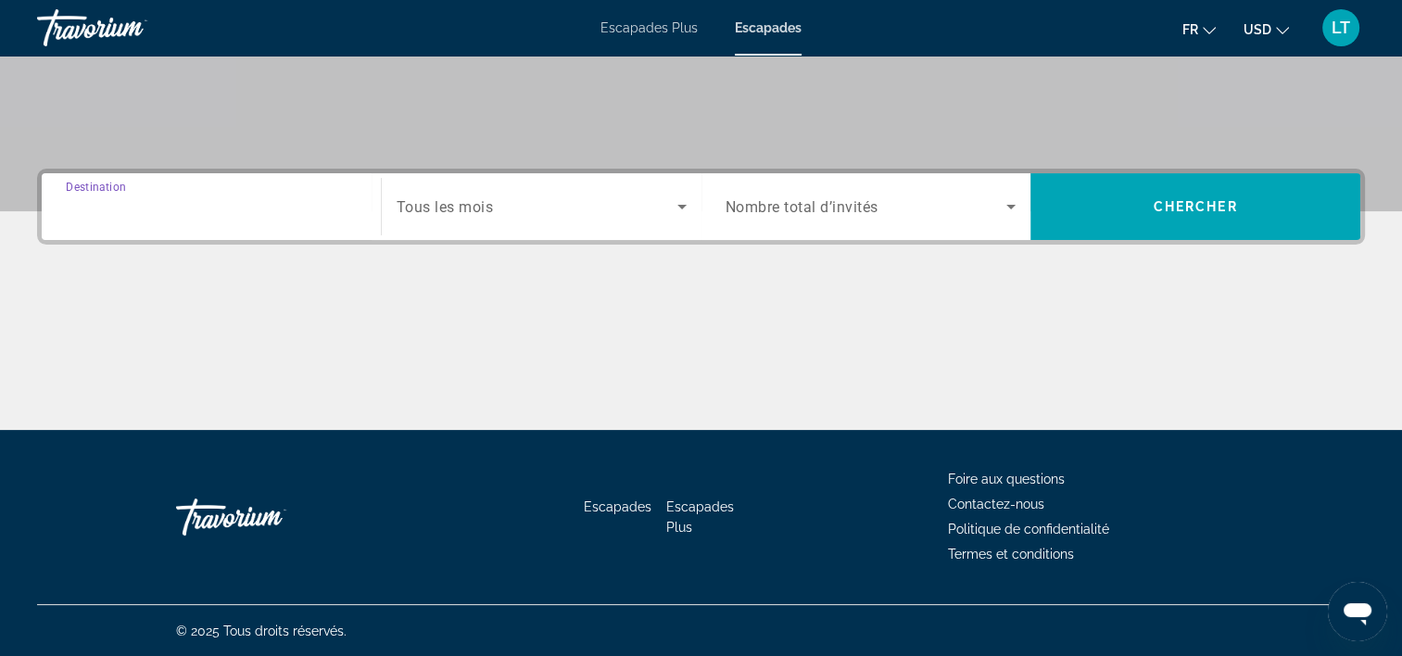
type input "**********"
click at [680, 205] on icon "Widget de recherche" at bounding box center [681, 207] width 9 height 5
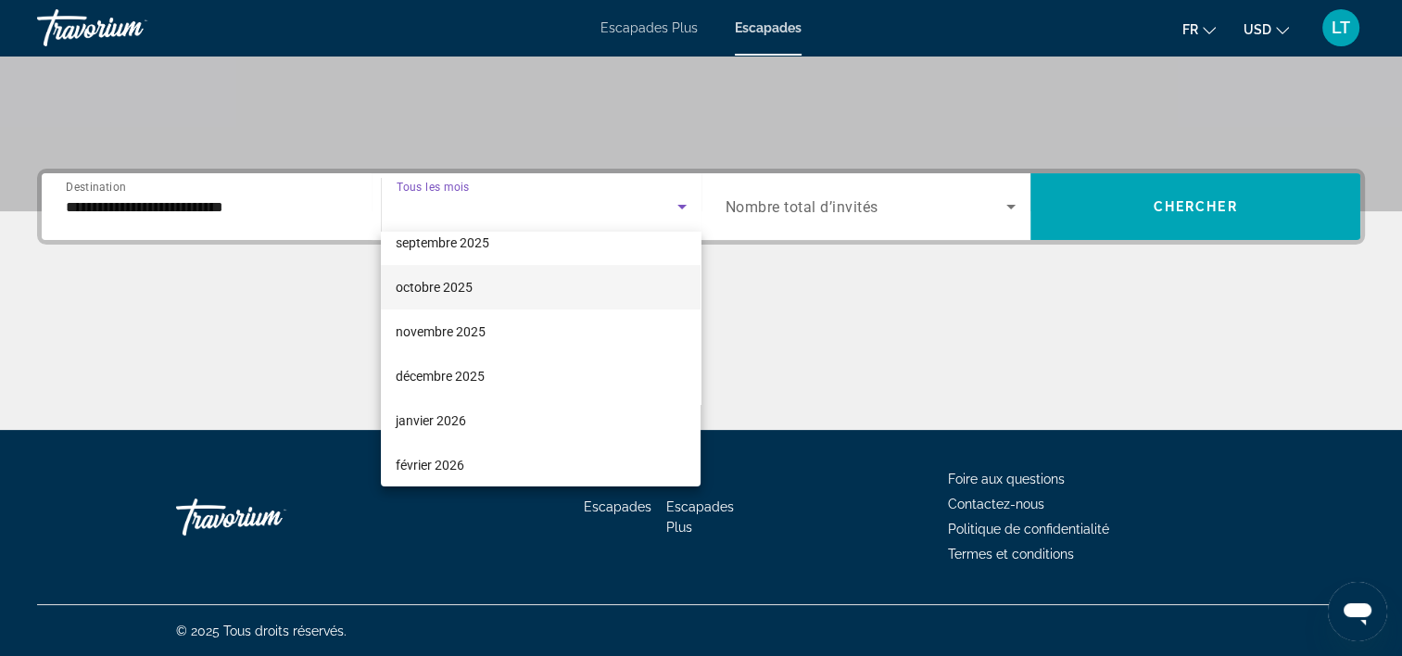
scroll to position [93, 0]
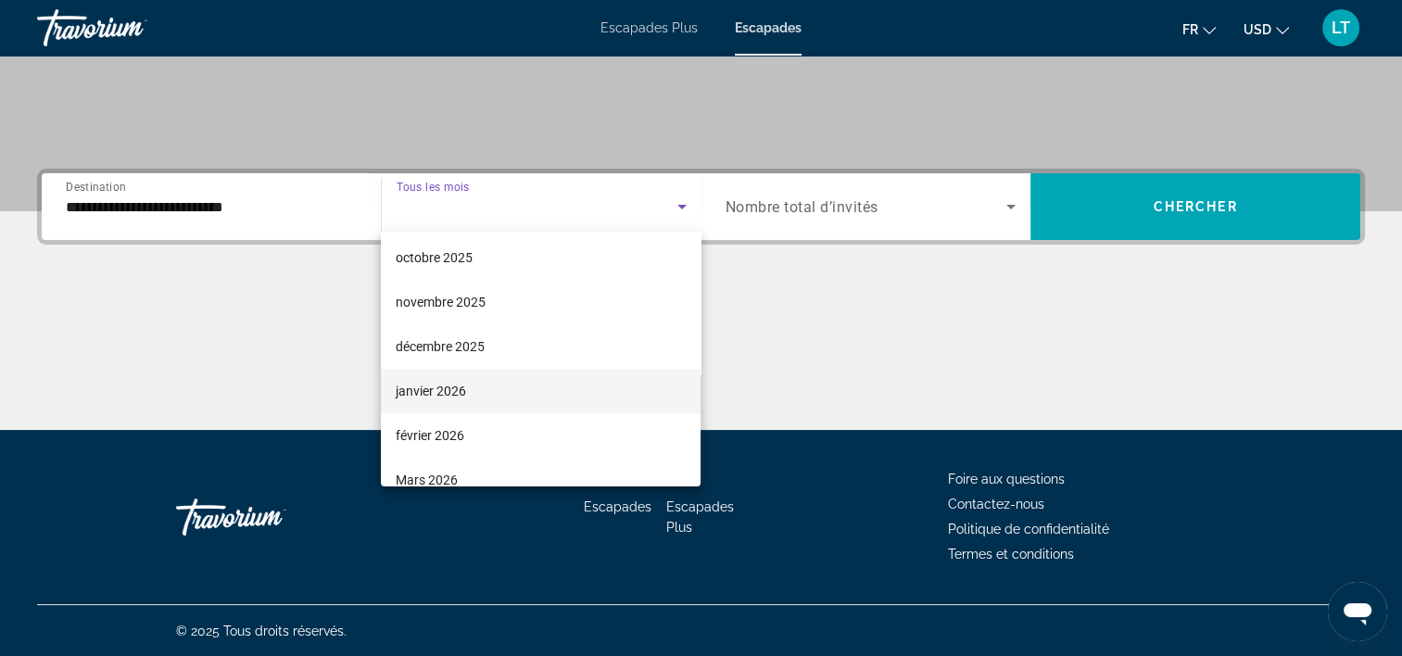
click at [642, 383] on mat-option "janvier 2026" at bounding box center [541, 391] width 320 height 44
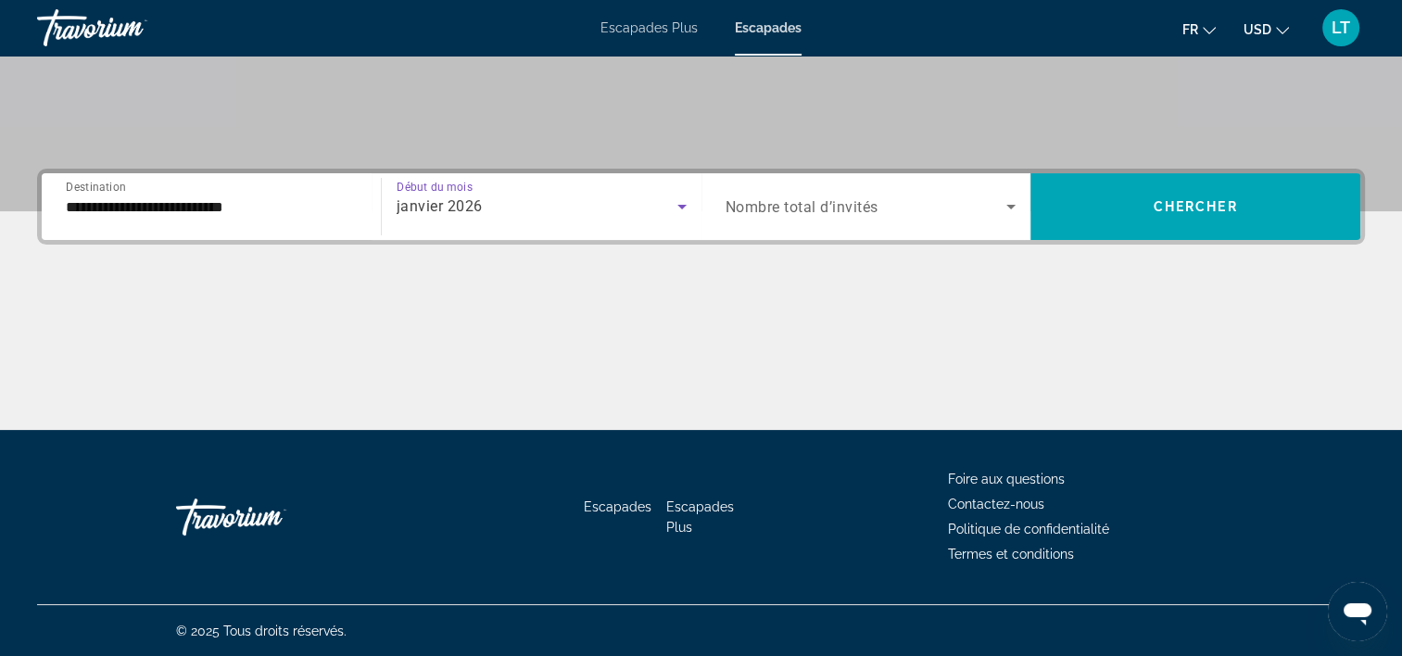
click at [1004, 204] on icon "Widget de recherche" at bounding box center [1011, 207] width 22 height 22
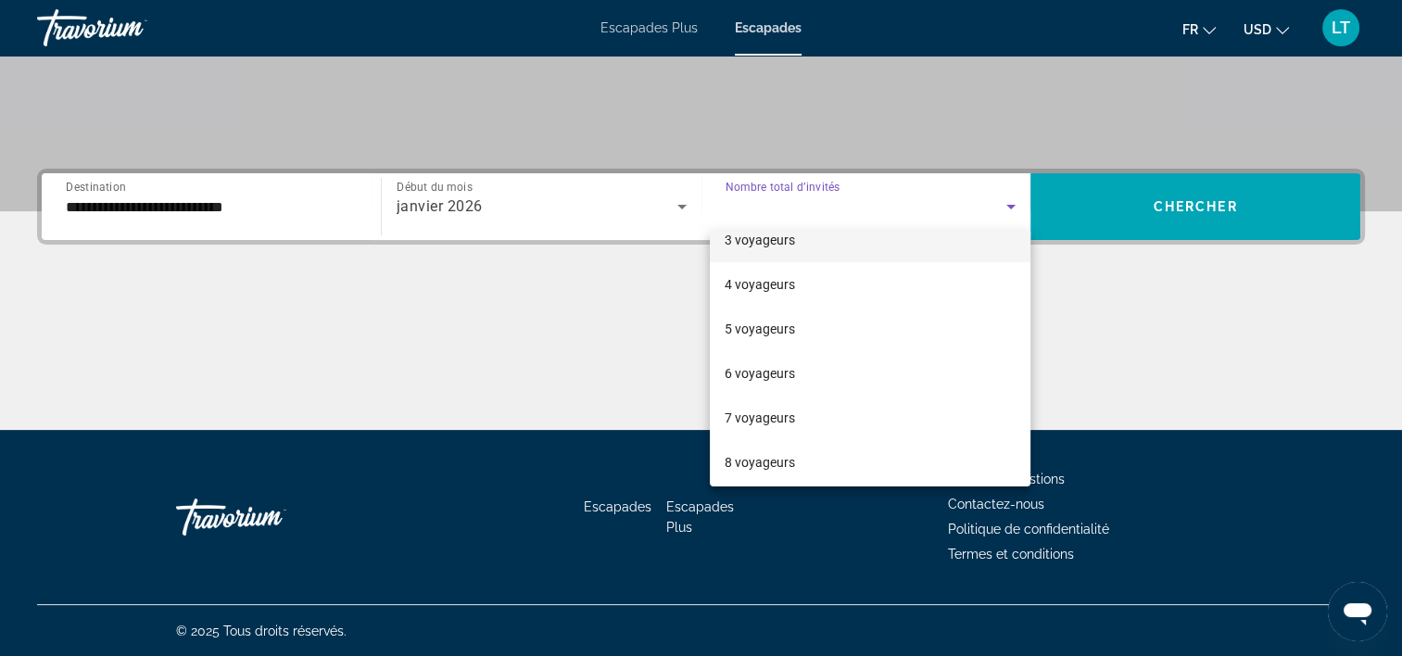
scroll to position [185, 0]
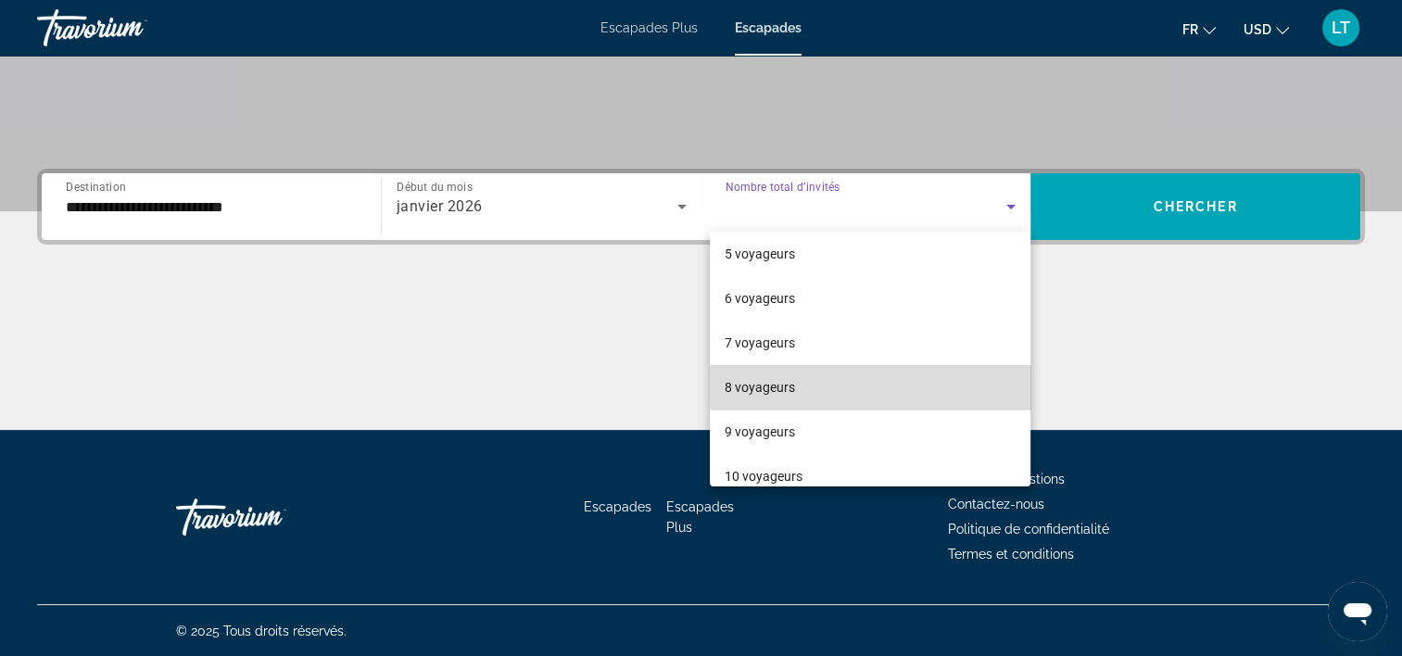
click at [934, 386] on mat-option "8 voyageurs" at bounding box center [870, 387] width 321 height 44
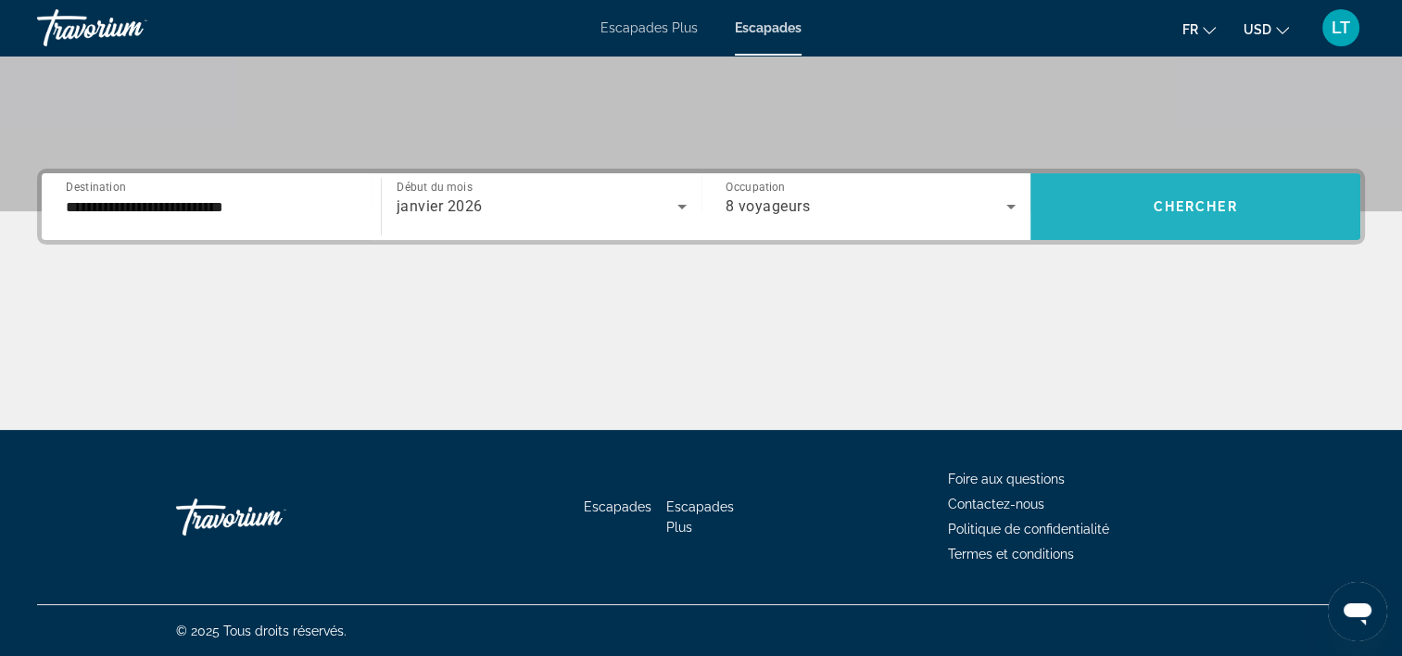
click at [1131, 221] on span "Widget de recherche" at bounding box center [1196, 206] width 330 height 44
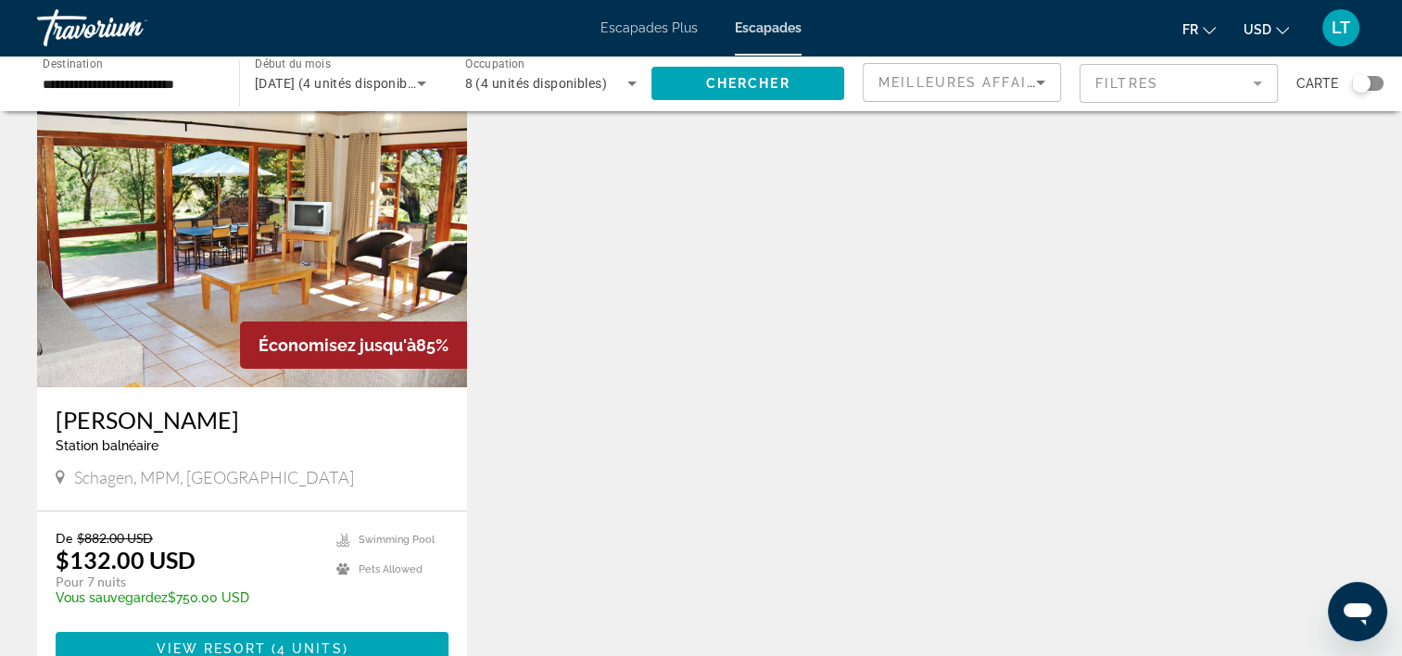
scroll to position [80, 0]
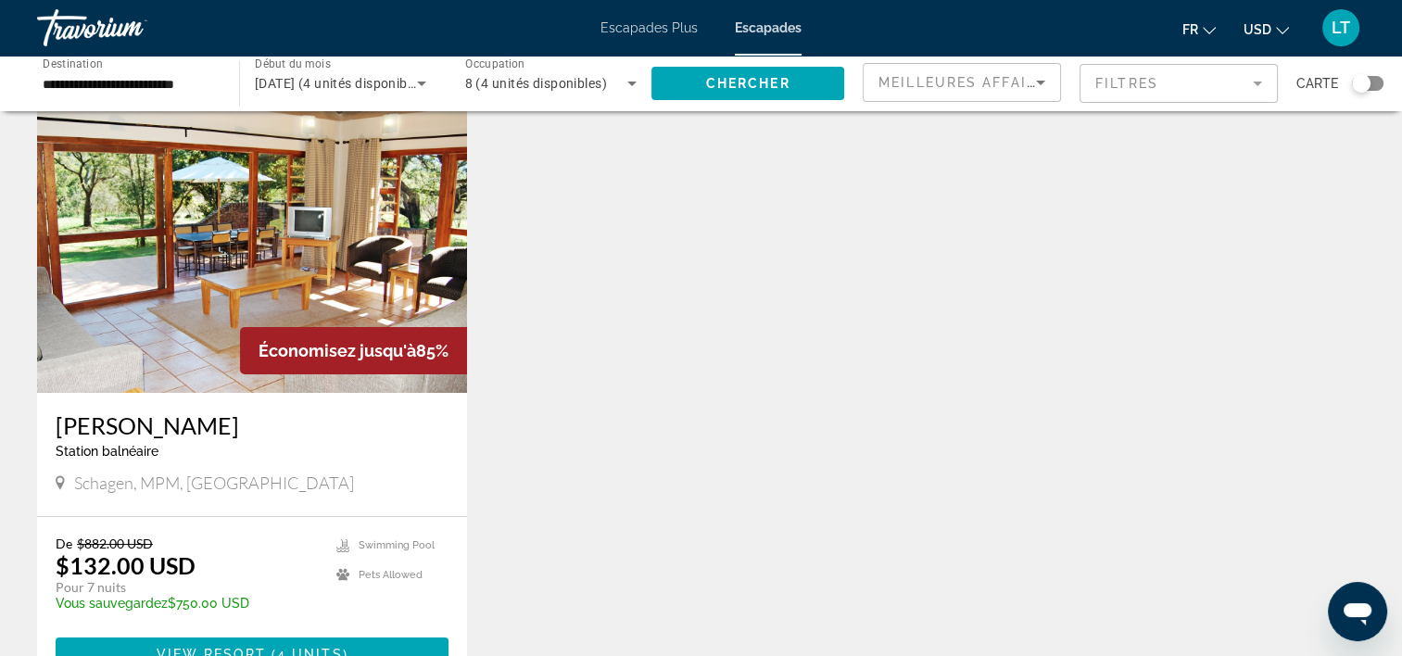
click at [274, 240] on img "Contenu principal" at bounding box center [252, 244] width 430 height 297
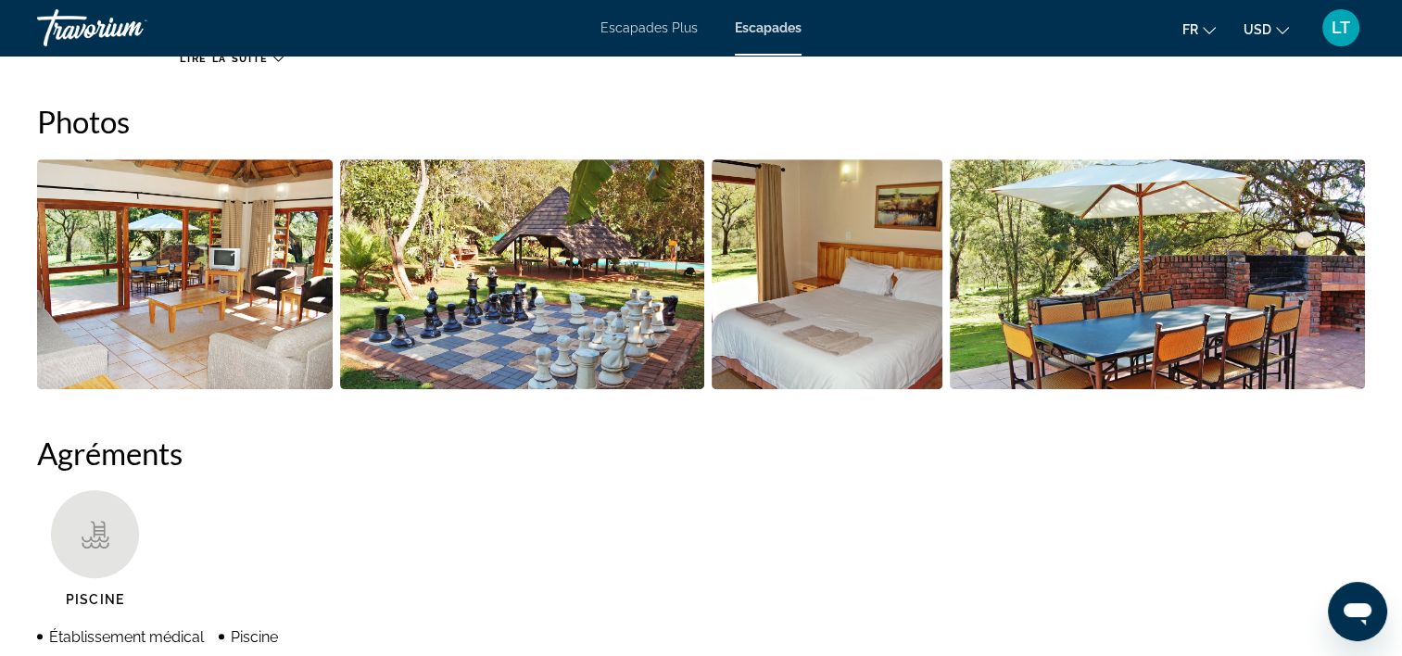
scroll to position [834, 0]
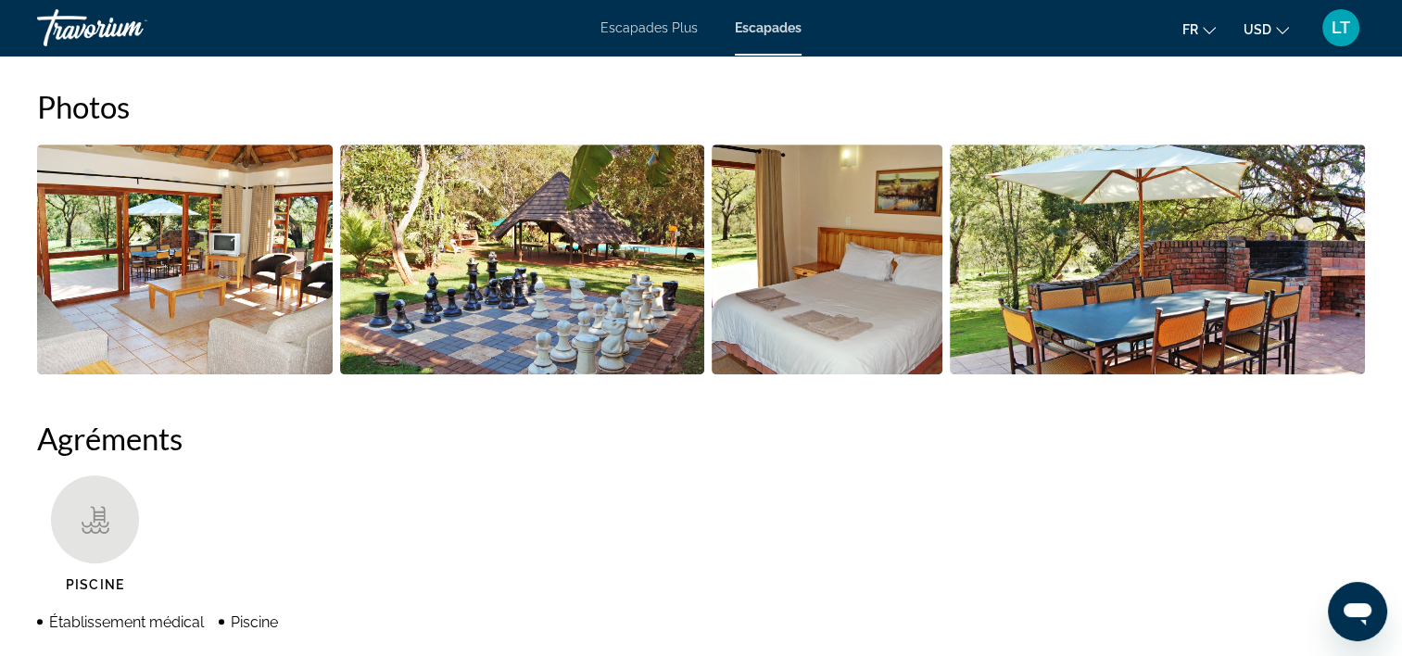
click at [243, 240] on img "Ouvrir le curseur d’image en plein écran" at bounding box center [185, 260] width 296 height 230
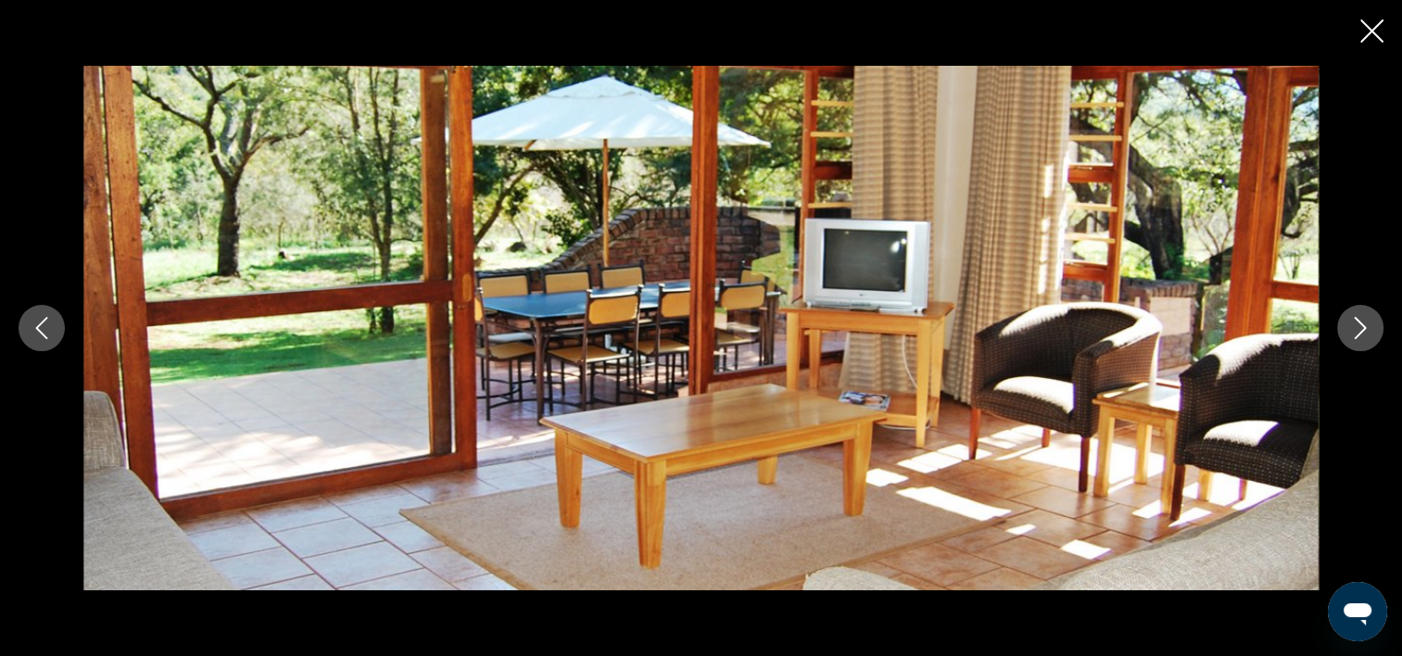
click at [1359, 331] on icon "Image suivante" at bounding box center [1360, 328] width 22 height 22
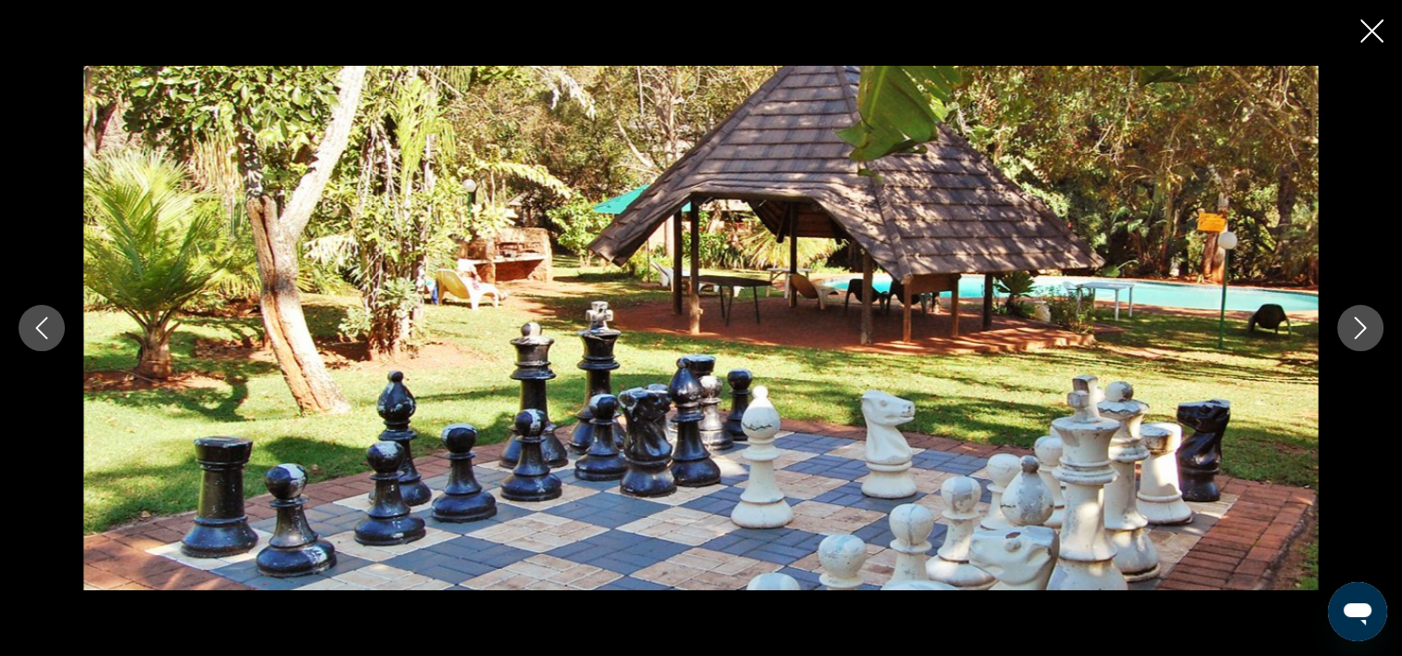
click at [1359, 331] on icon "Image suivante" at bounding box center [1360, 328] width 22 height 22
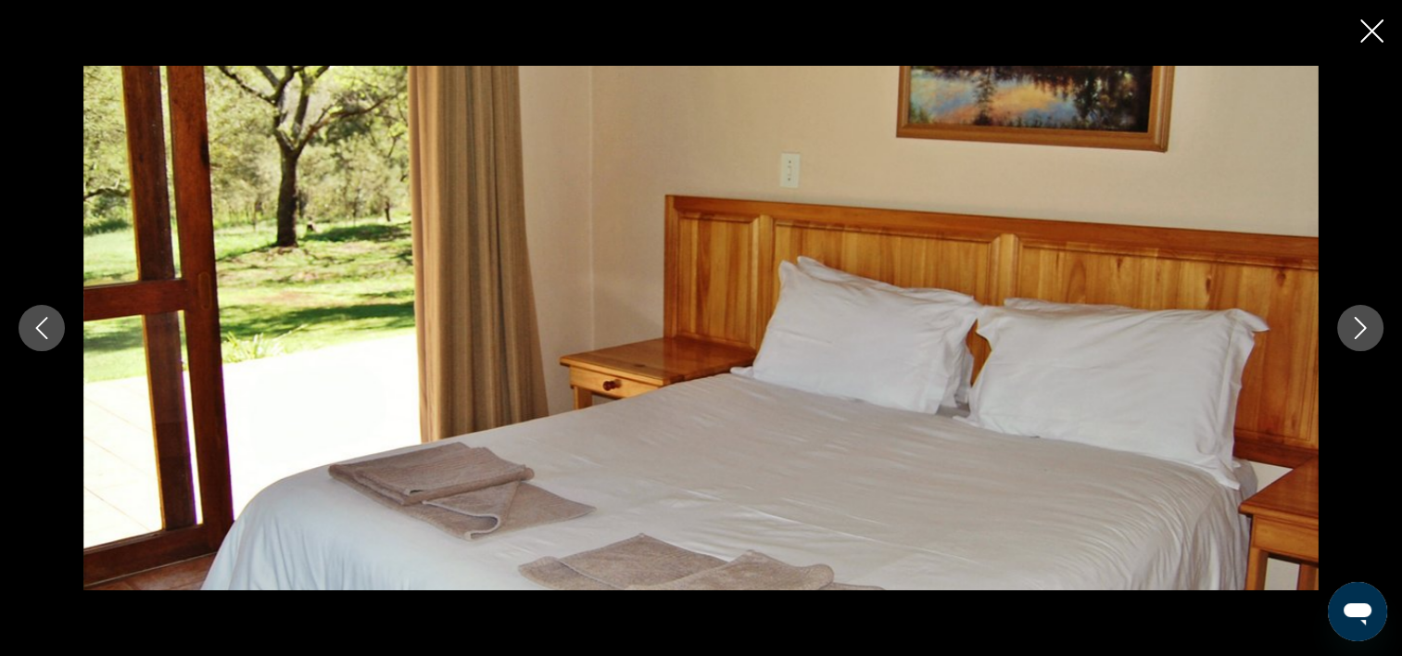
click at [1359, 331] on icon "Image suivante" at bounding box center [1360, 328] width 22 height 22
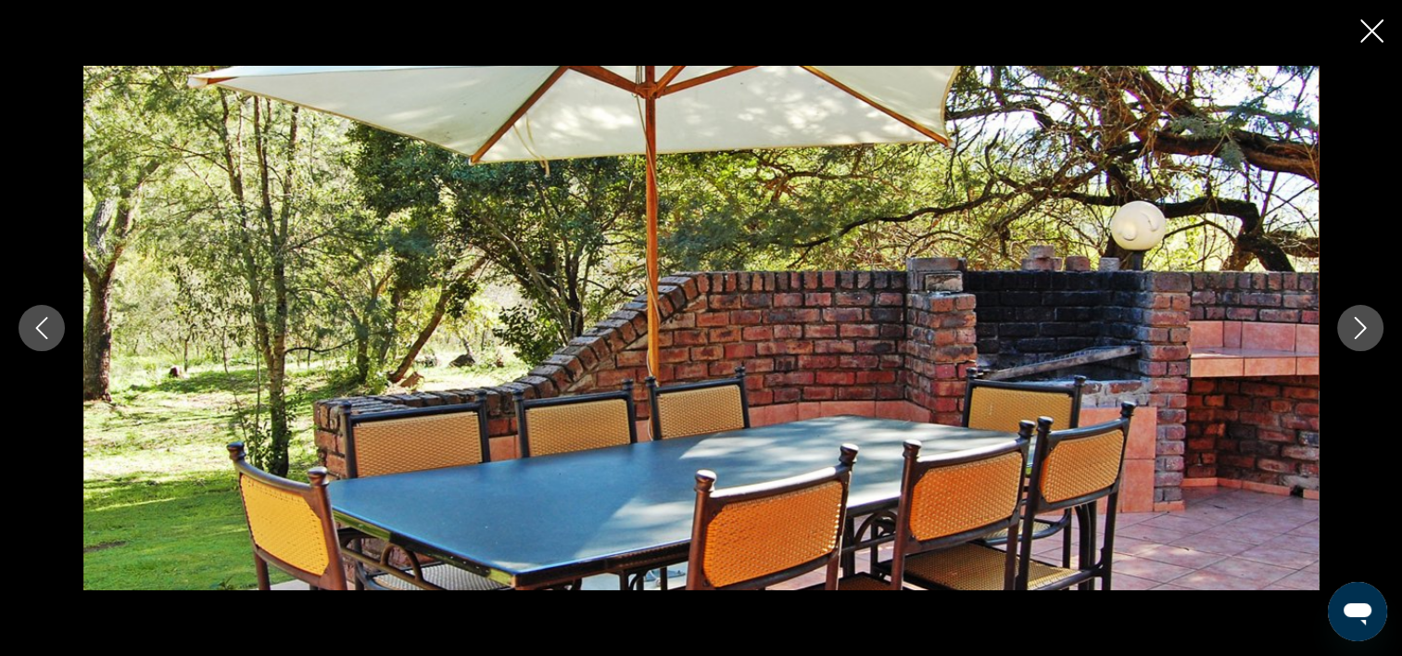
click at [1359, 331] on icon "Image suivante" at bounding box center [1360, 328] width 22 height 22
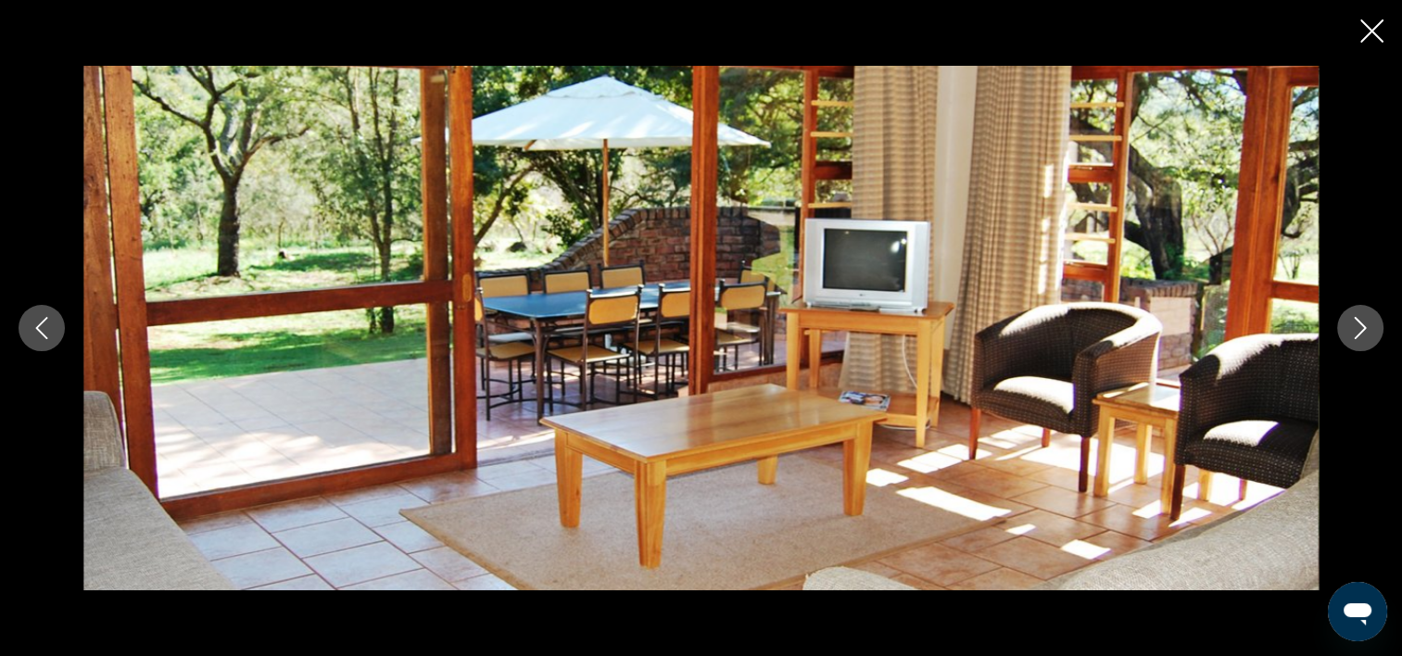
click at [1359, 331] on icon "Image suivante" at bounding box center [1360, 328] width 22 height 22
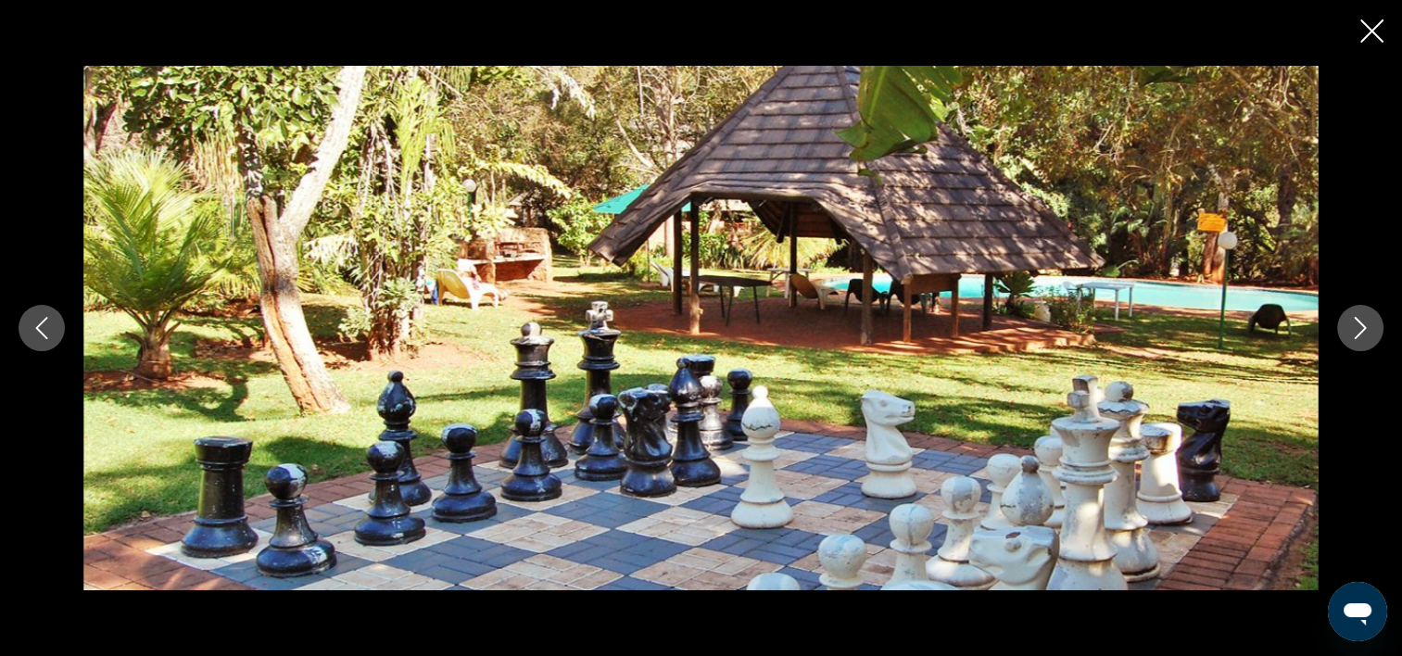
click at [1373, 25] on icon "Fermer le diaporama" at bounding box center [1372, 30] width 23 height 23
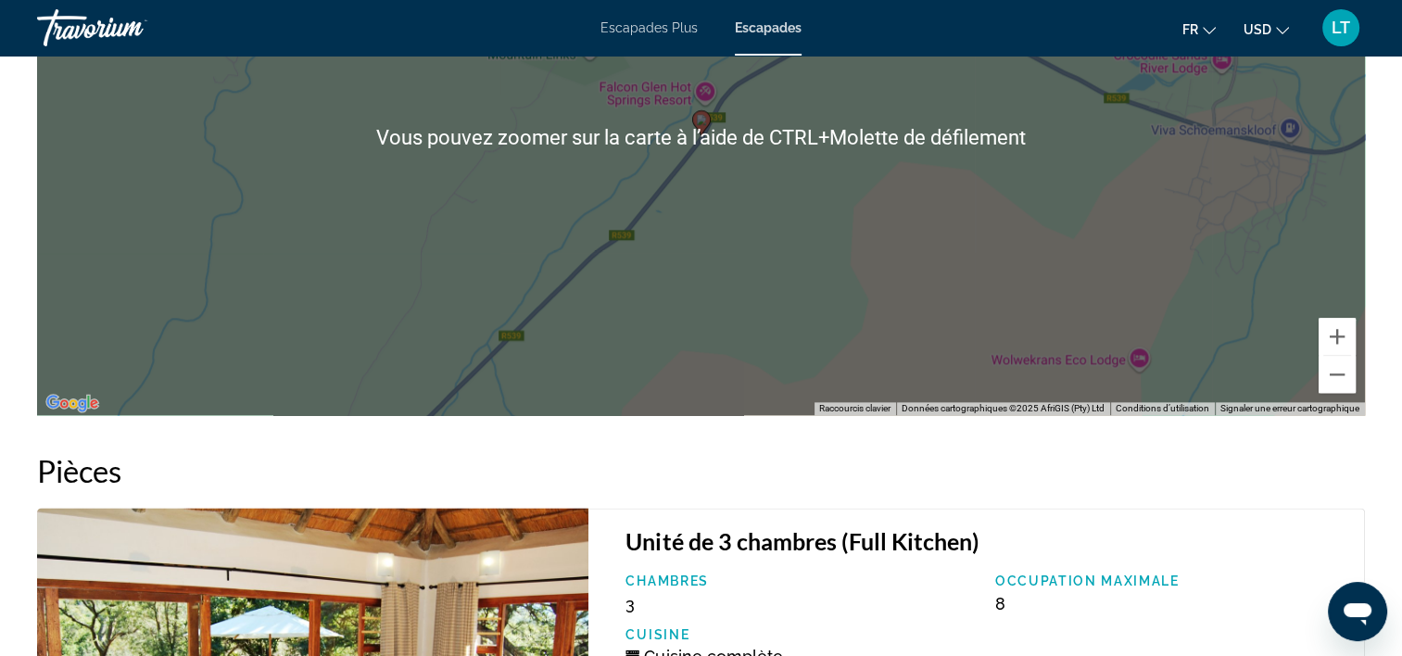
scroll to position [2039, 0]
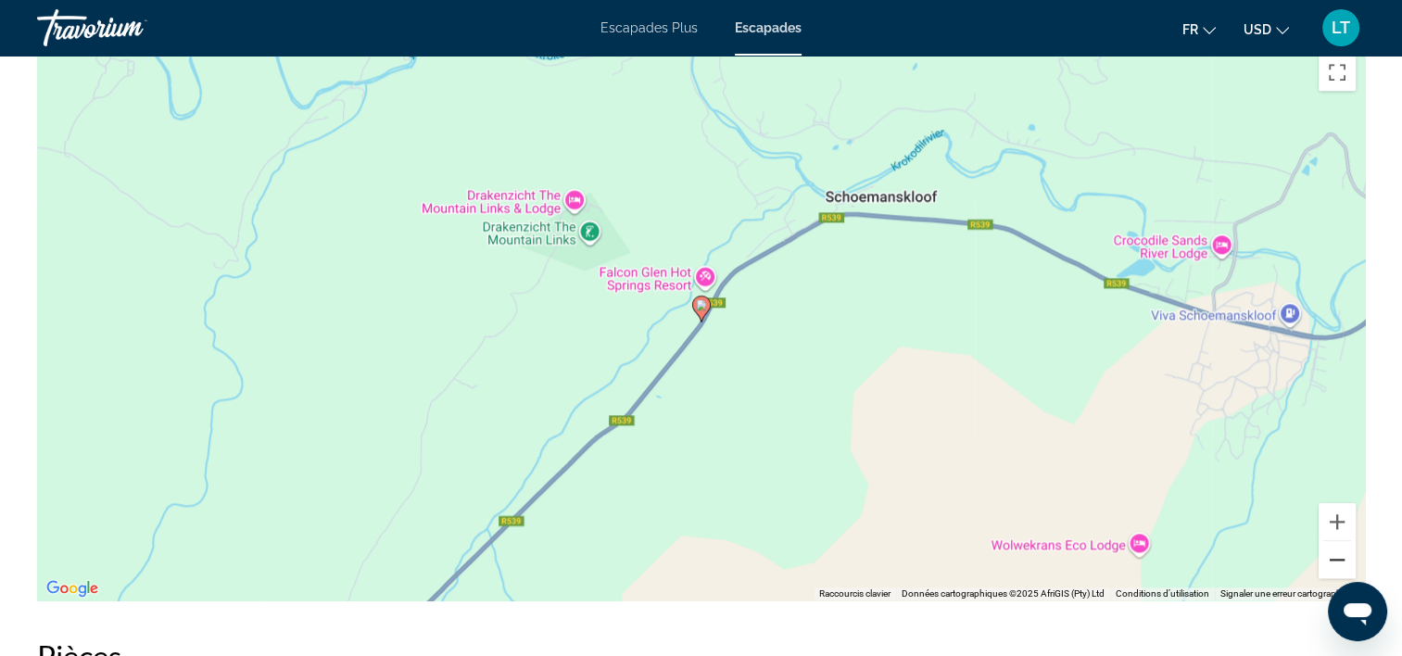
click at [1338, 562] on button "Zoom arrière" at bounding box center [1337, 559] width 37 height 37
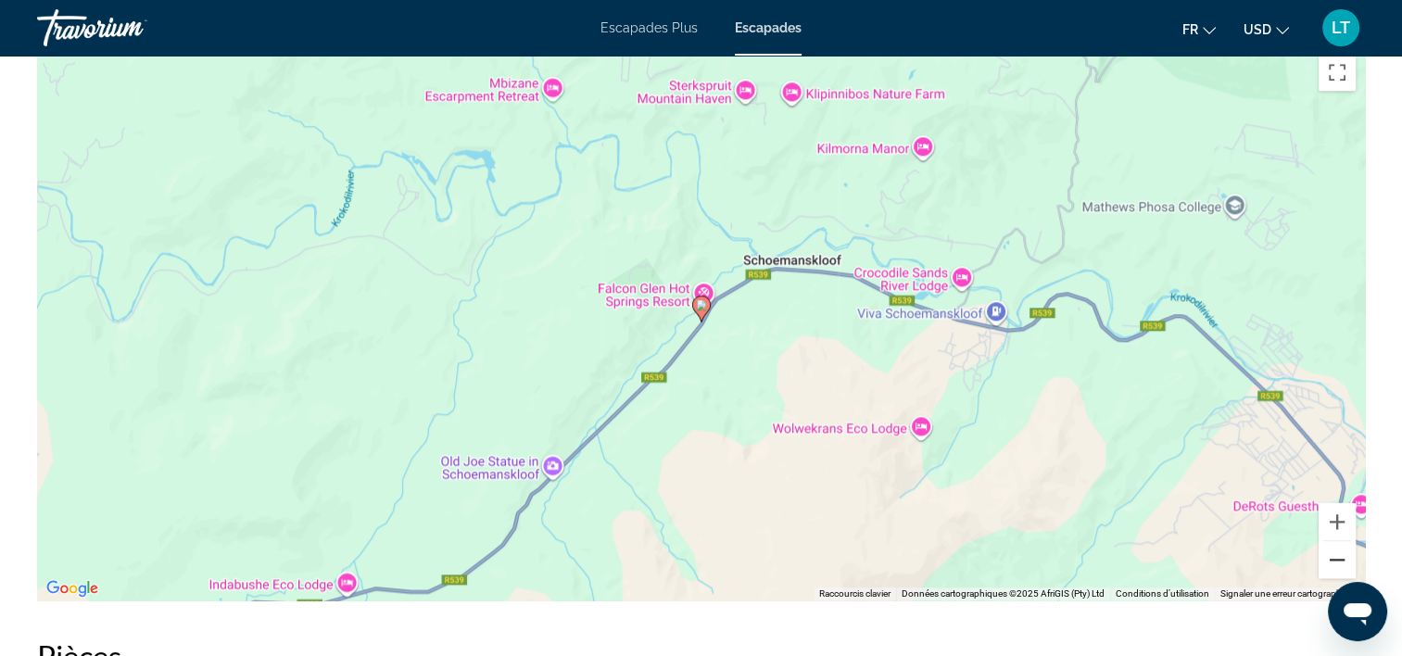
click at [1338, 558] on button "Zoom arrière" at bounding box center [1337, 559] width 37 height 37
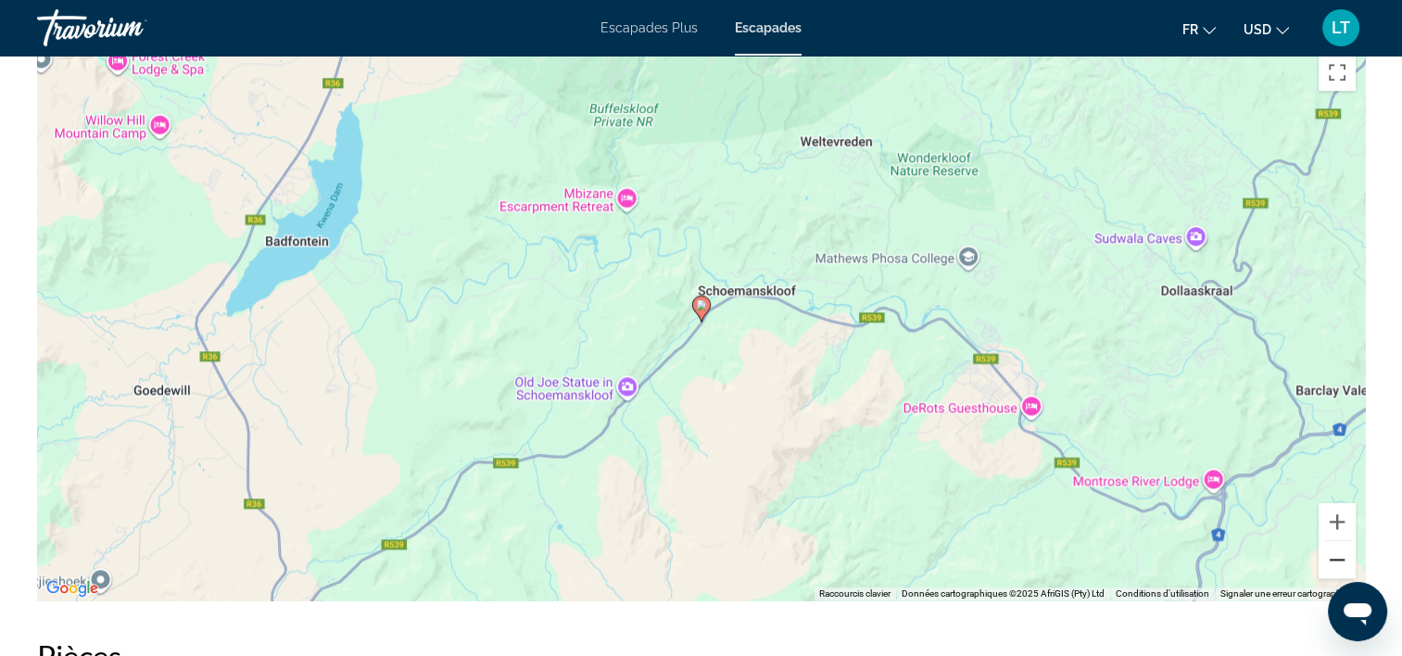
click at [1338, 558] on button "Zoom arrière" at bounding box center [1337, 559] width 37 height 37
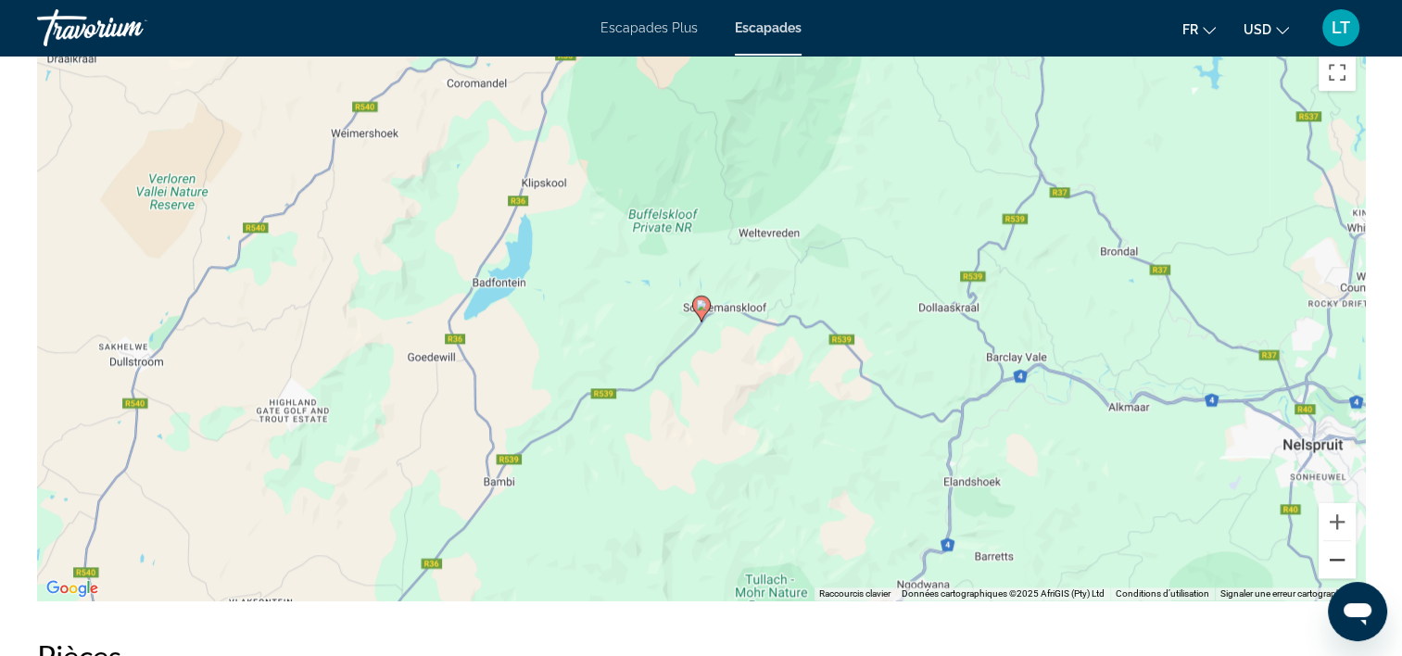
click at [1338, 558] on button "Zoom arrière" at bounding box center [1337, 559] width 37 height 37
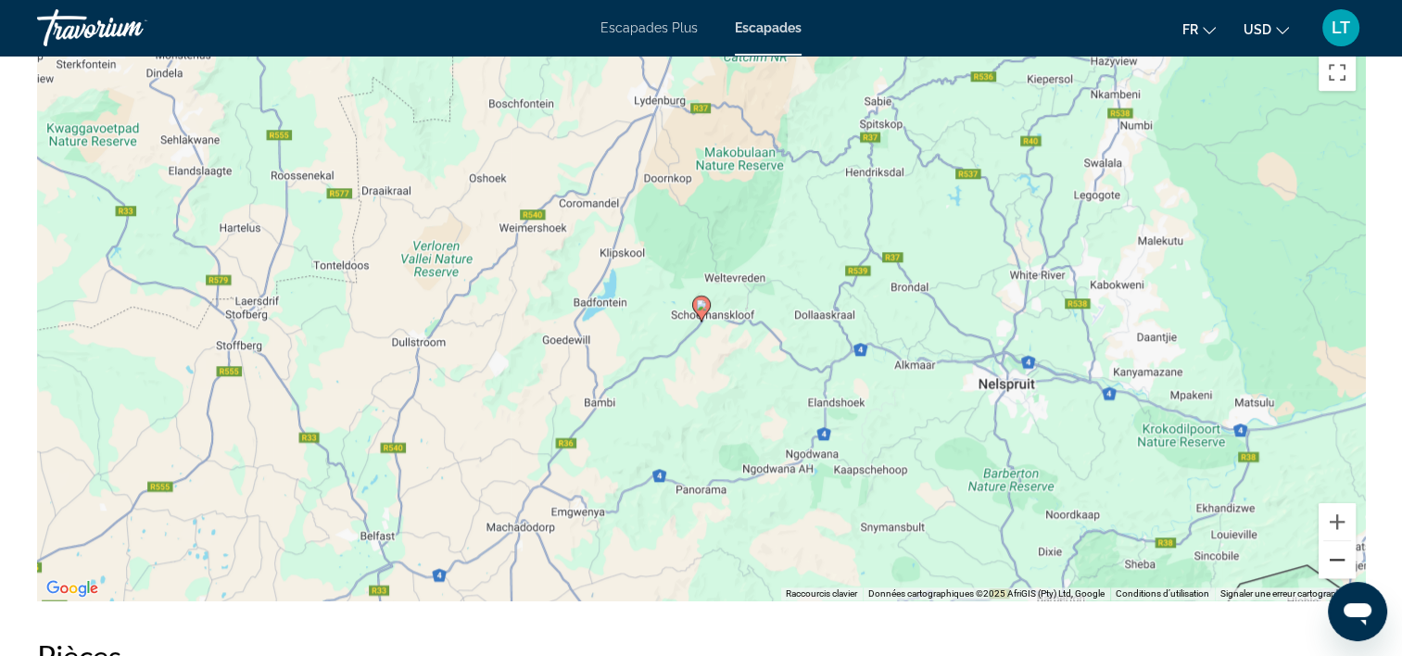
click at [1338, 558] on button "Zoom arrière" at bounding box center [1337, 559] width 37 height 37
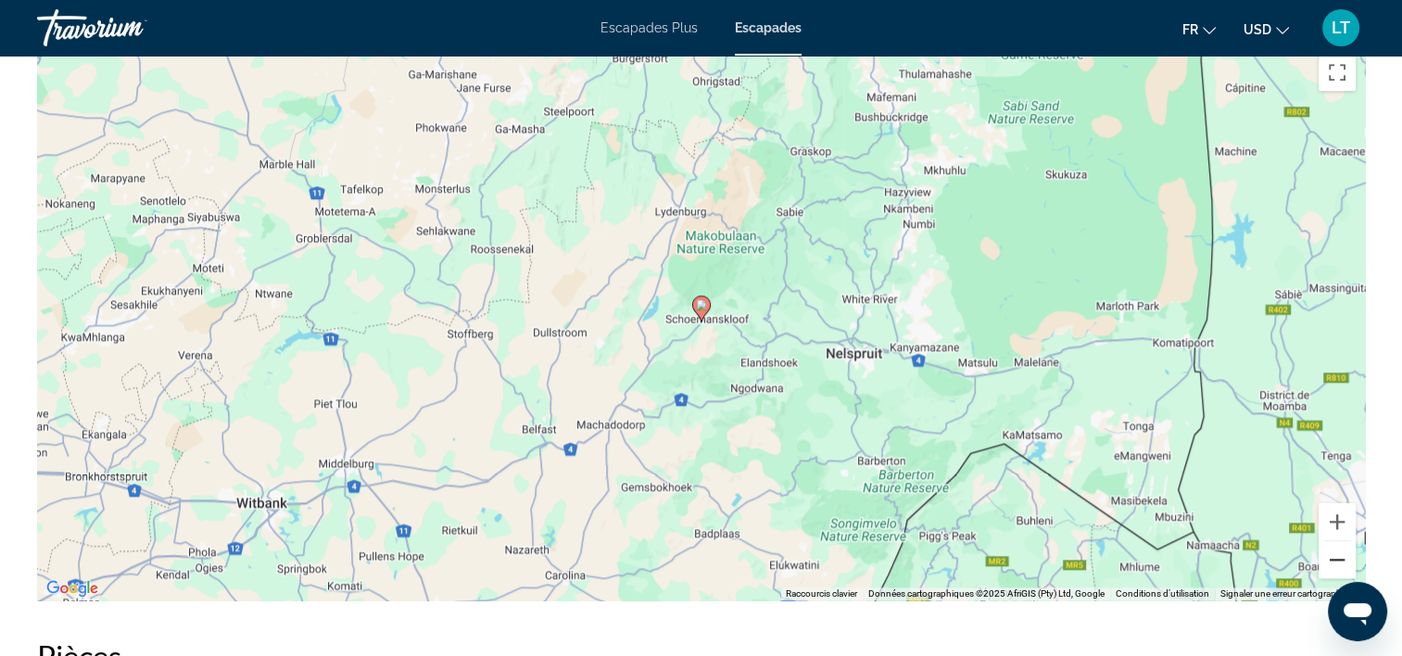
click at [1338, 558] on button "Zoom arrière" at bounding box center [1337, 559] width 37 height 37
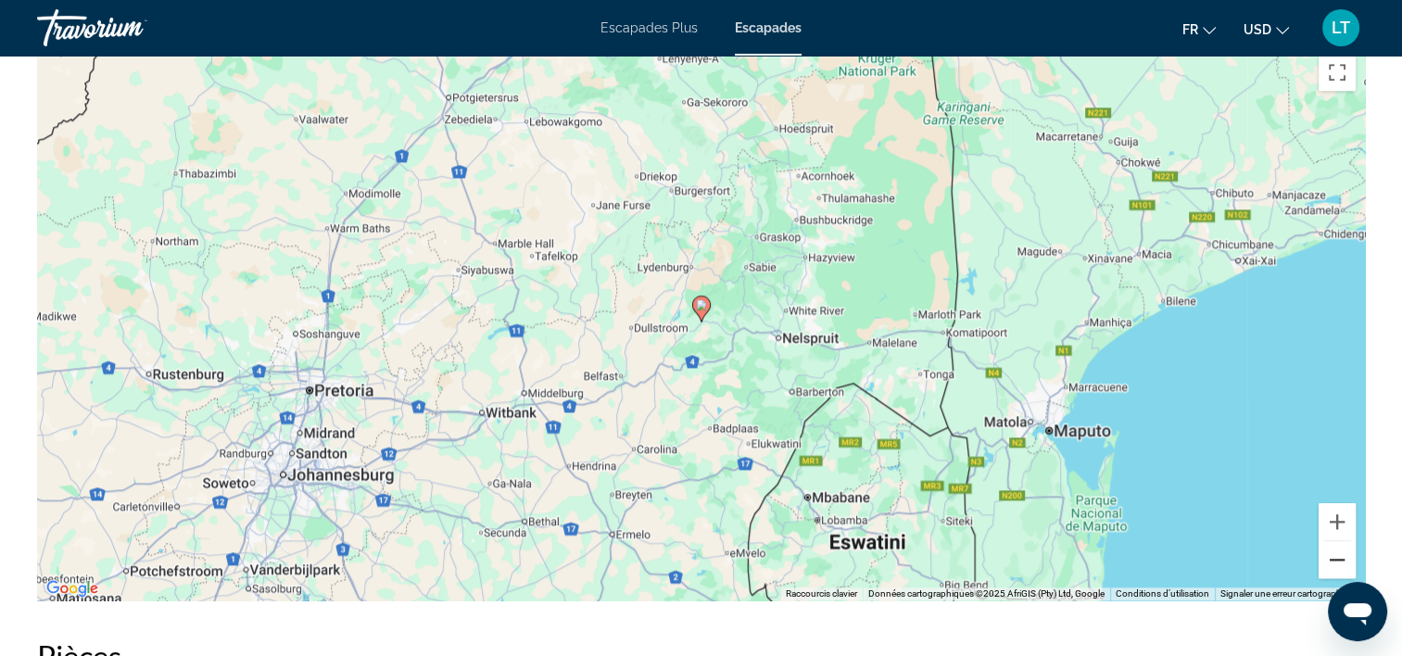
click at [1338, 558] on button "Zoom arrière" at bounding box center [1337, 559] width 37 height 37
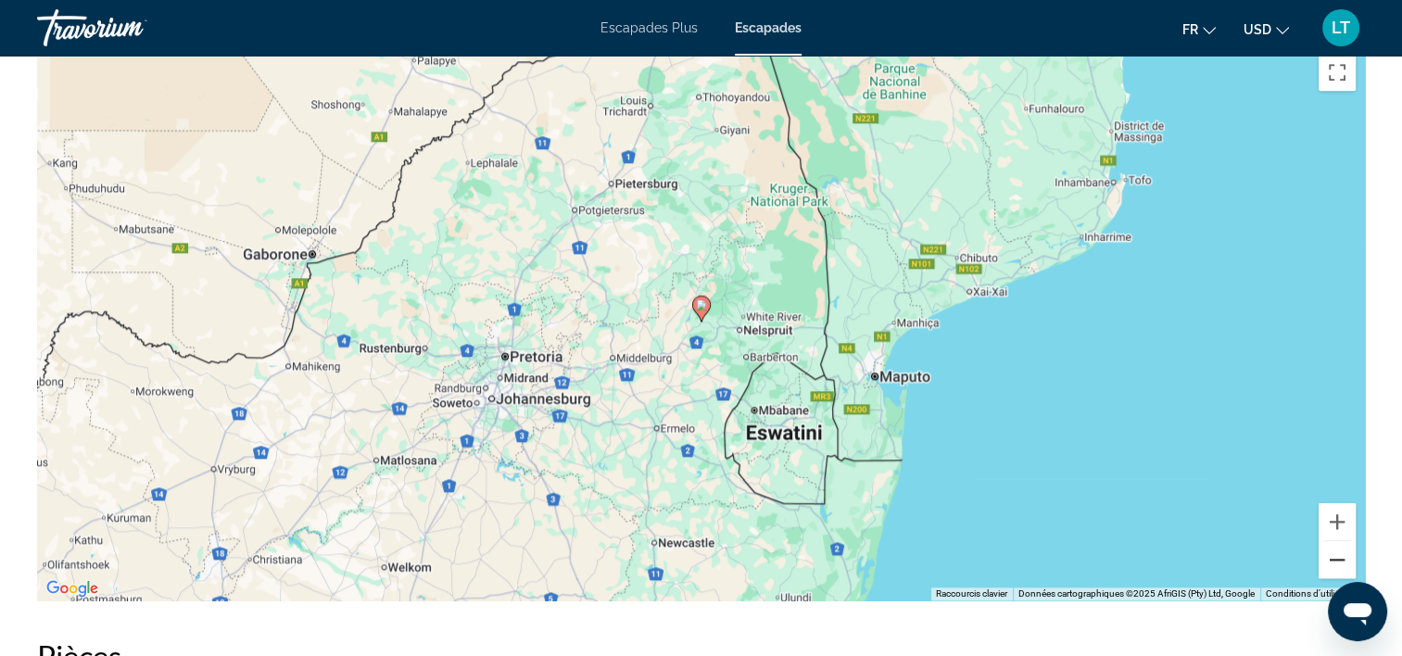
click at [1338, 558] on button "Zoom arrière" at bounding box center [1337, 559] width 37 height 37
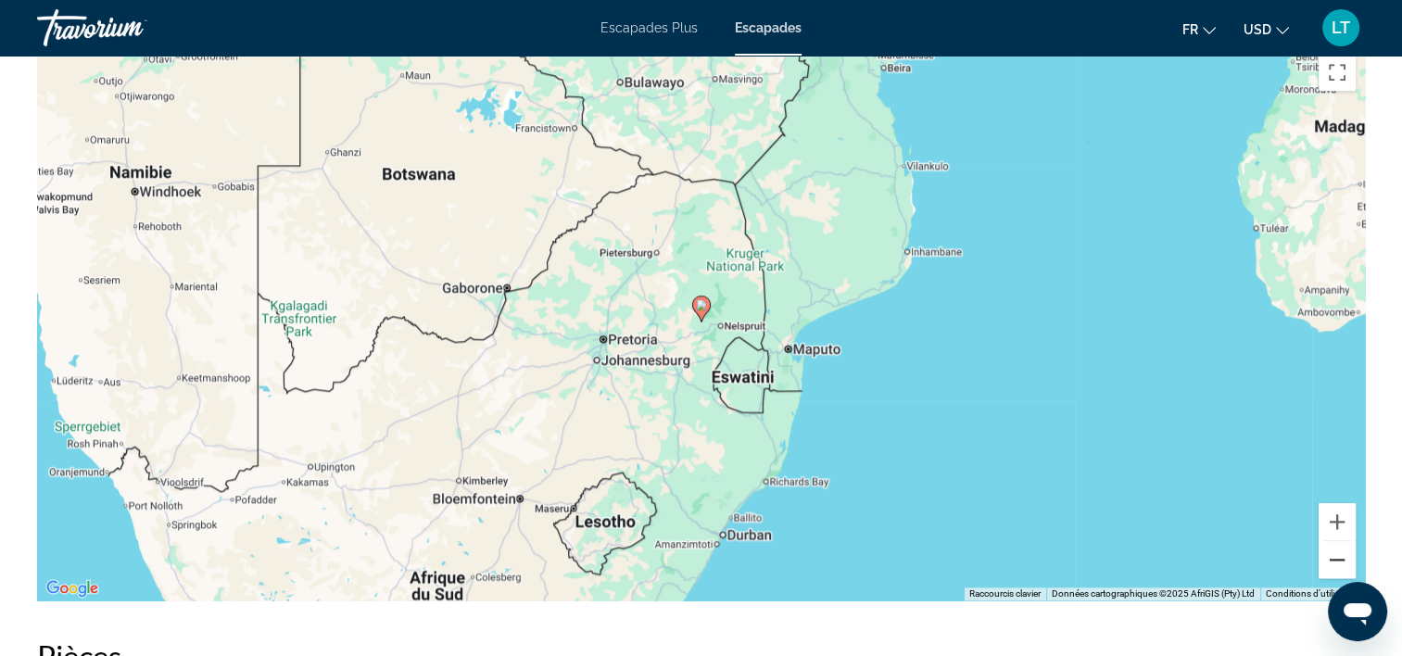
click at [1338, 558] on button "Zoom arrière" at bounding box center [1337, 559] width 37 height 37
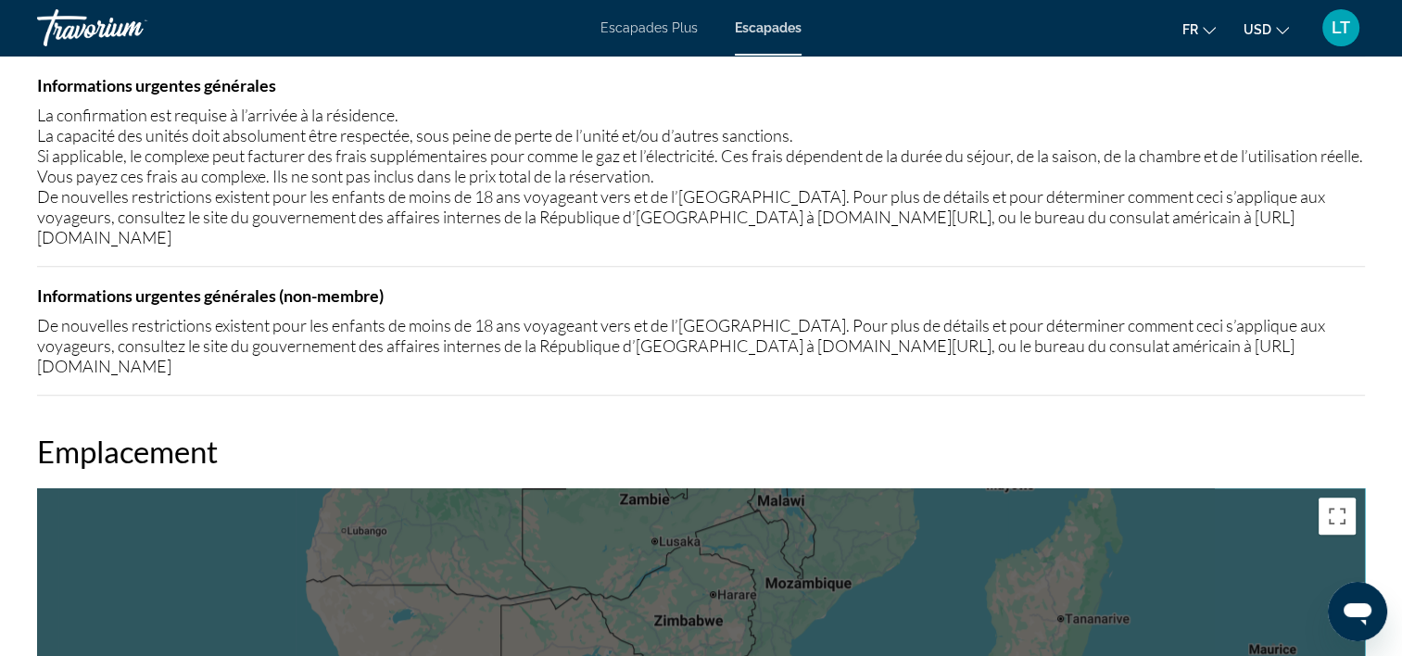
scroll to position [1424, 0]
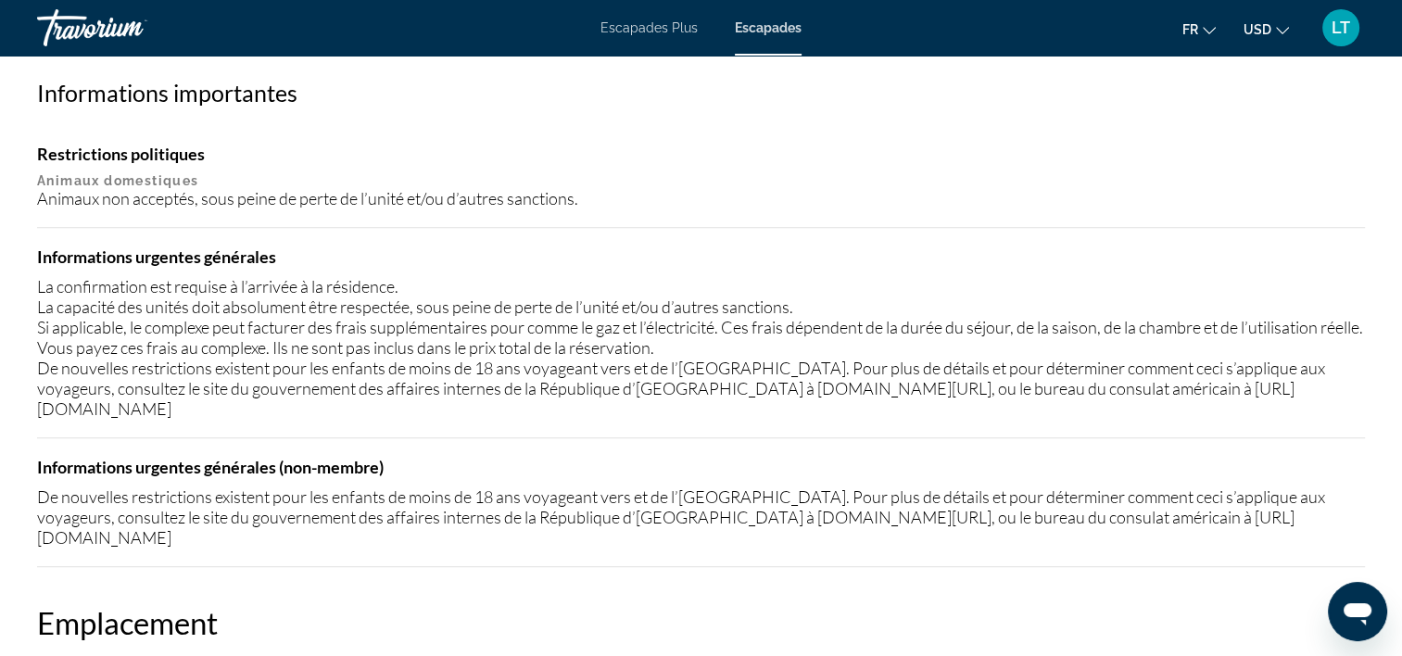
click at [675, 22] on span "Escapades Plus" at bounding box center [649, 27] width 97 height 15
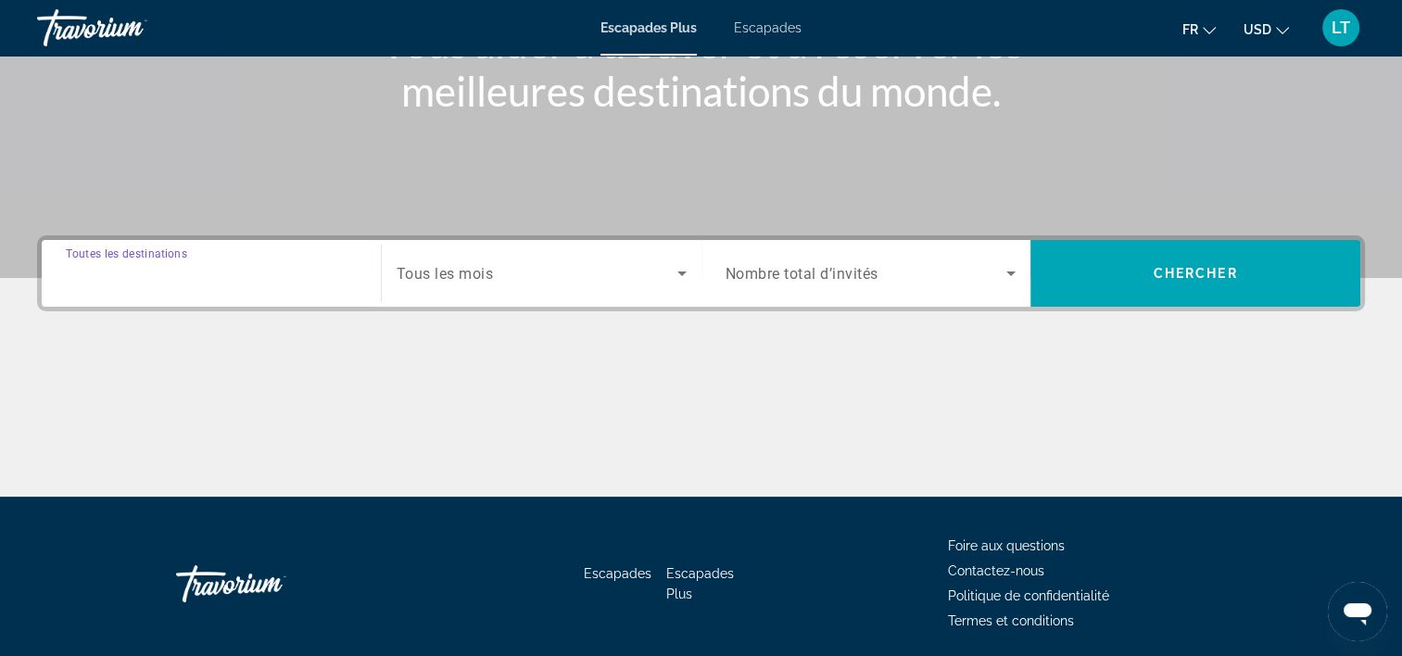
click at [247, 267] on input "Destination Toutes les destinations" at bounding box center [211, 274] width 291 height 22
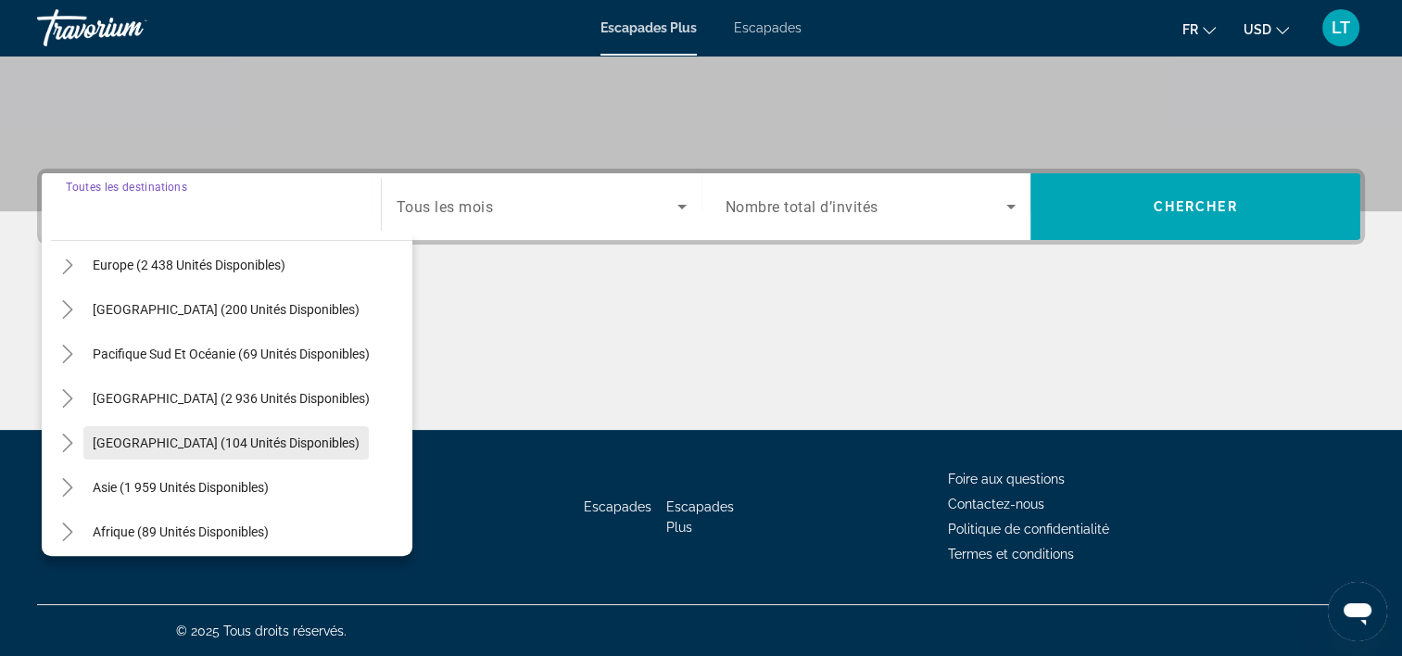
scroll to position [300, 0]
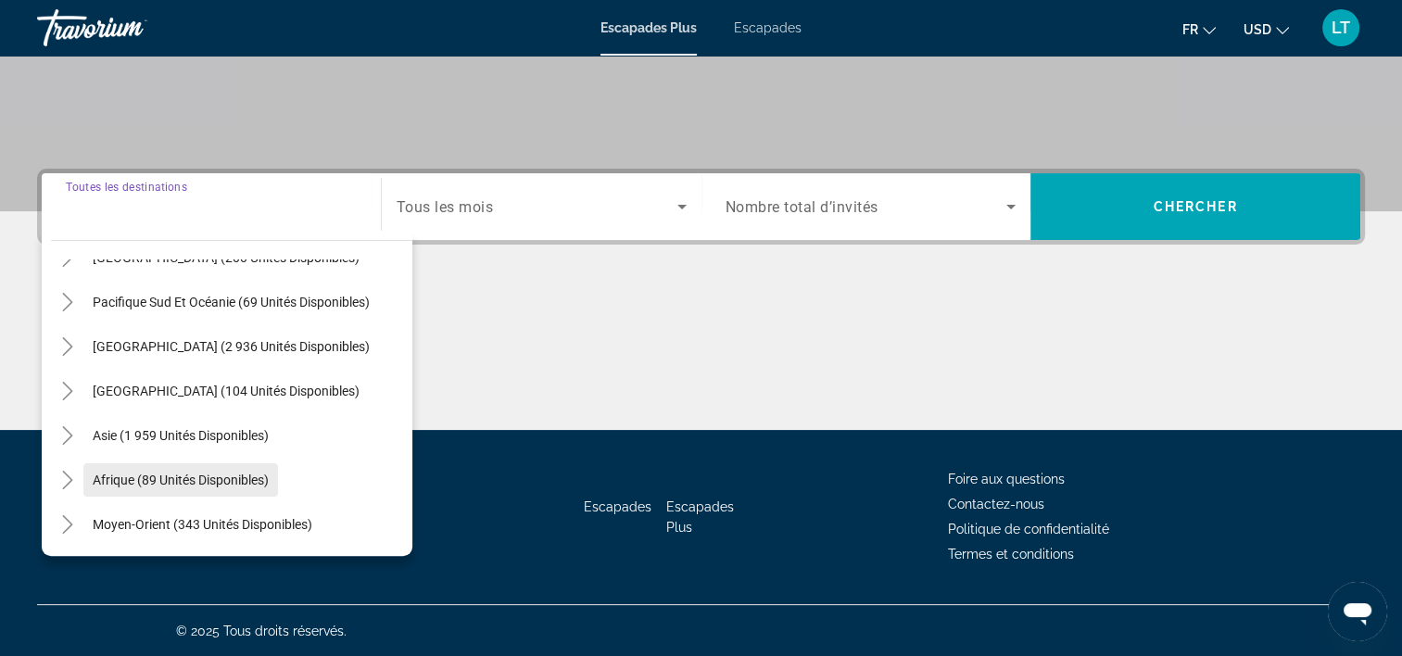
click at [256, 474] on span "Afrique (89 unités disponibles)" at bounding box center [181, 480] width 176 height 15
type input "**********"
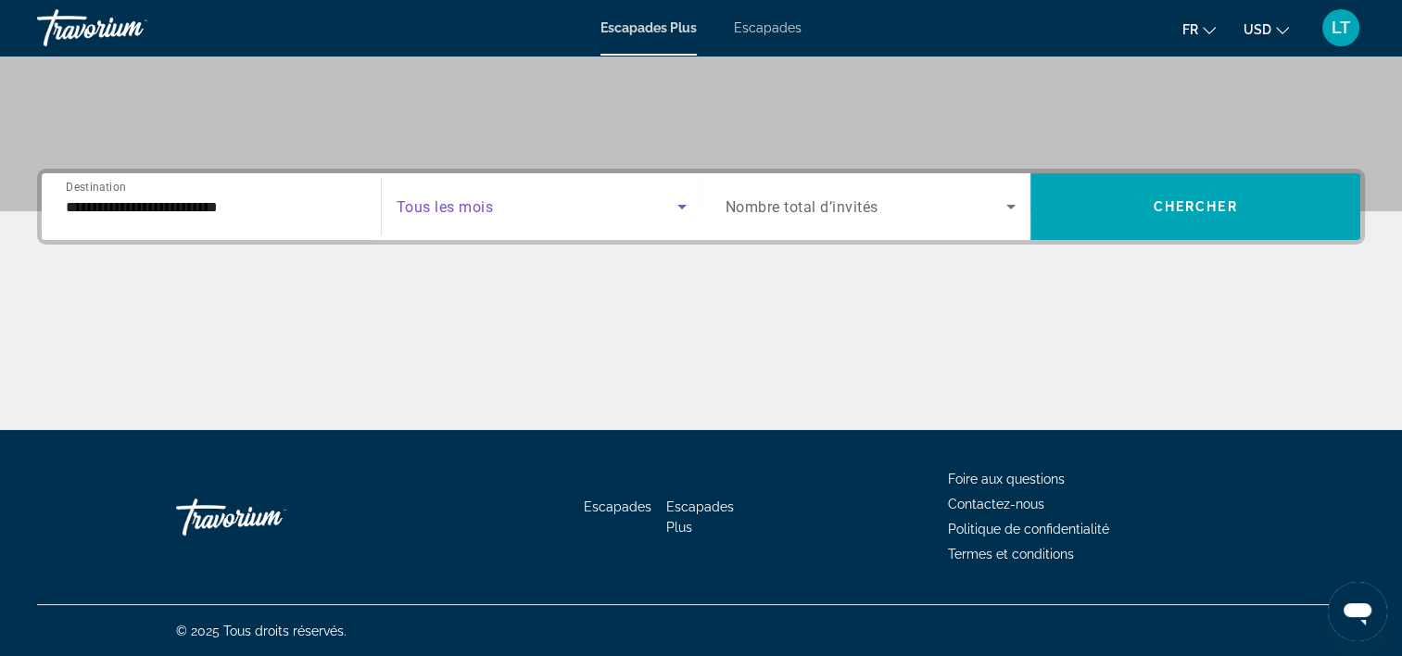
click at [677, 208] on icon "Widget de recherche" at bounding box center [682, 207] width 22 height 22
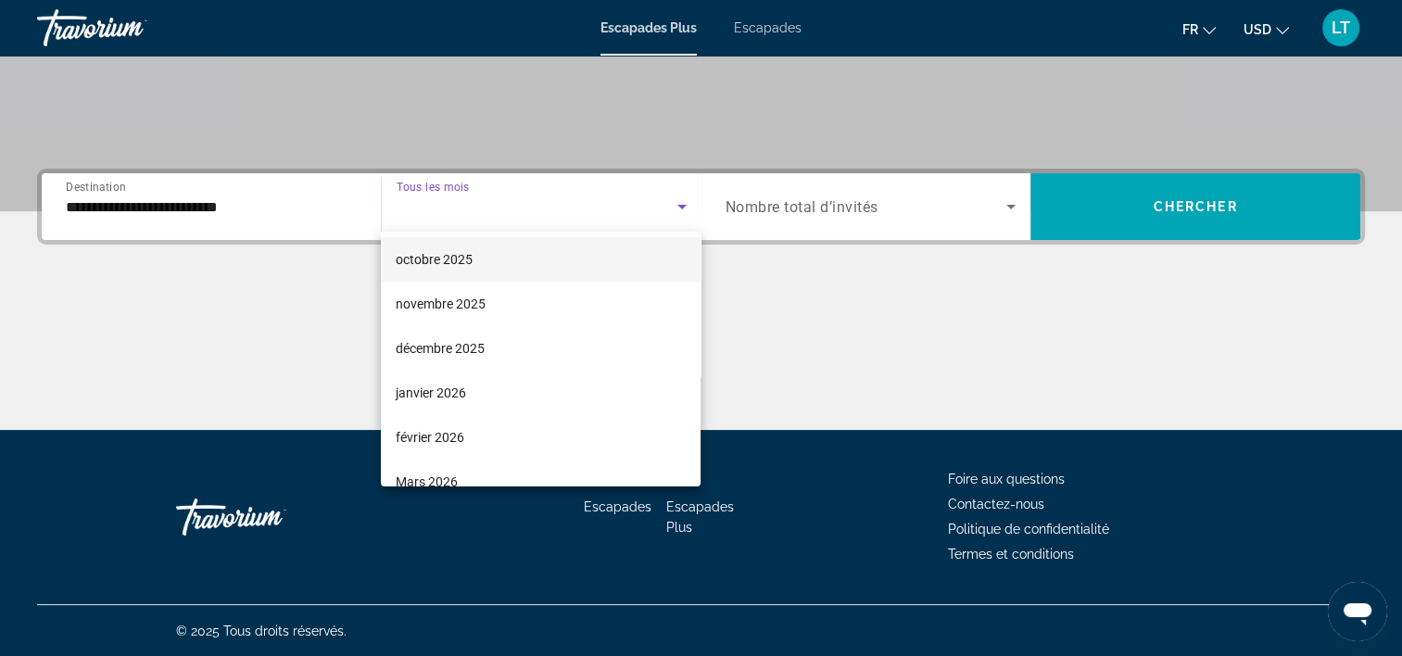
scroll to position [93, 0]
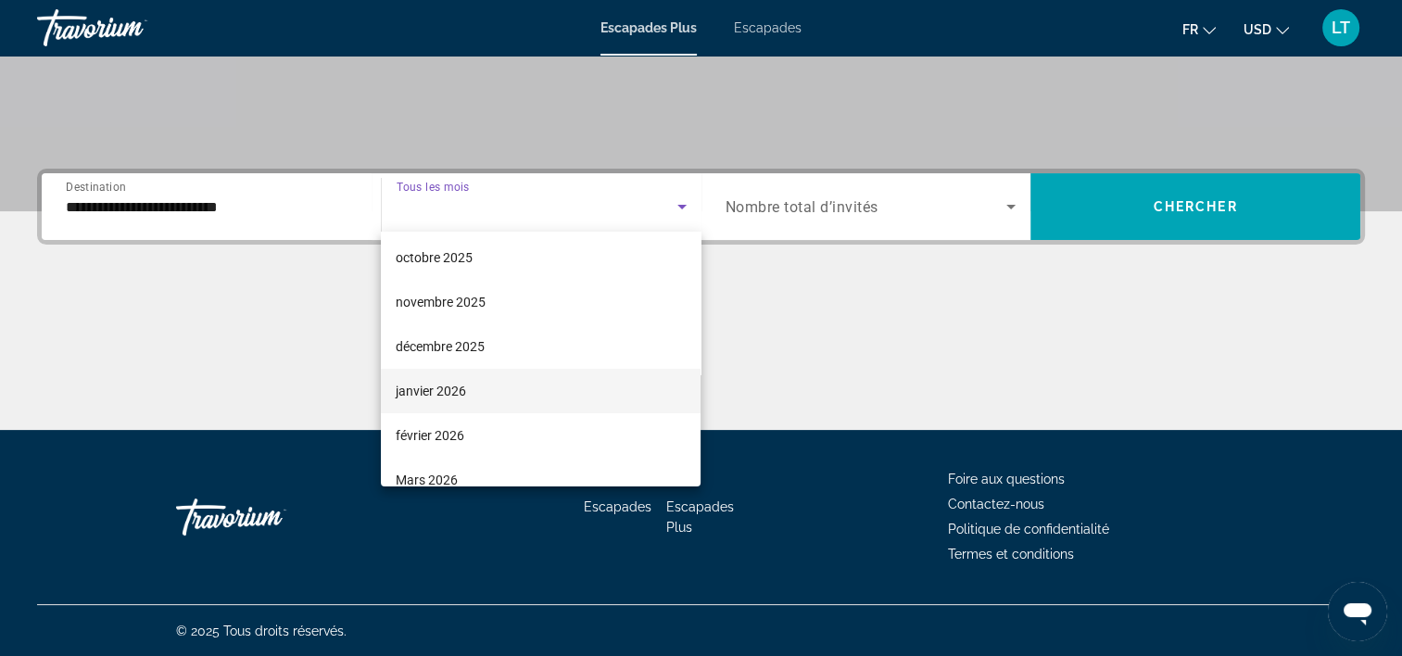
click at [591, 377] on mat-option "janvier 2026" at bounding box center [541, 391] width 320 height 44
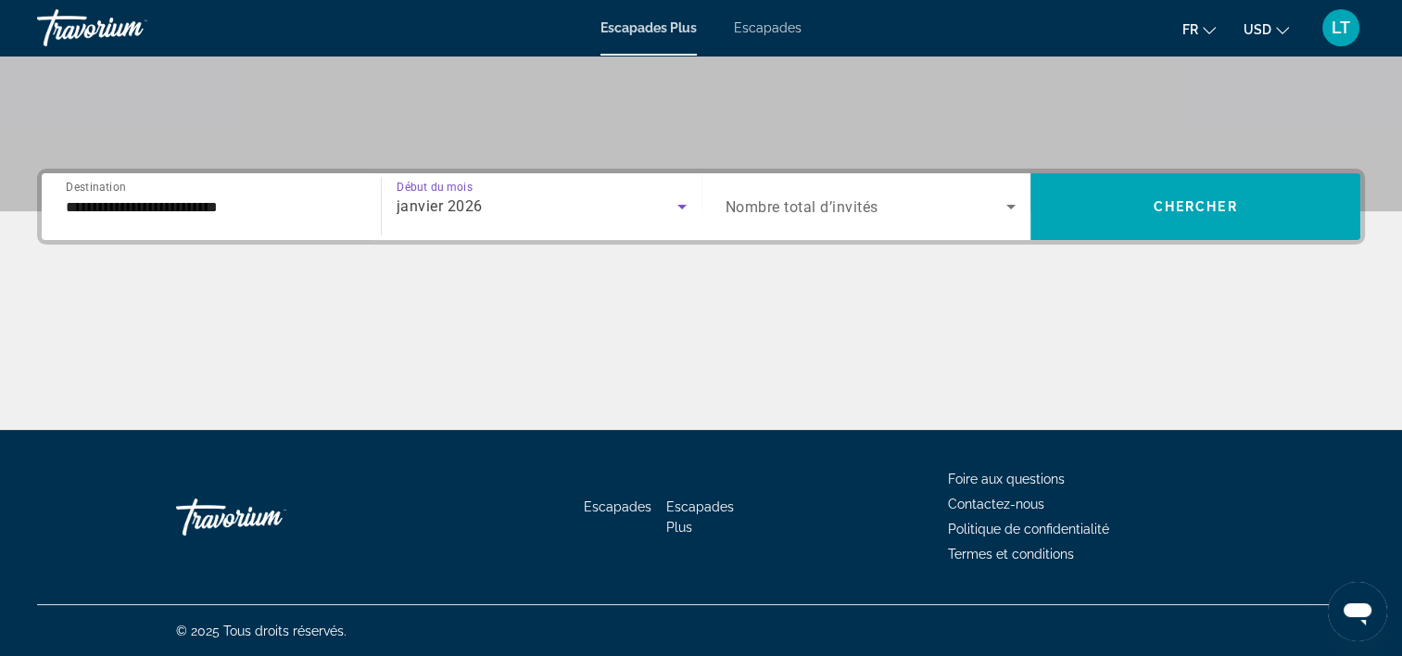
click at [1001, 201] on icon "Widget de recherche" at bounding box center [1011, 207] width 22 height 22
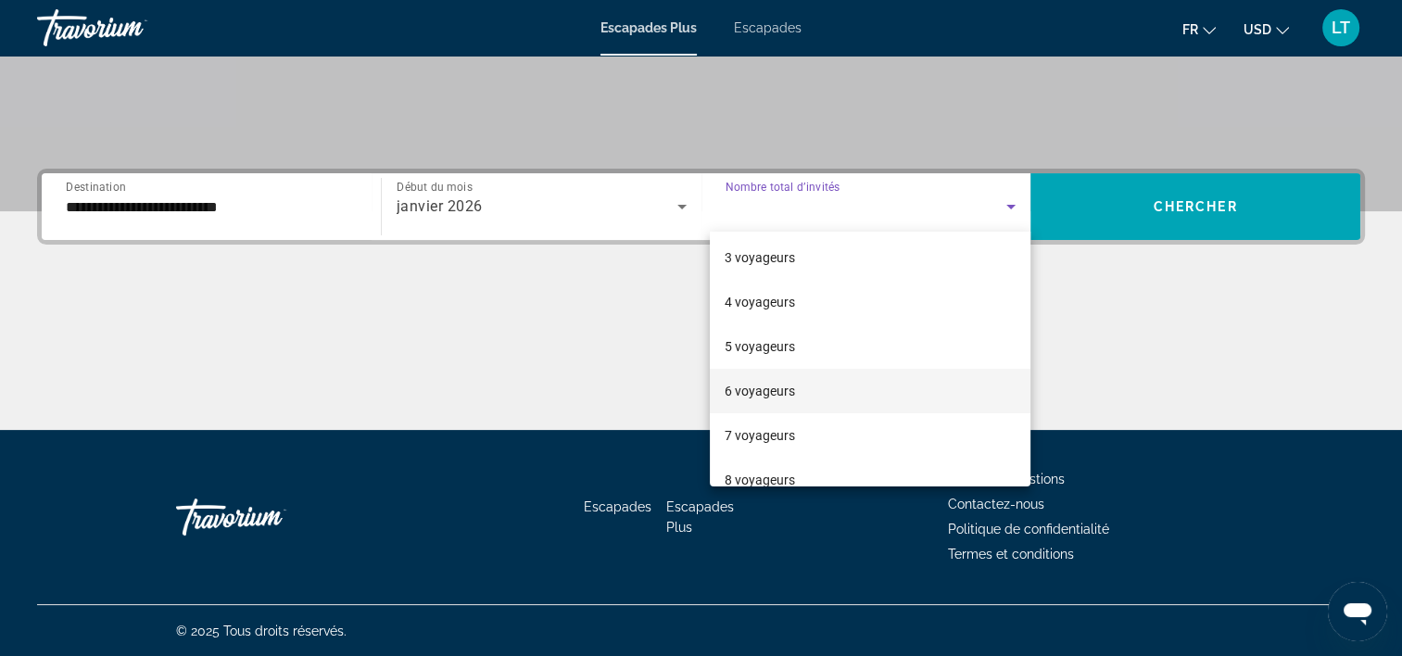
click at [927, 373] on mat-option "6 voyageurs" at bounding box center [870, 391] width 321 height 44
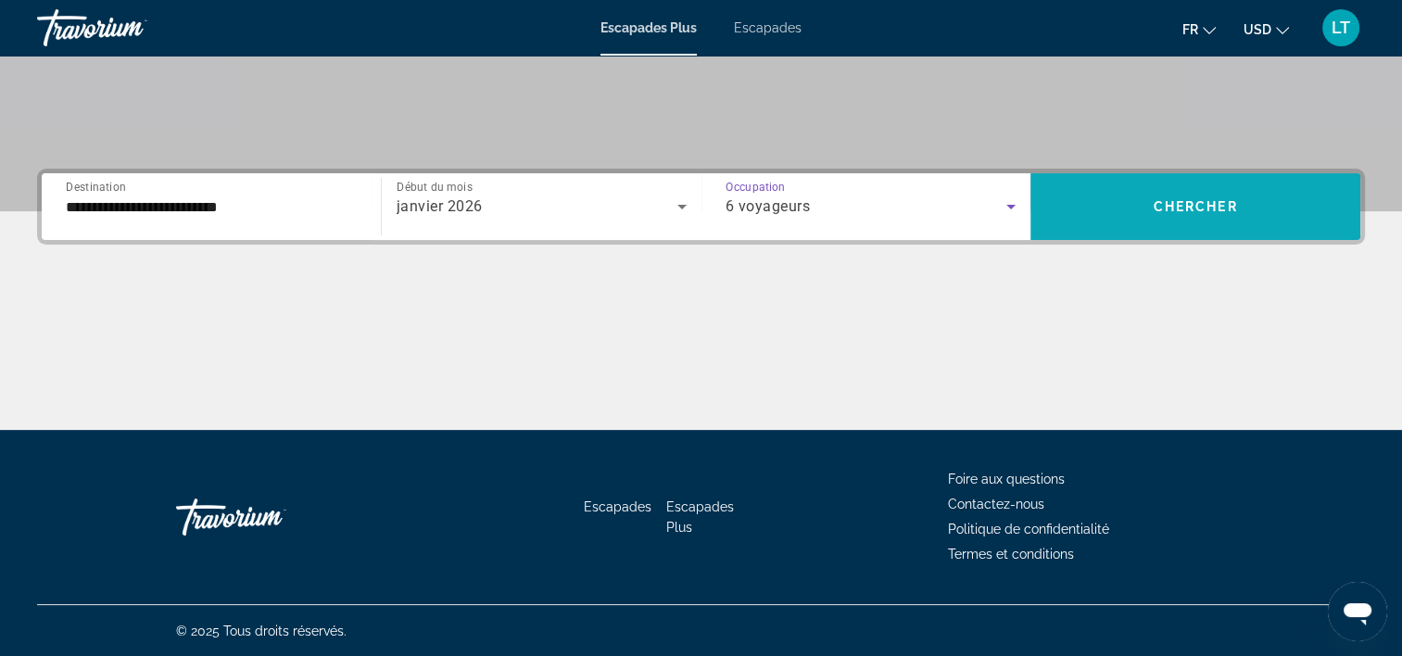
click at [1094, 221] on span "Widget de recherche" at bounding box center [1196, 206] width 330 height 44
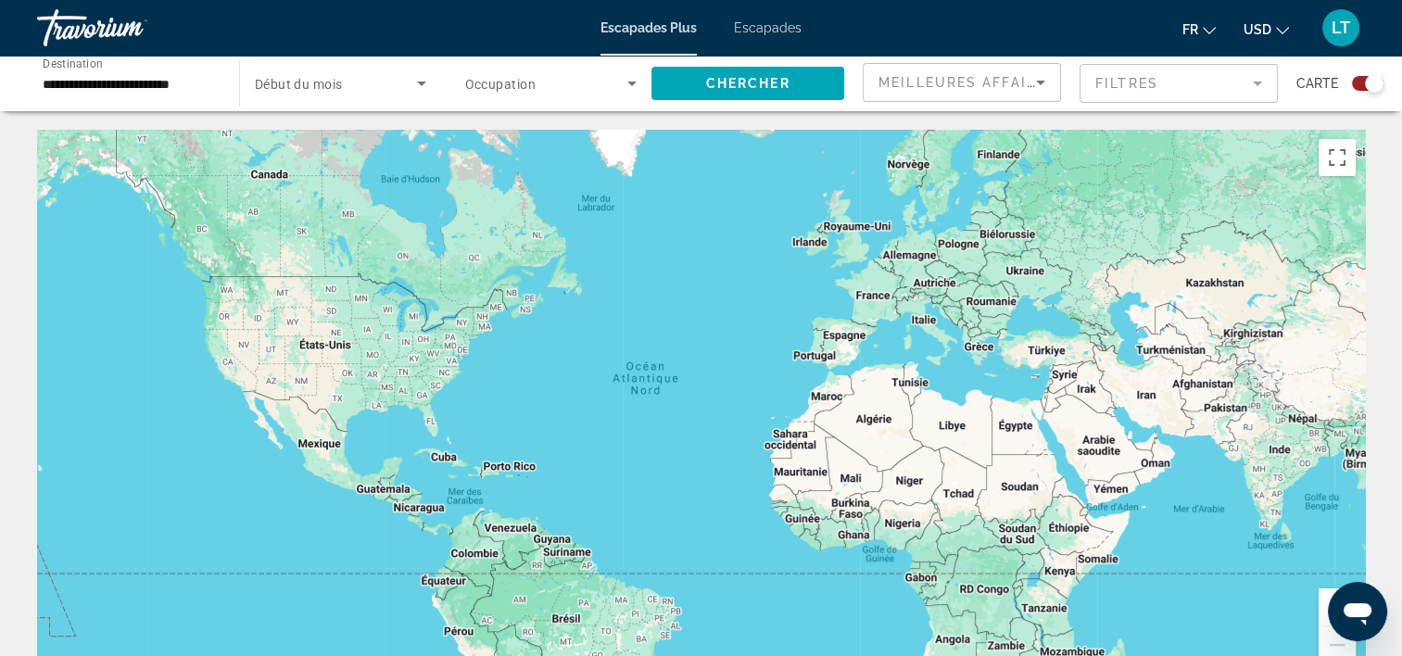
click at [677, 27] on span "Escapades Plus" at bounding box center [649, 27] width 96 height 15
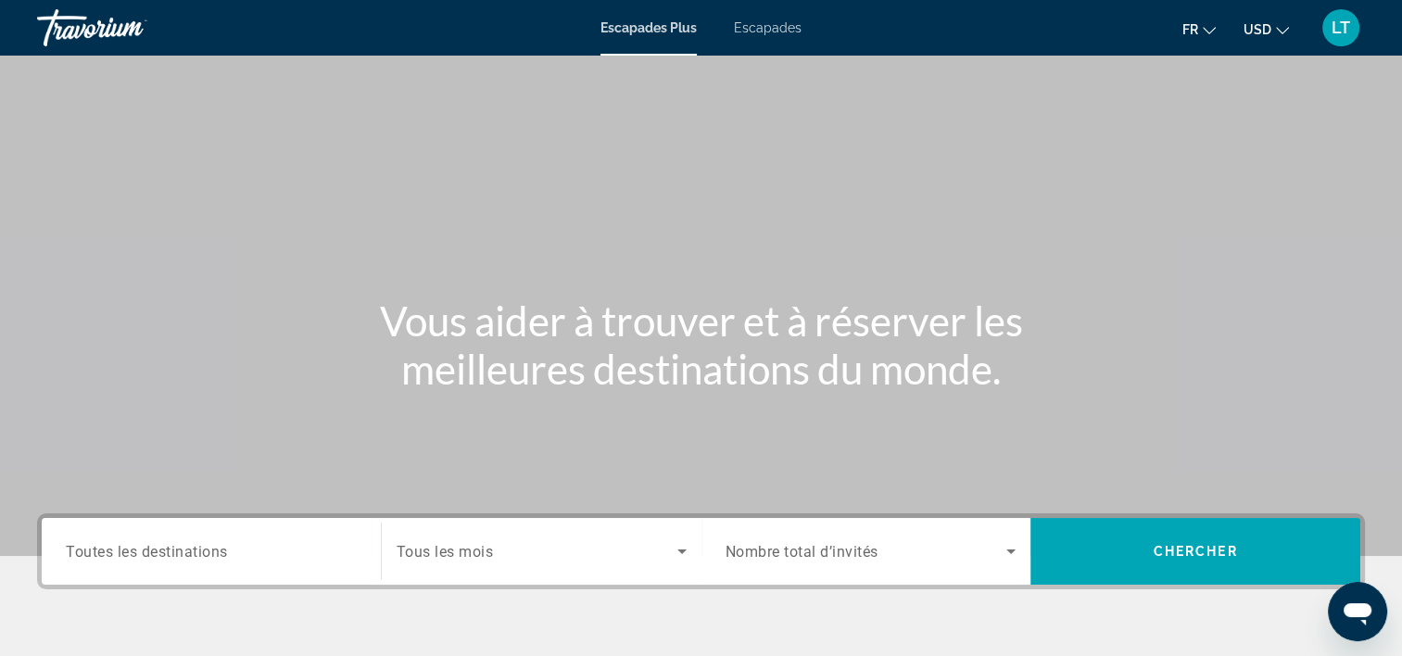
click at [275, 538] on div "Widget de recherche" at bounding box center [211, 551] width 291 height 53
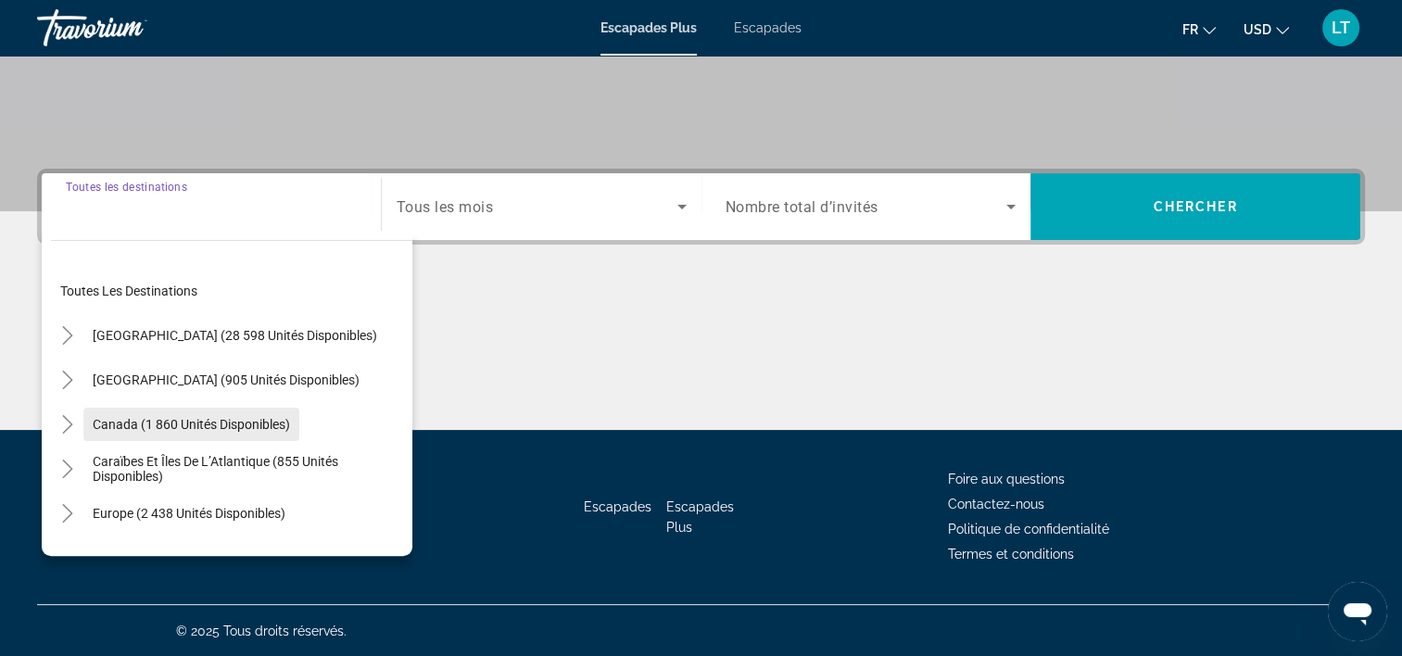
scroll to position [345, 0]
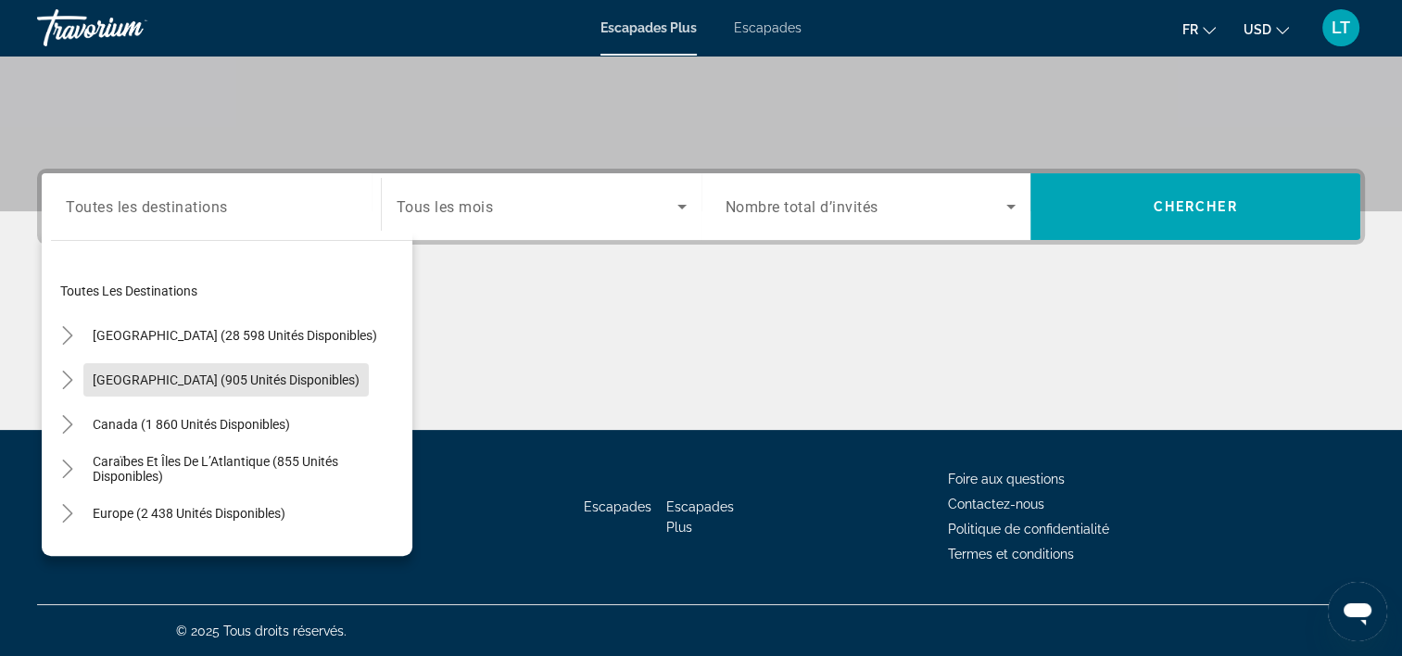
click at [237, 382] on span "[GEOGRAPHIC_DATA] (905 unités disponibles)" at bounding box center [226, 380] width 267 height 15
type input "**********"
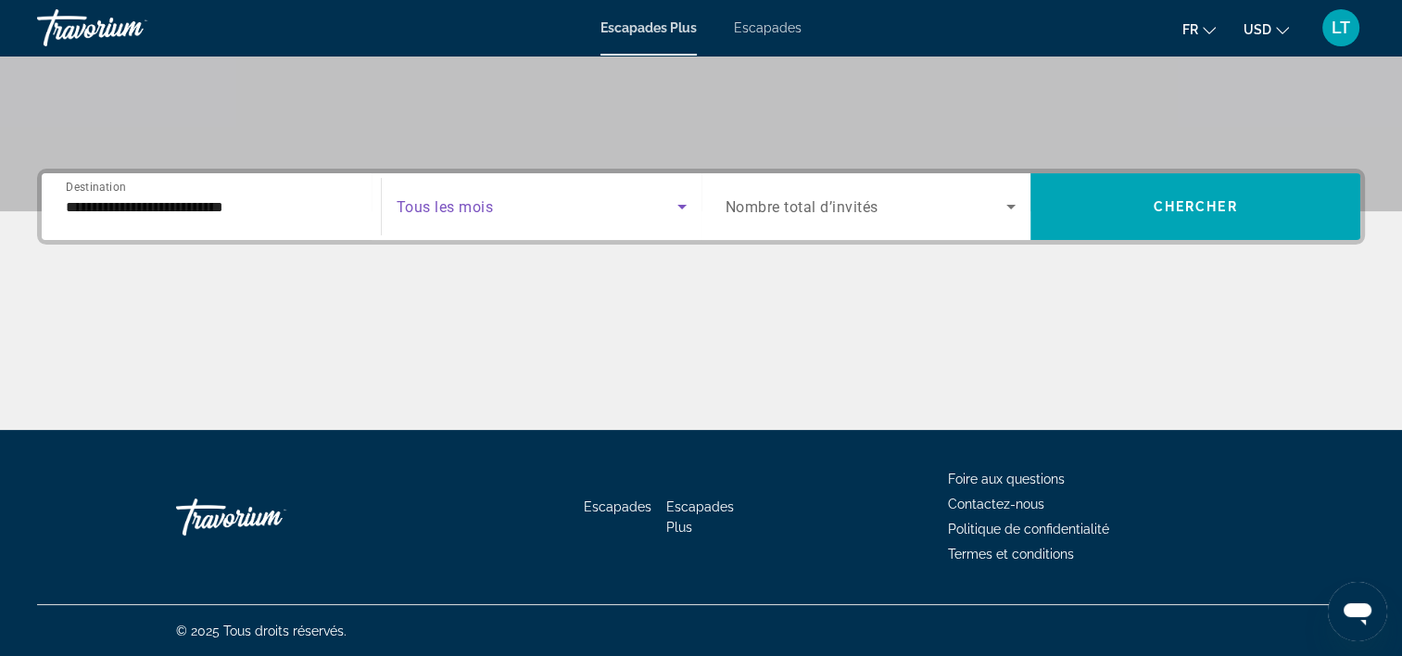
click at [677, 207] on icon "Widget de recherche" at bounding box center [682, 207] width 22 height 22
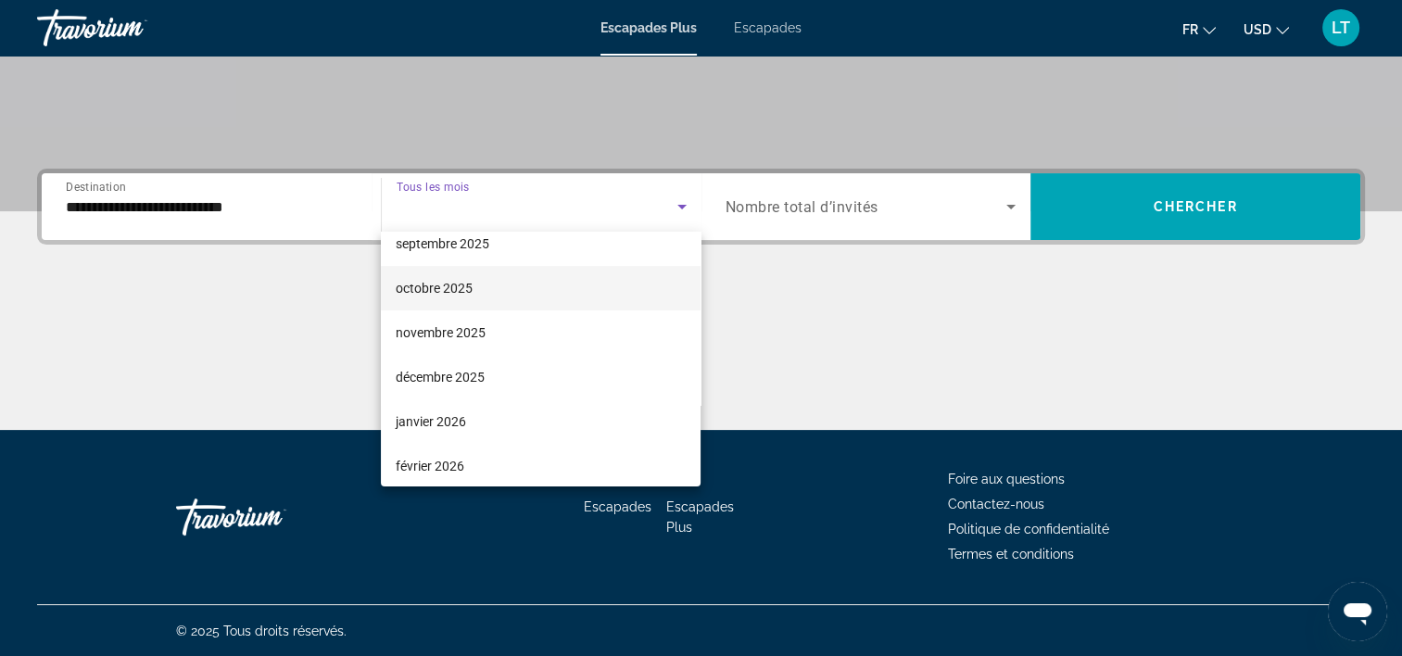
scroll to position [93, 0]
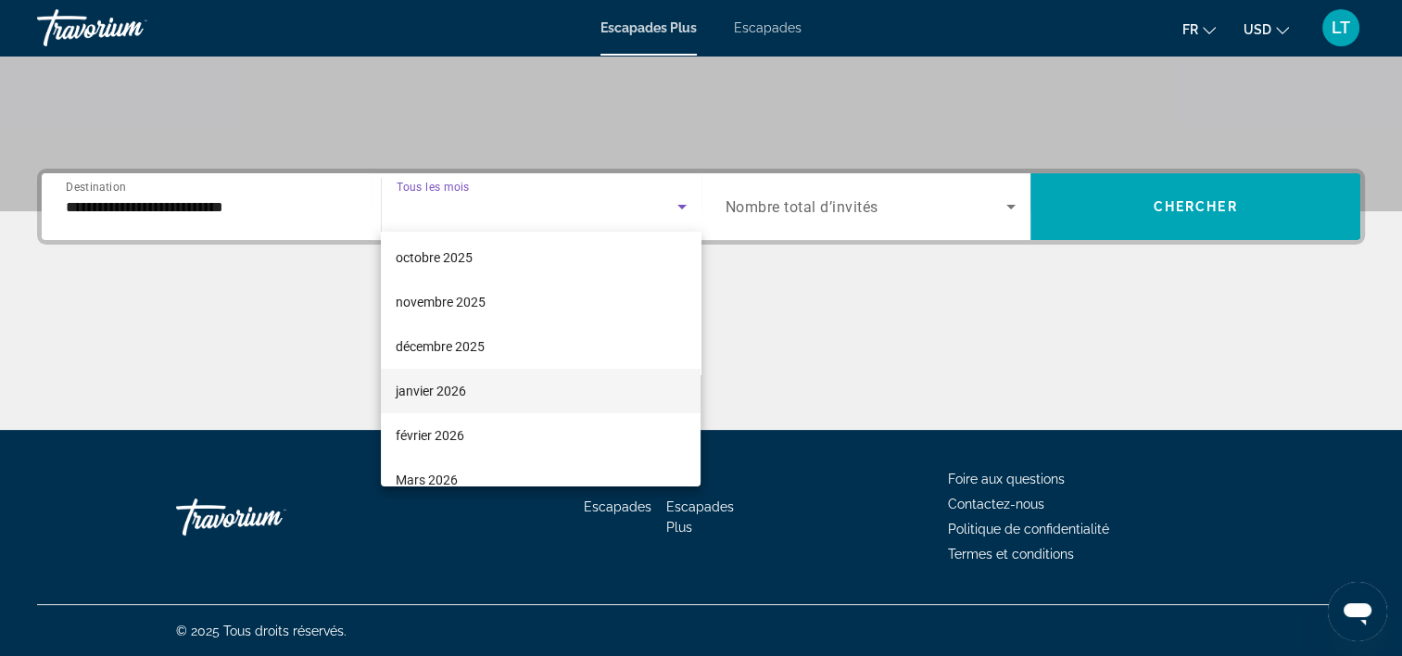
click at [591, 377] on mat-option "janvier 2026" at bounding box center [541, 391] width 320 height 44
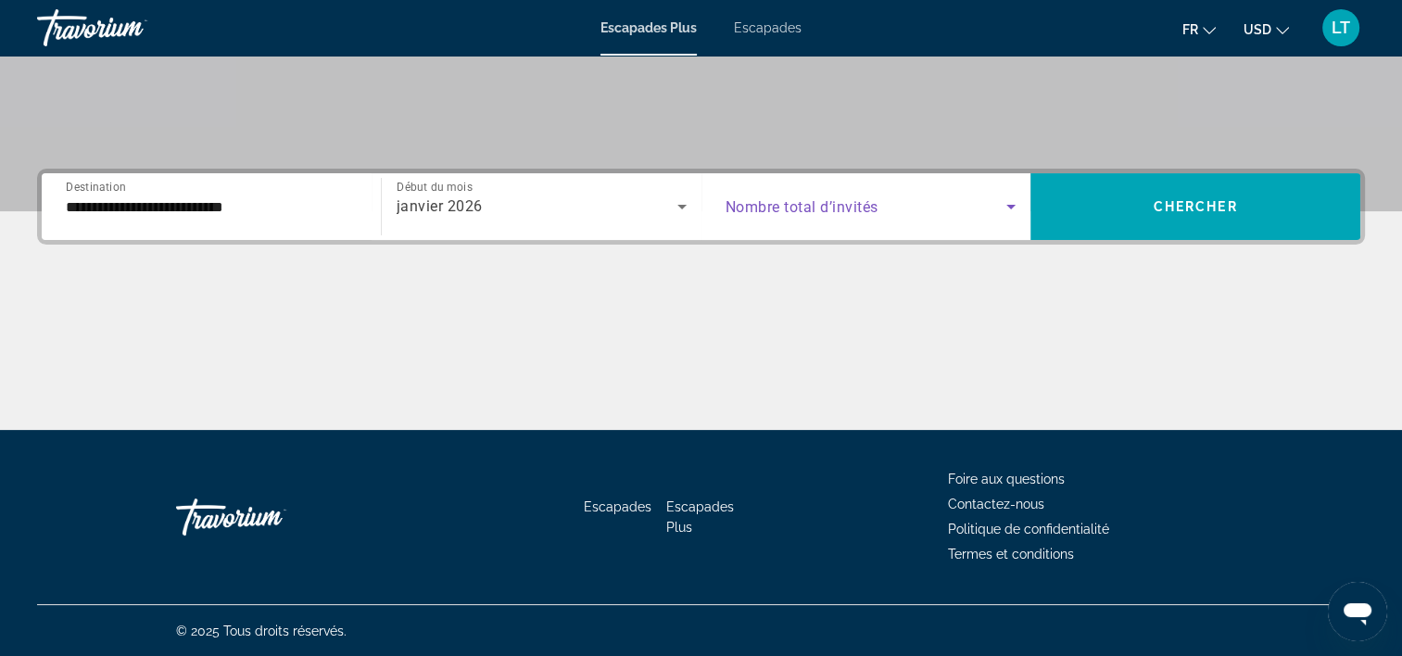
click at [1008, 206] on icon "Widget de recherche" at bounding box center [1011, 207] width 22 height 22
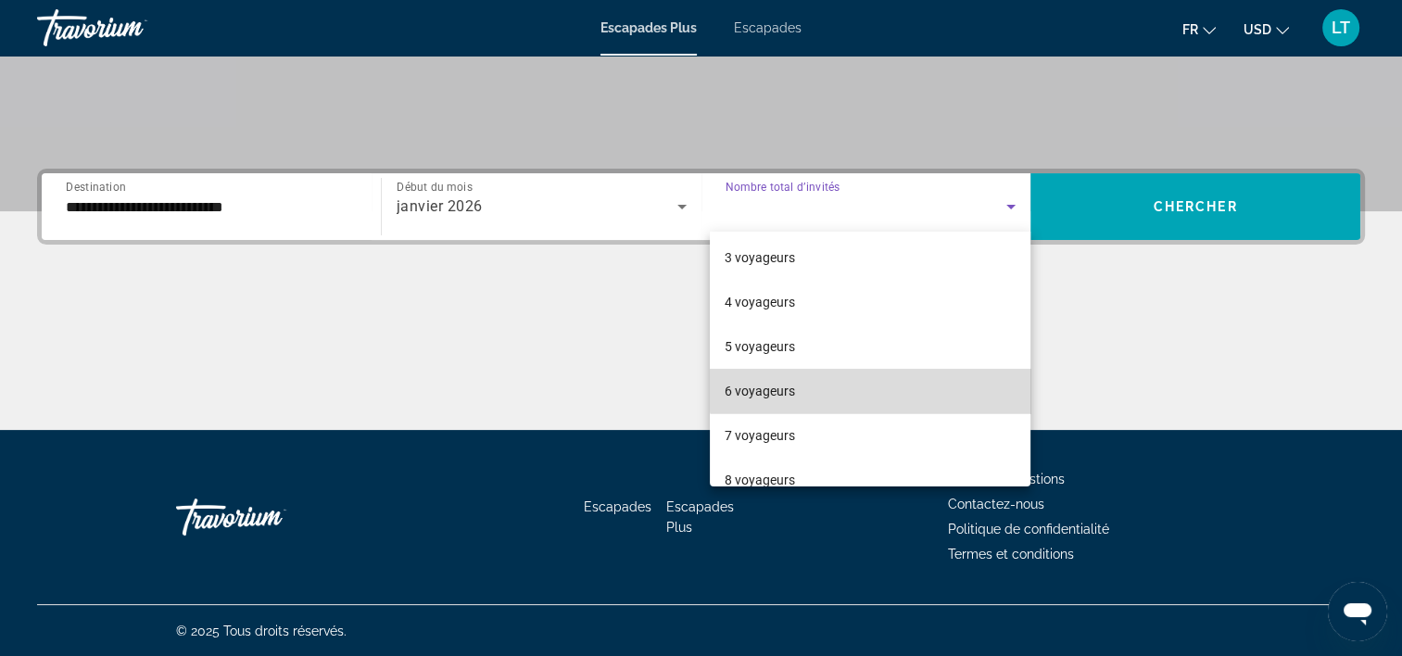
click at [888, 386] on mat-option "6 voyageurs" at bounding box center [870, 391] width 321 height 44
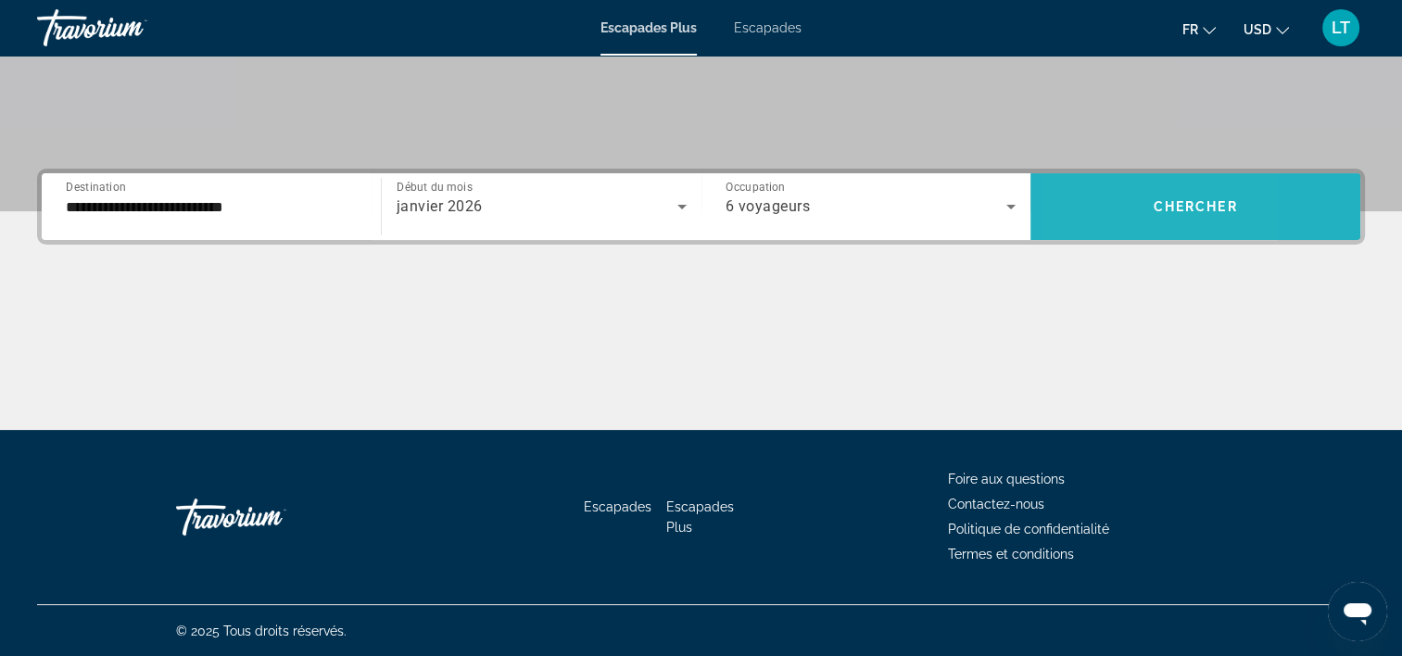
click at [1084, 208] on span "Widget de recherche" at bounding box center [1196, 206] width 330 height 44
